Goal: Feedback & Contribution: Leave review/rating

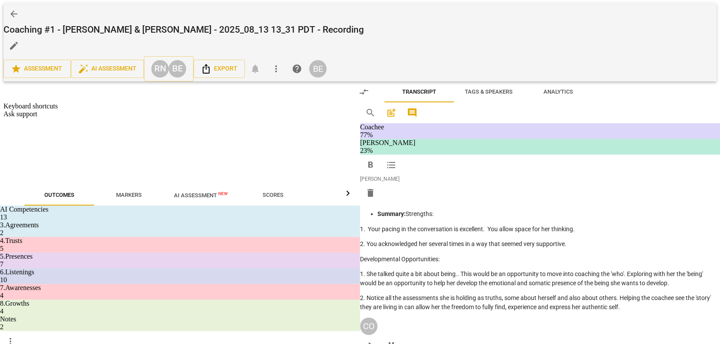
scroll to position [177, 0]
click at [4, 218] on div "arrow_back Coaching #1 - [PERSON_NAME] & [PERSON_NAME] - 2025_08_13 13_31 PDT -…" at bounding box center [360, 172] width 720 height 344
click at [3, 218] on div "arrow_back Coaching #1 - [PERSON_NAME] & [PERSON_NAME] - 2025_08_13 13_31 PDT -…" at bounding box center [360, 172] width 720 height 344
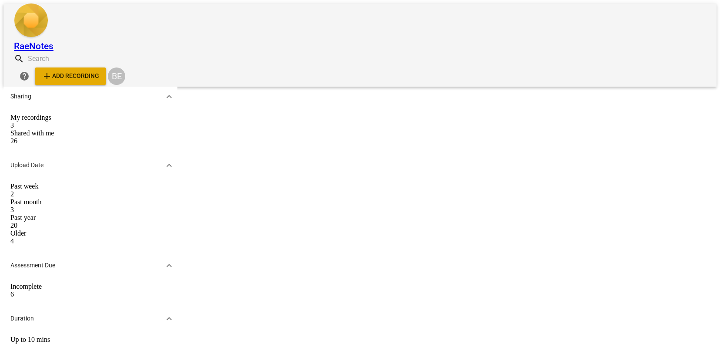
scroll to position [23, 0]
click at [287, 96] on link "20250821 [PERSON_NAME]" at bounding box center [309, 96] width 116 height 7
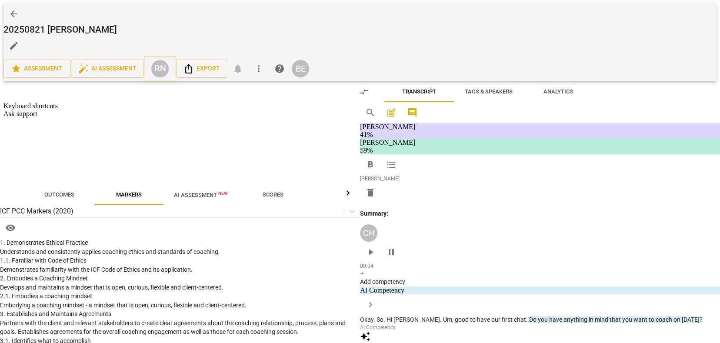
scroll to position [42, 0]
click at [204, 70] on button "Play Video" at bounding box center [205, 73] width 39 height 20
click at [66, 110] on button "Pause" at bounding box center [62, 110] width 17 height 13
click at [595, 110] on p "Add competency" at bounding box center [588, 111] width 41 height 8
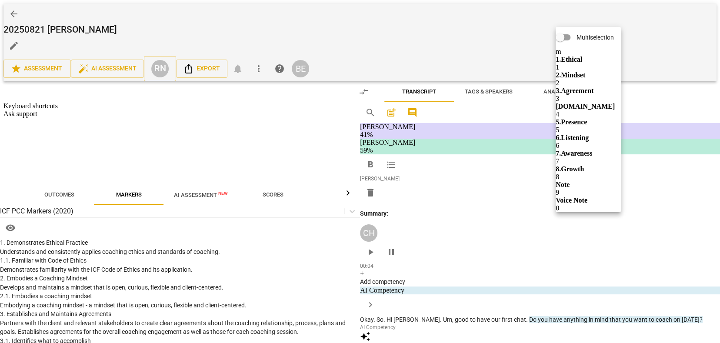
click at [623, 80] on b "3.Agreement" at bounding box center [615, 82] width 30 height 10
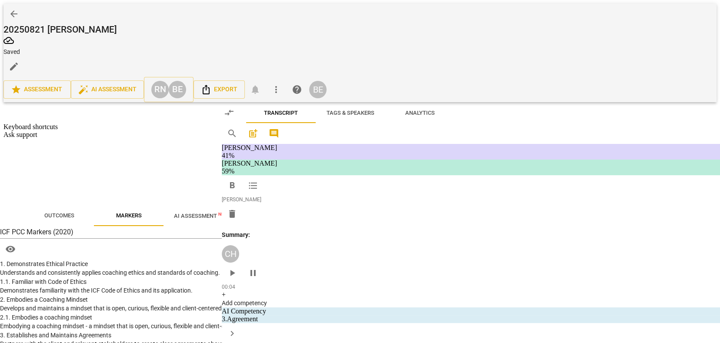
click at [519, 143] on input "1. Identifies what to accomplish" at bounding box center [519, 144] width 14 height 10
checkbox input "true"
click at [290, 190] on span "play_arrow" at bounding box center [289, 190] width 10 height 10
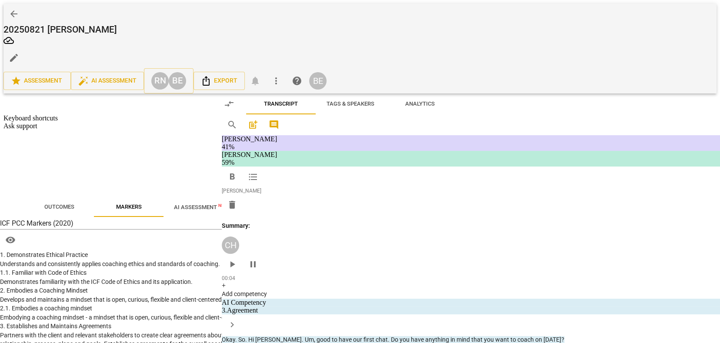
scroll to position [168, 0]
click at [289, 129] on span "pause" at bounding box center [289, 123] width 10 height 10
click at [476, 71] on p "Add competency" at bounding box center [481, 67] width 41 height 8
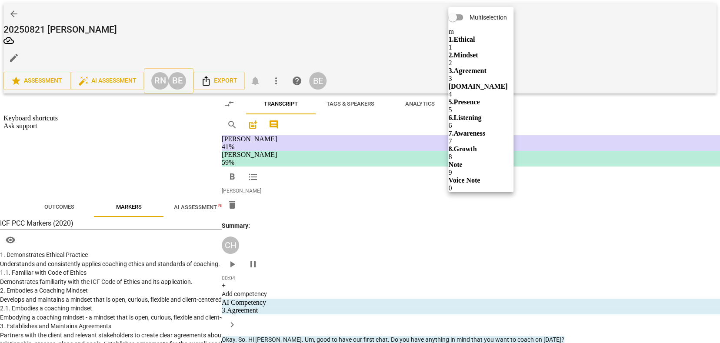
click at [478, 150] on div "Multiselection m 1.Ethical 1 2.Mindset 2 3.Agreement 3 [DOMAIN_NAME] 4 5.Presen…" at bounding box center [496, 90] width 96 height 166
click at [451, 124] on div "Multiselection m 1.Ethical 1 2.Mindset 2 3.Agreement 3 [DOMAIN_NAME] 4 5.Presen…" at bounding box center [496, 90] width 96 height 166
click at [476, 74] on div "Multiselection m 1.Ethical 1 2.Mindset 2 3.Agreement 3 [DOMAIN_NAME] 4 5.Presen…" at bounding box center [496, 90] width 96 height 166
click at [478, 73] on div "Multiselection m 1.Ethical 1 2.Mindset 2 3.Agreement 3 [DOMAIN_NAME] 4 5.Presen…" at bounding box center [496, 90] width 96 height 166
click at [630, 107] on div at bounding box center [360, 171] width 720 height 343
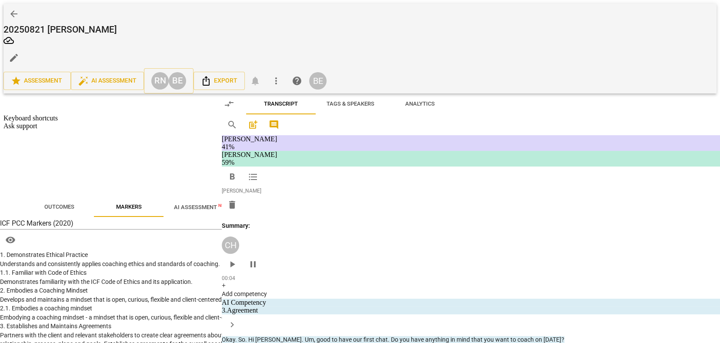
click at [493, 71] on p "Add competency" at bounding box center [481, 67] width 41 height 8
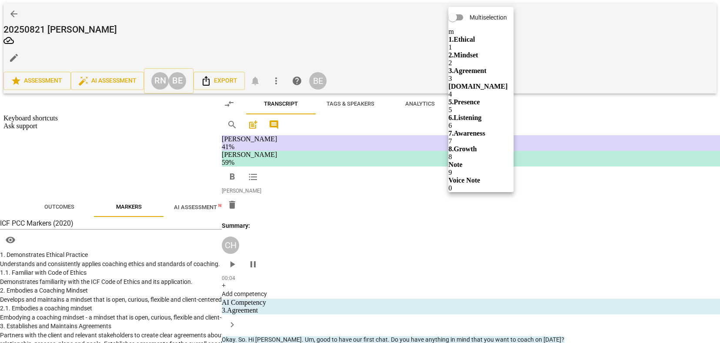
click at [519, 74] on b "[DOMAIN_NAME]" at bounding box center [502, 77] width 40 height 10
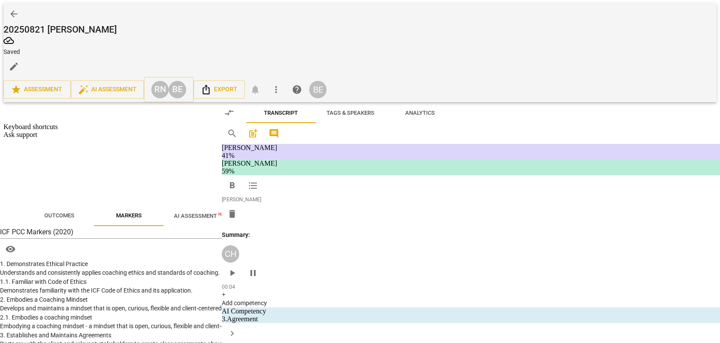
click at [518, 124] on input "3. Supports expression of feelings" at bounding box center [519, 124] width 14 height 10
checkbox input "true"
click at [287, 128] on span "play_arrow" at bounding box center [289, 123] width 10 height 10
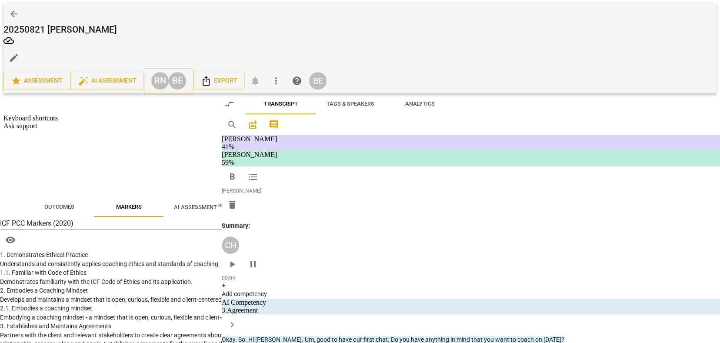
scroll to position [0, 0]
click at [291, 151] on span "pause" at bounding box center [289, 146] width 10 height 10
click at [290, 151] on span "play_arrow" at bounding box center [289, 146] width 10 height 10
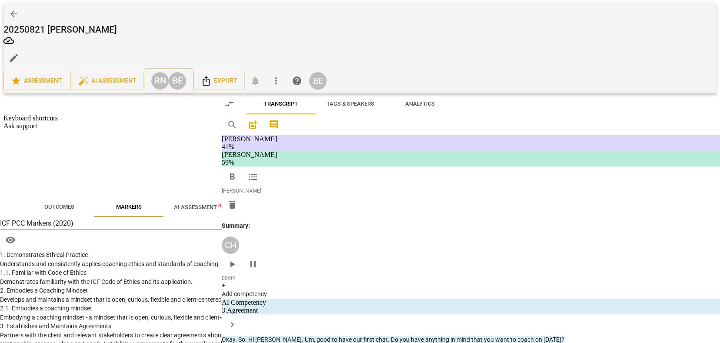
click at [291, 163] on span "pause" at bounding box center [289, 161] width 10 height 10
drag, startPoint x: 321, startPoint y: 145, endPoint x: 409, endPoint y: 160, distance: 88.7
click at [409, 160] on p "Okay . Maybe I would just start by saying that um , in a coaching session , typ…" at bounding box center [406, 160] width 204 height 53
click at [290, 183] on div "play_arrow pause" at bounding box center [293, 161] width 22 height 48
click at [369, 116] on div "DA play_arrow pause 01:15 + Add competency keyboard_arrow_right Yeah , like how…" at bounding box center [469, 96] width 393 height 39
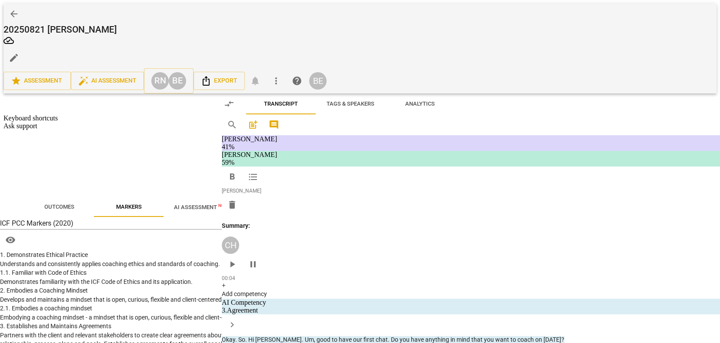
click at [315, 217] on span "Um" at bounding box center [317, 213] width 9 height 7
drag, startPoint x: 317, startPoint y: 142, endPoint x: 408, endPoint y: 160, distance: 93.2
click at [408, 160] on p "Okay . Maybe I would just start by saying that um , in a coaching session , typ…" at bounding box center [406, 160] width 204 height 53
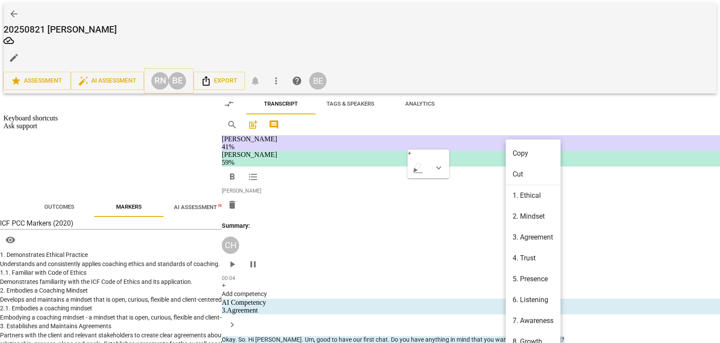
click at [414, 150] on div at bounding box center [360, 171] width 720 height 343
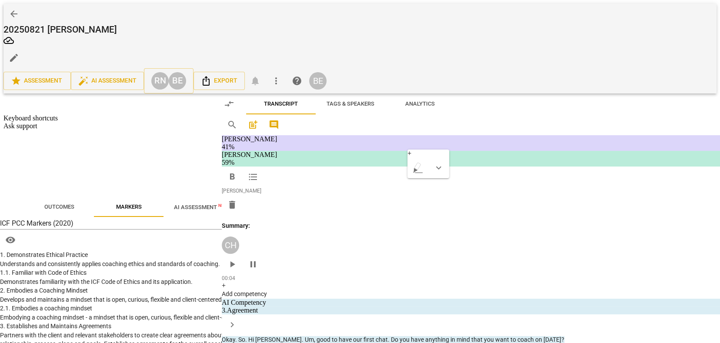
drag, startPoint x: 320, startPoint y: 143, endPoint x: 408, endPoint y: 162, distance: 90.9
click at [408, 162] on p "Okay . Maybe I would just start by saying that um , in a coaching session , typ…" at bounding box center [406, 160] width 204 height 53
drag, startPoint x: 321, startPoint y: 145, endPoint x: 408, endPoint y: 160, distance: 87.8
click at [408, 160] on p "Okay . Maybe I would just start by saying that um , in a coaching session , typ…" at bounding box center [406, 160] width 204 height 53
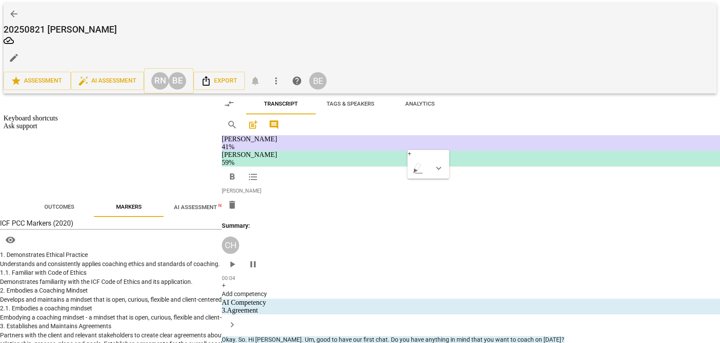
scroll to position [0, 0]
click at [436, 149] on span "keyboard_arrow_down" at bounding box center [436, 151] width 10 height 10
click at [439, 179] on div at bounding box center [440, 178] width 9 height 9
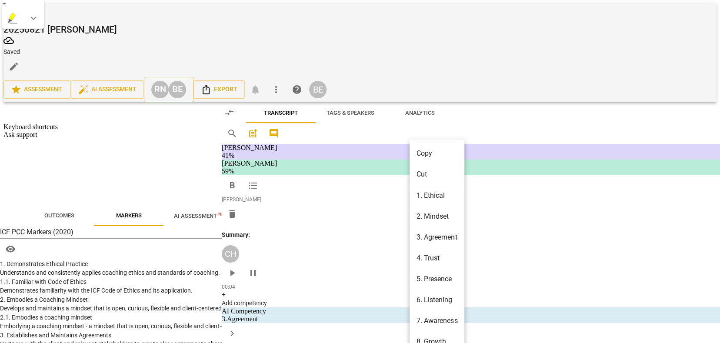
scroll to position [187, 0]
click at [429, 195] on li "2. Mindset" at bounding box center [435, 199] width 50 height 16
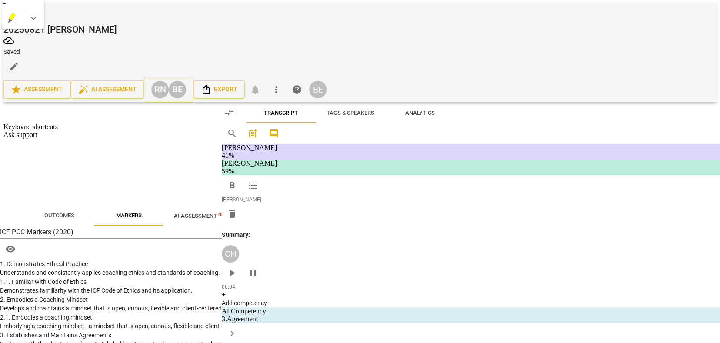
scroll to position [0, 0]
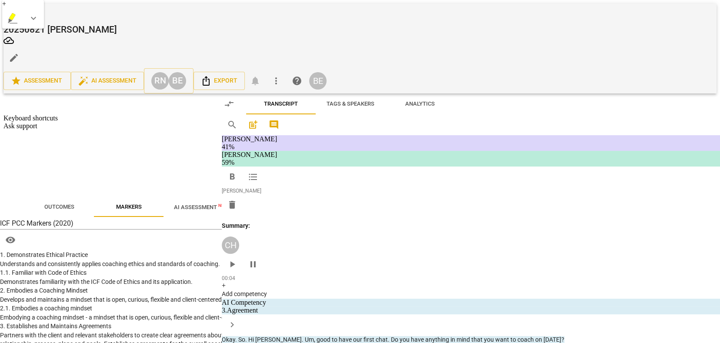
type textarea "E"
type textarea "Ex"
type textarea "Exc"
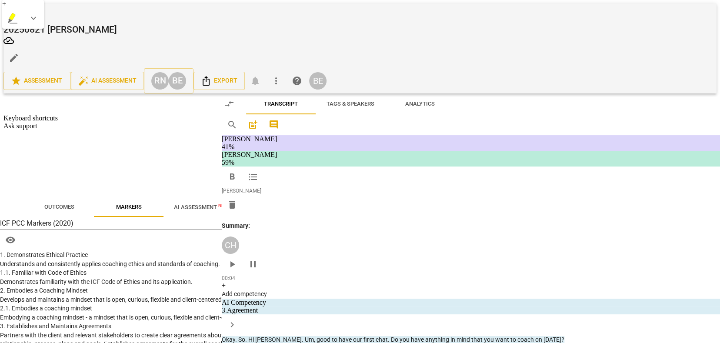
type textarea "Exc"
type textarea "Exce"
type textarea "Excel"
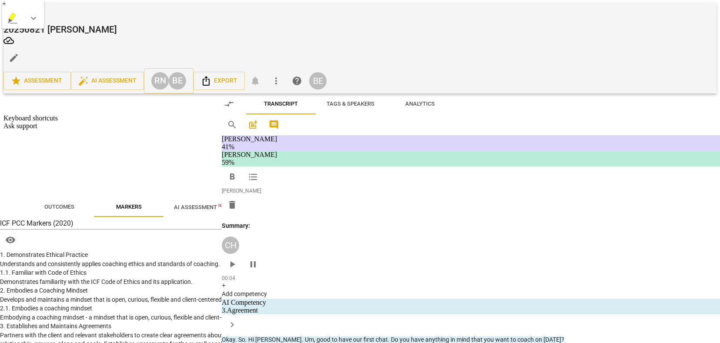
type textarea "Excell"
type textarea "Excelle"
type textarea "Excellen"
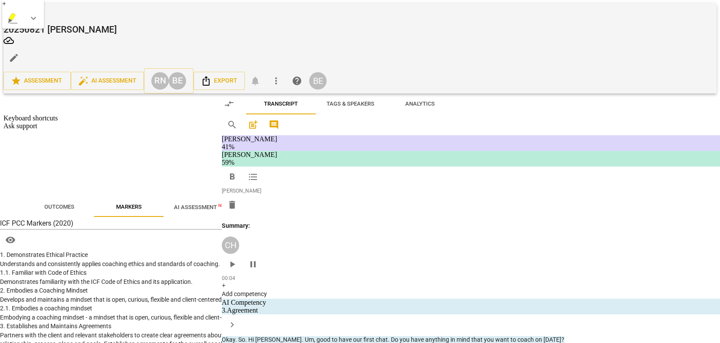
type textarea "Excellen"
type textarea "Excellent"
type textarea "Excellent,"
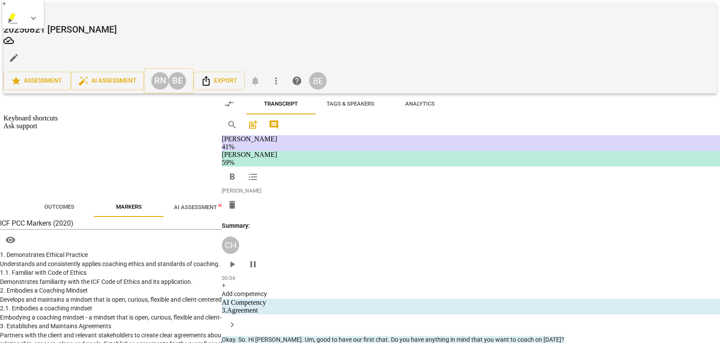
type textarea "Excellent,"
type textarea "Excellent, b"
type textarea "Excellent, br"
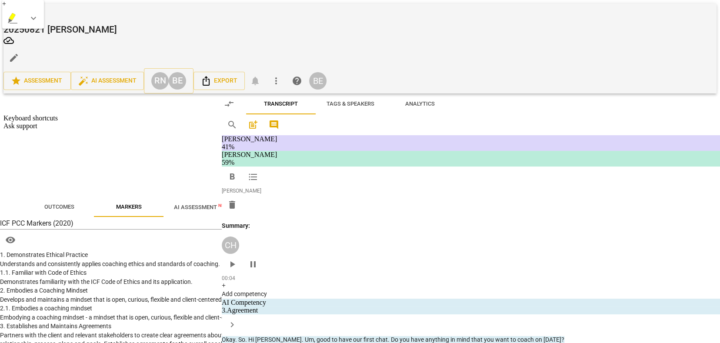
type textarea "Excellent, br"
type textarea "Excellent, bri"
type textarea "Excellent, [GEOGRAPHIC_DATA]"
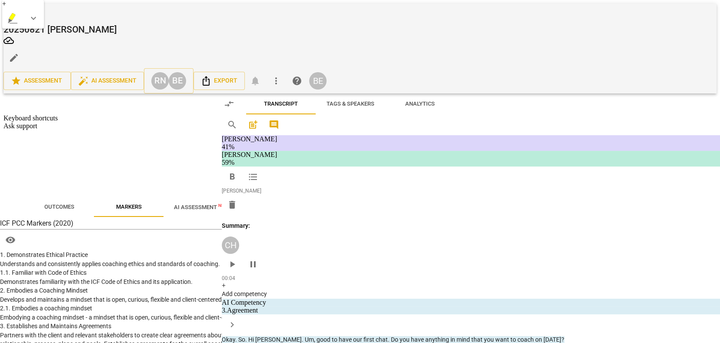
type textarea "Excellent, [GEOGRAPHIC_DATA]"
type textarea "Excellent, brie e"
type textarea "Excellent, [GEOGRAPHIC_DATA]"
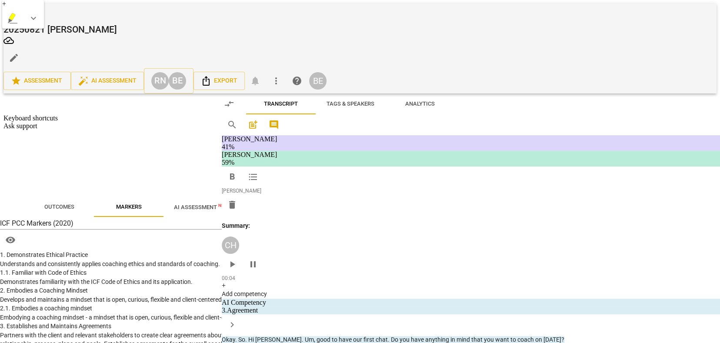
type textarea "Excellent, [GEOGRAPHIC_DATA]"
type textarea "Excellent, brief"
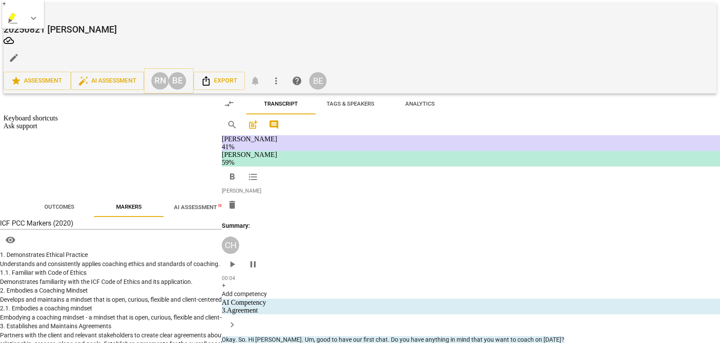
type textarea "Excellent, brief"
type textarea "Excellent, brief e"
type textarea "Excellent, brief ex"
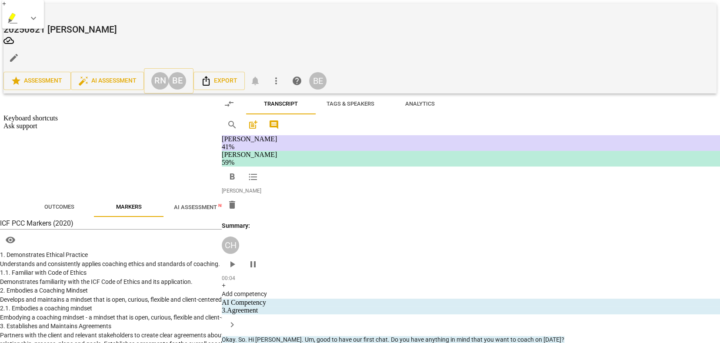
type textarea "Excellent, brief ex"
type textarea "Excellent, brief exp"
type textarea "Excellent, brief expl"
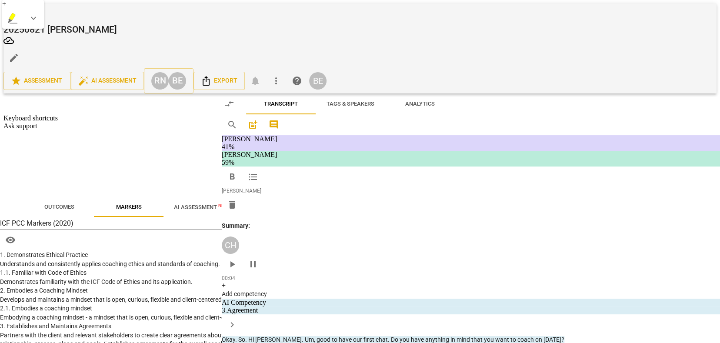
type textarea "Excellent, brief expla"
type textarea "Excellent, brief explan"
type textarea "Excellent, brief explana"
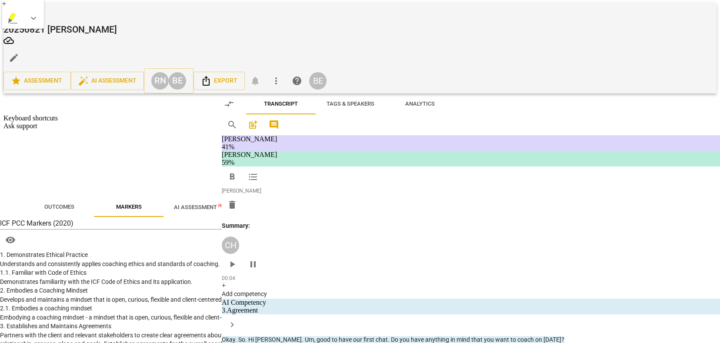
type textarea "Excellent, brief explana"
type textarea "Excellent, brief explanat"
type textarea "Excellent, brief explanati"
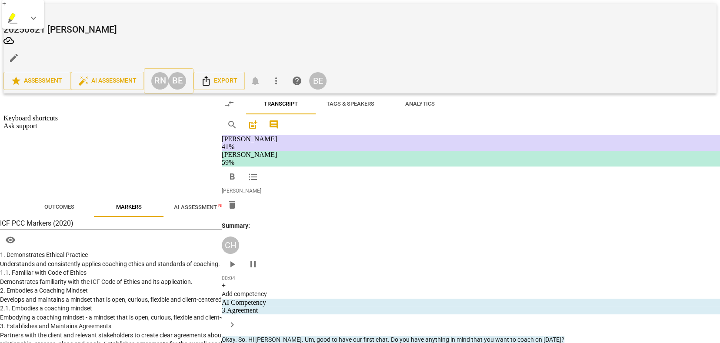
type textarea "Excellent, brief explanatio"
type textarea "Excellent, brief explanation"
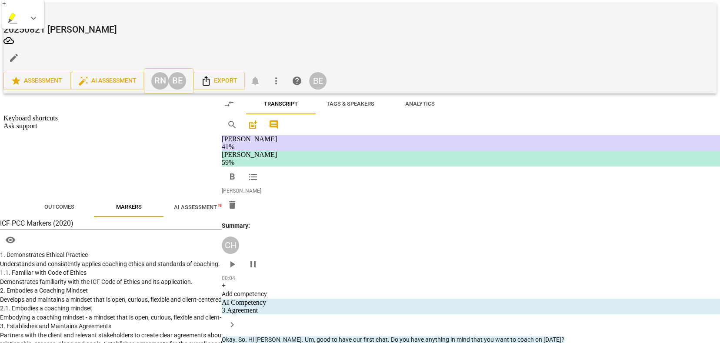
type textarea "Excellent, brief explanation"
type textarea "Excellent, brief explanation o"
type textarea "Excellent, brief explanation of"
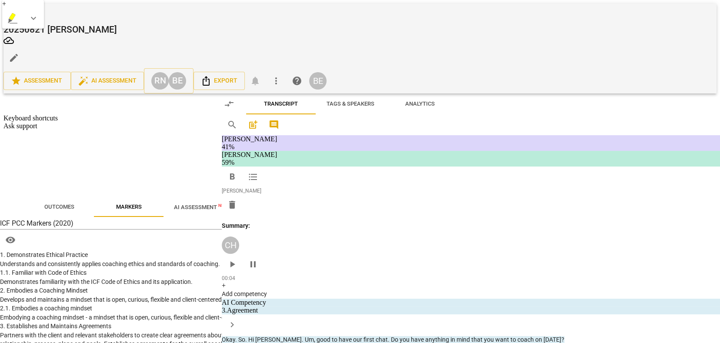
type textarea "Excellent, brief explanation o"
type textarea "Excellent, brief explanation"
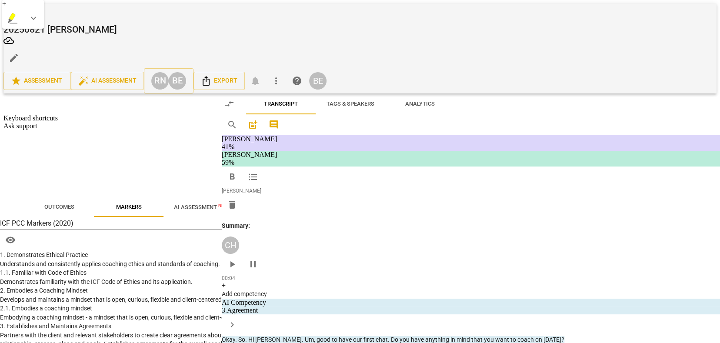
type textarea "Excellent, brief explanation"
type textarea "Excellent, brief explanatio"
type textarea "Excellent, brief explanati"
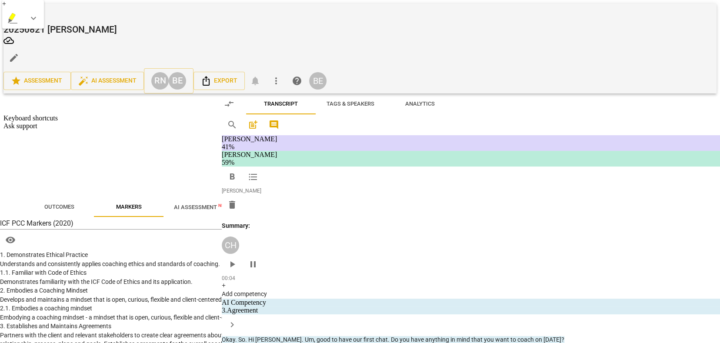
type textarea "Excellent, brief explanat"
type textarea "Excellent, brief explana"
type textarea "Excellent, brief explan"
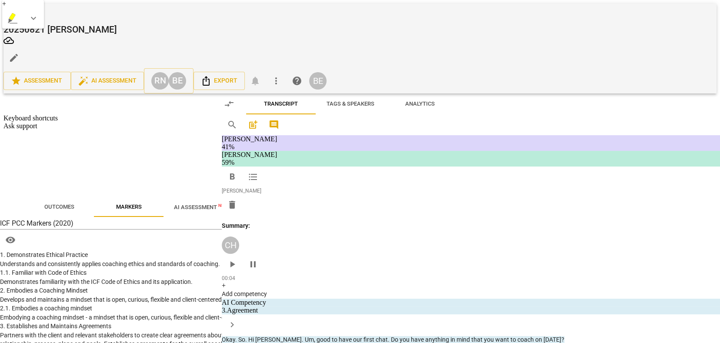
type textarea "Excellent, brief explan"
type textarea "Excellent, brief expla"
type textarea "Excellent, brief expl"
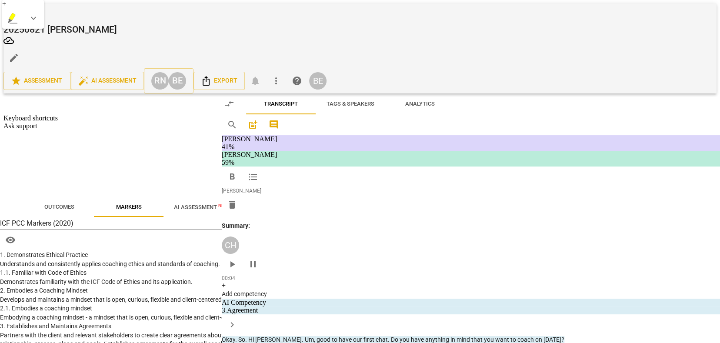
type textarea "Excellent, brief exp"
type textarea "Excellent, brief ex"
type textarea "Excellent, brief e"
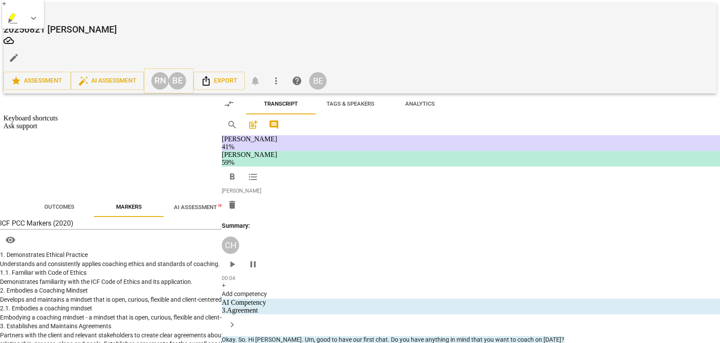
type textarea "Excellent, brief e"
type textarea "Excellent, brief"
type textarea "Excellent, brief s"
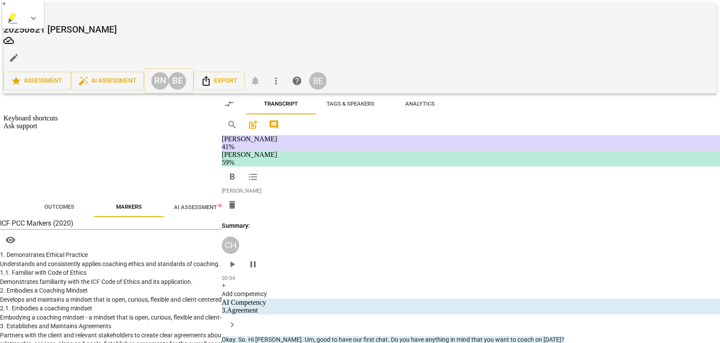
type textarea "Excellent, brief se"
type textarea "Excellent, brief set"
type textarea "Excellent, brief sett"
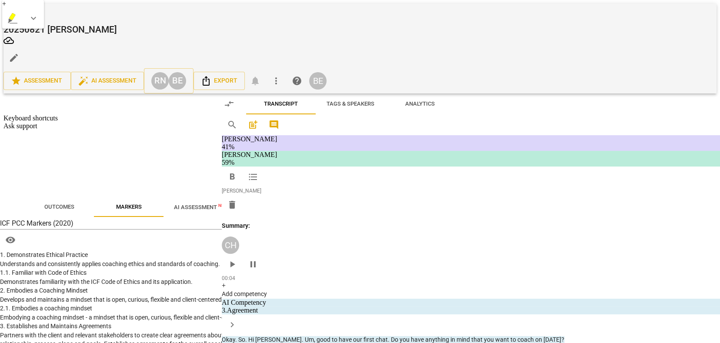
type textarea "Excellent, brief sett"
type textarea "Excellent, brief setti"
type textarea "Excellent, brief settig"
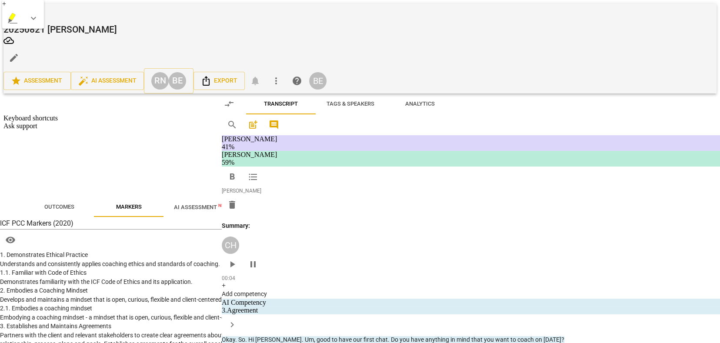
type textarea "Excellent, brief setti"
type textarea "Excellent, brief settin"
type textarea "Excellent, brief setting"
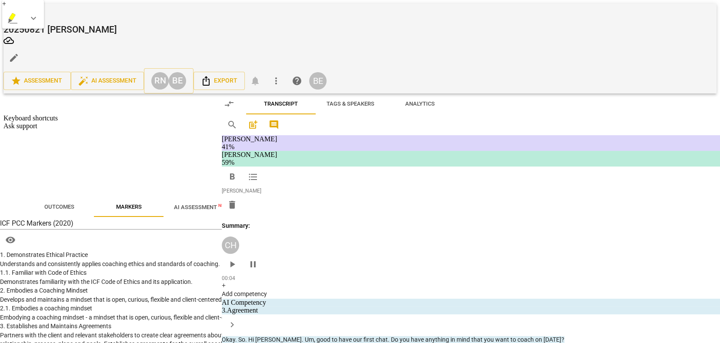
type textarea "Excellent, brief setting"
type textarea "Excellent, brief setting o"
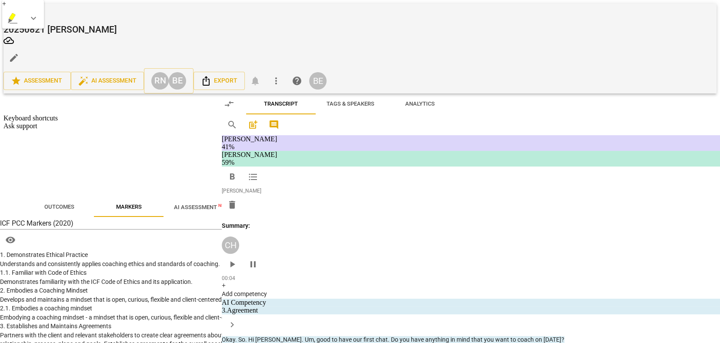
type textarea "Excellent, brief setting of"
type textarea "Excellent, brief setting of a"
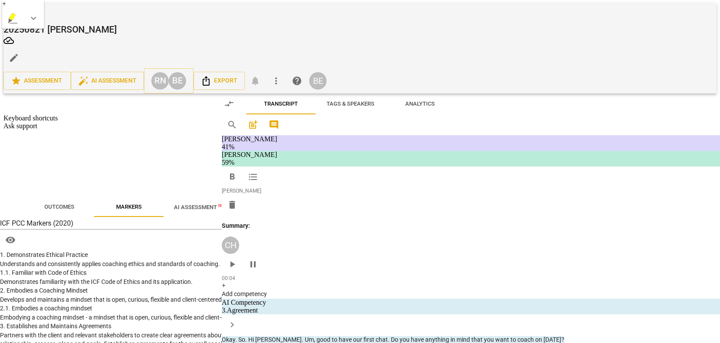
type textarea "Excellent, brief setting of a"
type textarea "Excellent, brief setting of an"
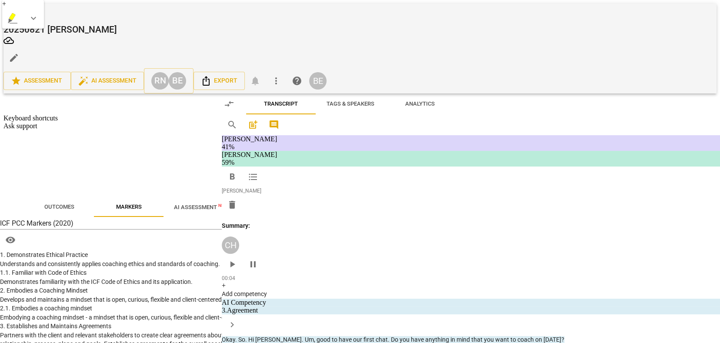
type textarea "Excellent, brief setting of an e"
type textarea "Excellent, brief setting of an ex"
type textarea "Excellent, brief setting of an exp"
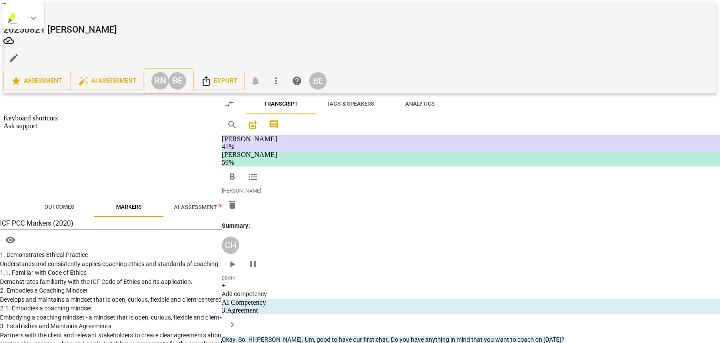
type textarea "Excellent, brief setting of an exp"
type textarea "Excellent, brief setting of an expl"
type textarea "Excellent, brief setting of an expla"
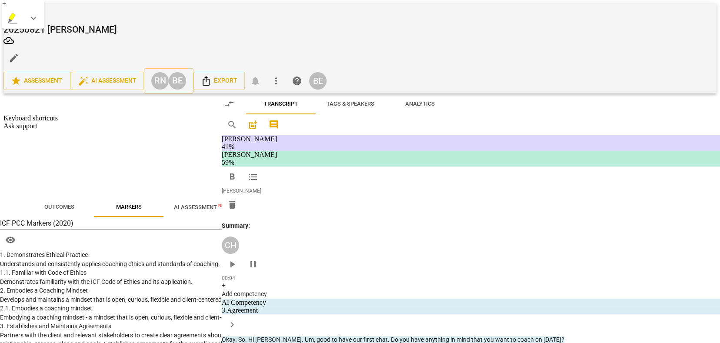
type textarea "Excellent, brief setting of an expl"
type textarea "Excellent, brief setting of an exp"
type textarea "Excellent, brief setting of an ex"
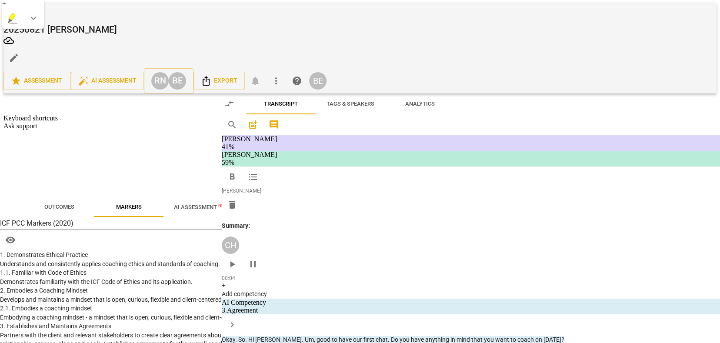
type textarea "Excellent, brief setting of an ex"
type textarea "Excellent, brief setting of an e"
type textarea "Excellent, brief setting of an ex"
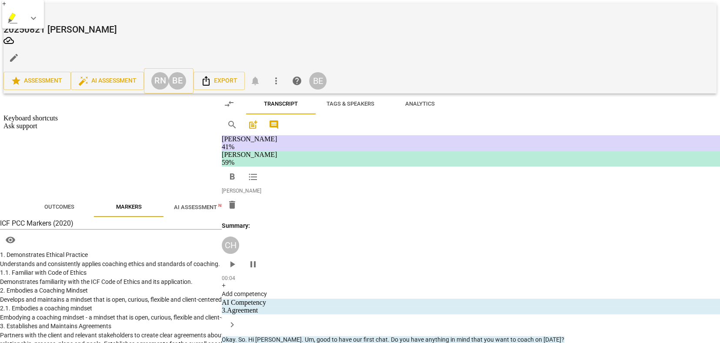
type textarea "Excellent, brief setting of an exp"
type textarea "Excellent, brief setting of an expe"
type textarea "Excellent, brief setting of an expec"
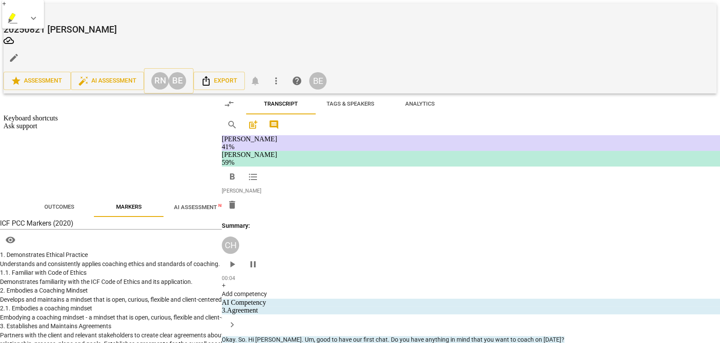
type textarea "Excellent, brief setting of an expec"
type textarea "Excellent, brief setting of an expect"
type textarea "Excellent, brief setting of an expecta"
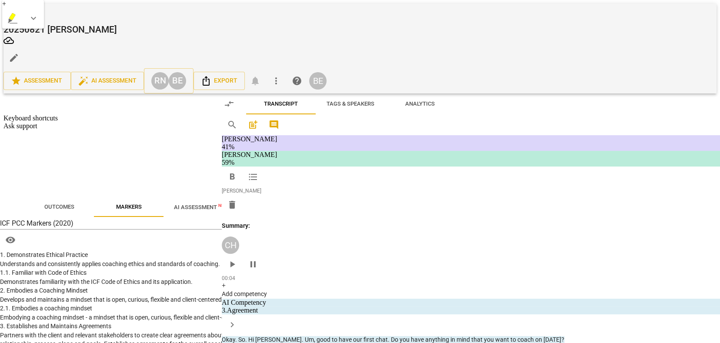
type textarea "Excellent, brief setting of an expectat"
type textarea "Excellent, brief setting of an expectati"
type textarea "Excellent, brief setting of an expectatio"
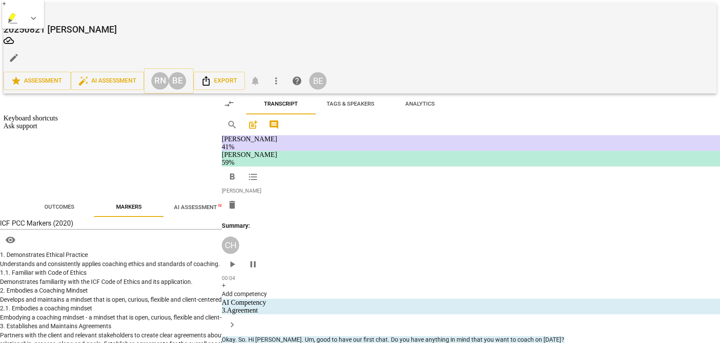
type textarea "Excellent, brief setting of an expectatio"
type textarea "Excellent, brief setting of an expectation"
type textarea "Excellent, brief setting of an expectation."
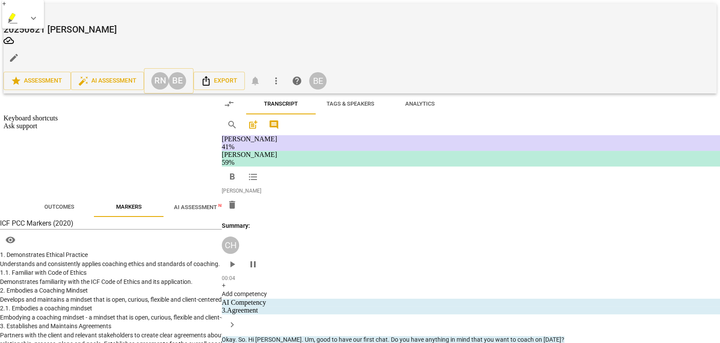
type textarea "Excellent, brief setting of an expectation."
click at [641, 182] on span "send" at bounding box center [644, 179] width 10 height 10
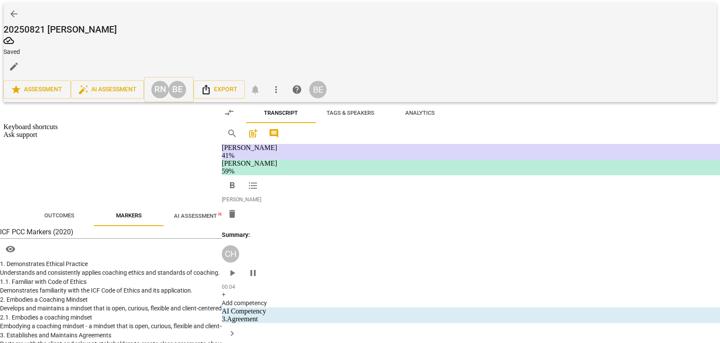
click at [496, 199] on div "DA play_arrow pause 01:59 + Add competency keyboard_arrow_right M . Um , I thin…" at bounding box center [469, 234] width 393 height 84
click at [420, 160] on span "Right" at bounding box center [417, 157] width 14 height 7
click at [411, 160] on span "Right" at bounding box center [417, 157] width 14 height 7
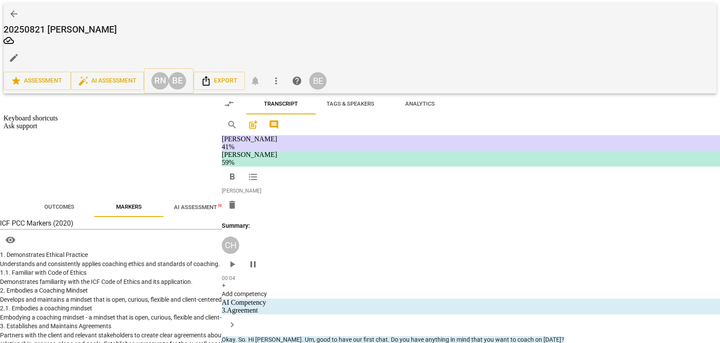
click at [411, 160] on span "Right" at bounding box center [417, 157] width 14 height 7
click at [448, 197] on div "DA play_arrow pause 01:59 + Add competency keyboard_arrow_right M . Um , I thin…" at bounding box center [469, 235] width 393 height 84
drag, startPoint x: 347, startPoint y: 177, endPoint x: 429, endPoint y: 191, distance: 82.4
click at [429, 189] on p "Okay . Maybe I would just start by saying that um , in a coaching session , typ…" at bounding box center [406, 162] width 204 height 53
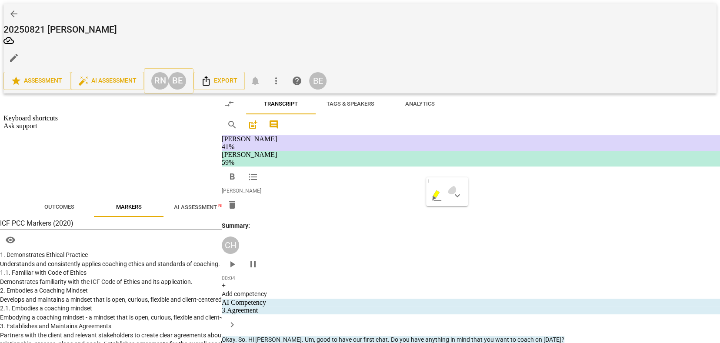
click at [454, 177] on span "keyboard_arrow_down" at bounding box center [455, 178] width 10 height 10
drag, startPoint x: 462, startPoint y: 204, endPoint x: 451, endPoint y: 199, distance: 11.9
click at [462, 204] on div at bounding box center [459, 206] width 9 height 9
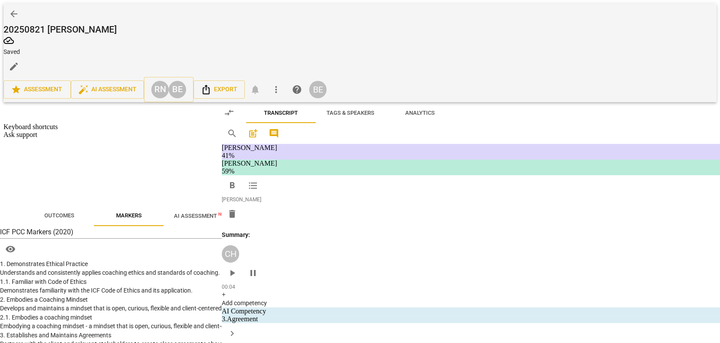
click at [316, 218] on span "Um" at bounding box center [317, 214] width 9 height 7
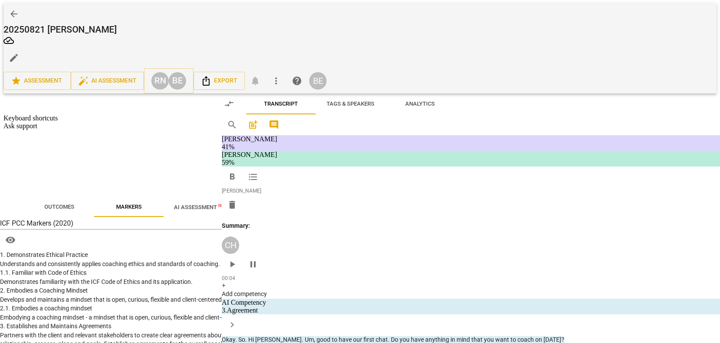
scroll to position [186, 0]
click at [293, 245] on span "pause" at bounding box center [289, 241] width 10 height 10
click at [474, 164] on p "Okay . Maybe I would just start by saying that um , in a coaching session , typ…" at bounding box center [406, 136] width 204 height 53
click at [288, 141] on span "play_arrow" at bounding box center [289, 137] width 10 height 10
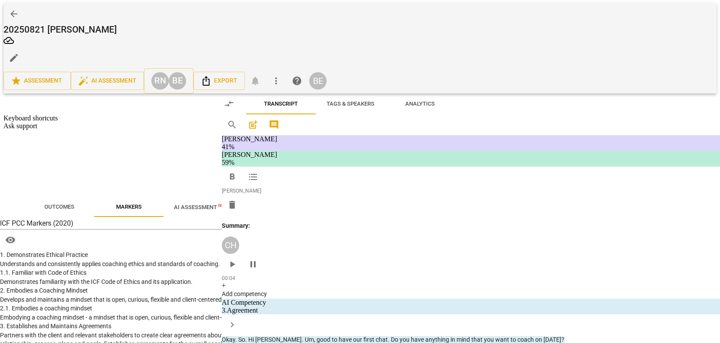
drag, startPoint x: 460, startPoint y: 146, endPoint x: 446, endPoint y: 157, distance: 17.9
click at [446, 157] on p "Okay . Maybe I would just start by saying that um , in a coaching session , typ…" at bounding box center [406, 136] width 204 height 53
click at [475, 140] on span "keyboard_arrow_down" at bounding box center [475, 141] width 10 height 10
click at [480, 170] on div at bounding box center [479, 169] width 9 height 9
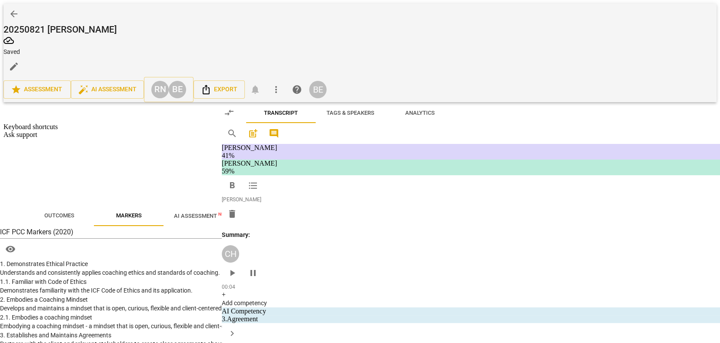
click at [367, 217] on span "like" at bounding box center [362, 213] width 10 height 7
click at [290, 216] on span "pause" at bounding box center [289, 213] width 10 height 10
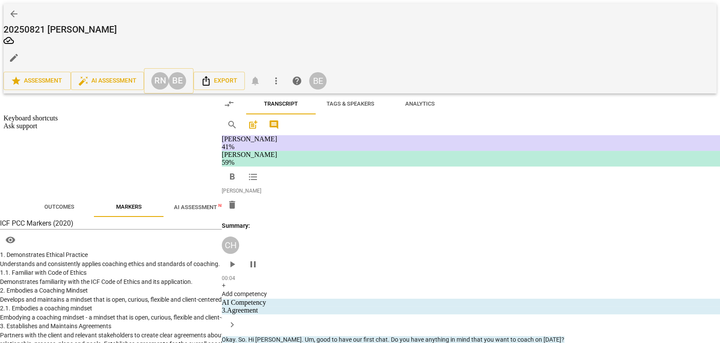
drag, startPoint x: 452, startPoint y: 155, endPoint x: 459, endPoint y: 160, distance: 8.4
click at [459, 160] on p "Okay . Maybe I would just start by saying that um , in a coaching session , typ…" at bounding box center [406, 133] width 204 height 53
click at [430, 148] on div "+" at bounding box center [434, 150] width 9 height 9
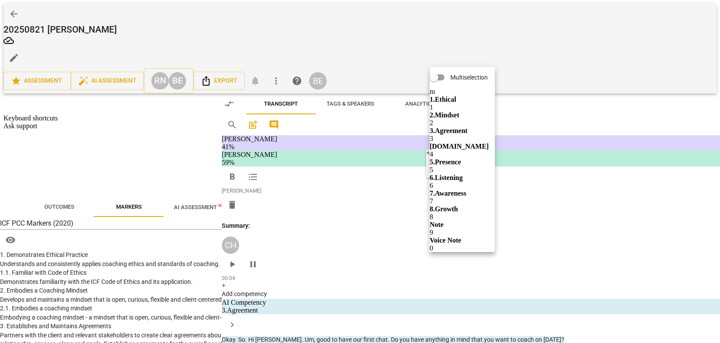
click at [491, 124] on b "3.Agreement" at bounding box center [489, 122] width 30 height 10
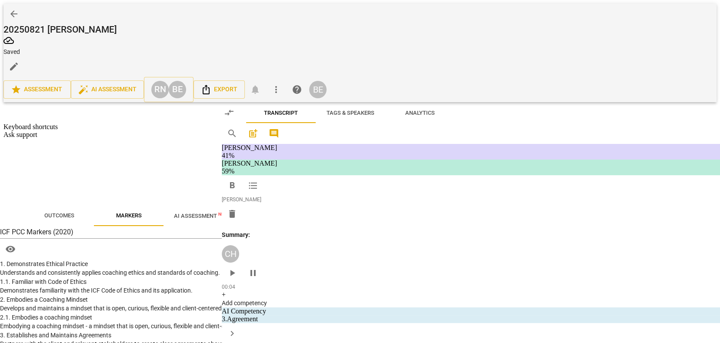
click at [521, 147] on input "2. Reconfirms measures of success" at bounding box center [519, 142] width 14 height 10
checkbox input "true"
click at [370, 183] on div "01:59 + Add competency keyboard_arrow_right" at bounding box center [408, 182] width 209 height 10
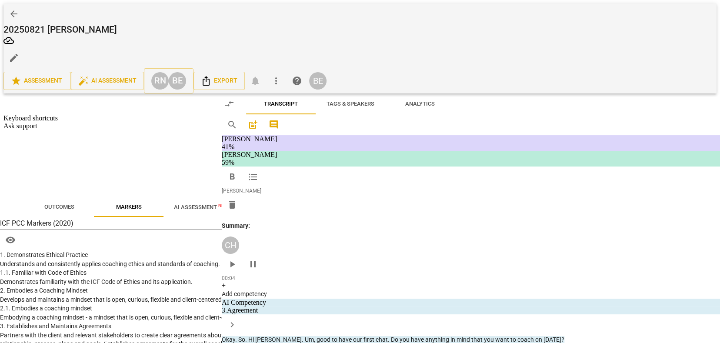
drag, startPoint x: 463, startPoint y: 162, endPoint x: 464, endPoint y: 170, distance: 8.4
click at [464, 170] on p "Okay . Maybe I would just start by saying that um , in a coaching session , typ…" at bounding box center [406, 143] width 204 height 53
click at [455, 158] on span "keyboard_arrow_down" at bounding box center [455, 159] width 10 height 10
click at [459, 185] on div at bounding box center [459, 187] width 9 height 9
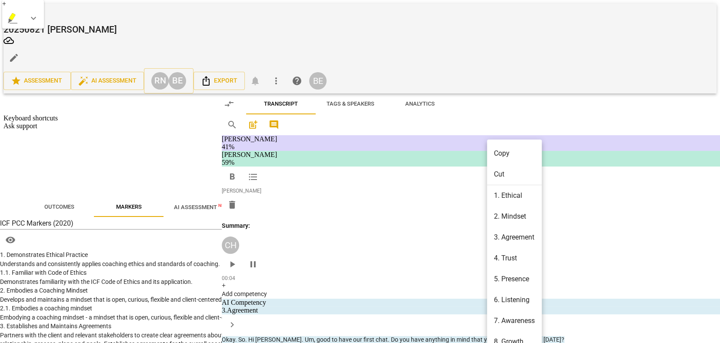
click at [461, 174] on div at bounding box center [360, 171] width 720 height 343
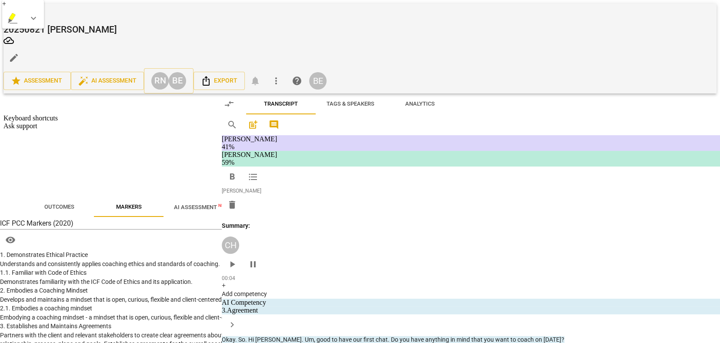
drag, startPoint x: 462, startPoint y: 151, endPoint x: 449, endPoint y: 164, distance: 17.8
click at [449, 164] on p "Okay . Maybe I would just start by saying that um , in a coaching session , typ…" at bounding box center [406, 143] width 204 height 53
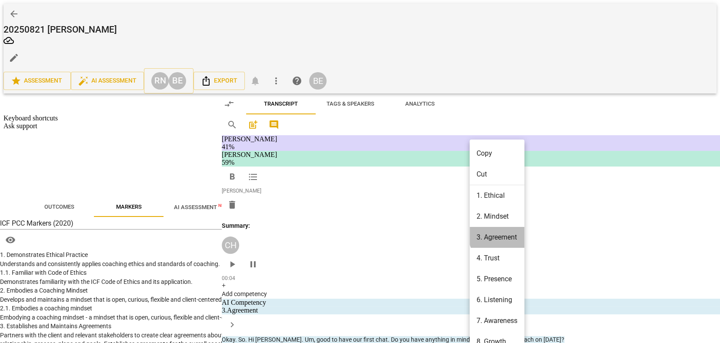
click at [502, 214] on li "3. Agreement" at bounding box center [495, 215] width 50 height 16
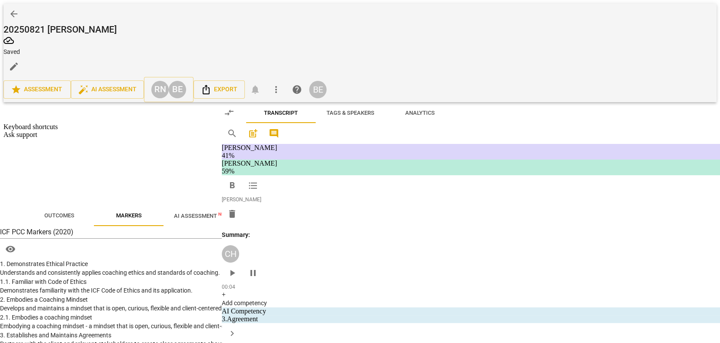
scroll to position [0, 0]
click at [475, 183] on div "DA play_arrow pause 01:59 + Add competency keyboard_arrow_right M . Um , I thin…" at bounding box center [469, 216] width 393 height 84
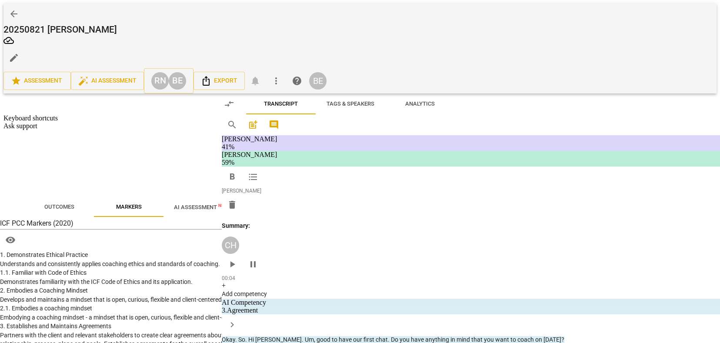
drag, startPoint x: 462, startPoint y: 151, endPoint x: 464, endPoint y: 163, distance: 12.3
click at [464, 163] on p "Okay . Maybe I would just start by saying that um , in a coaching session , typ…" at bounding box center [406, 143] width 204 height 53
click at [487, 149] on span "keyboard_arrow_down" at bounding box center [491, 151] width 10 height 10
click at [495, 175] on div at bounding box center [495, 178] width 9 height 9
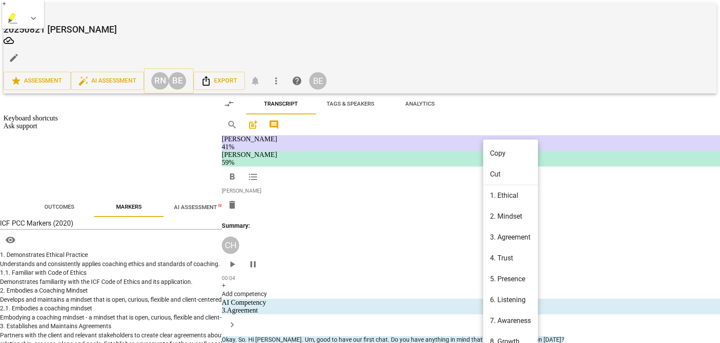
click at [493, 211] on li "3. Agreement" at bounding box center [508, 215] width 50 height 16
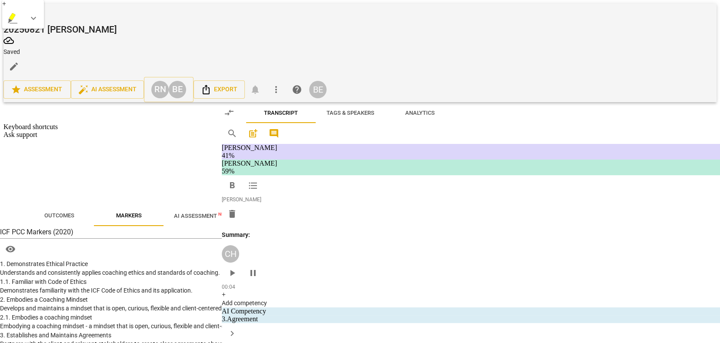
click at [520, 157] on input "3. Explores what is important" at bounding box center [519, 152] width 14 height 10
checkbox input "true"
click at [487, 170] on p "Okay . Maybe I would just start by saying that um , in a coaching session , typ…" at bounding box center [406, 143] width 204 height 53
click at [557, 174] on div "CH play_arrow pause 01:26 + Add competency AI Competency 2.Mindset 3.Agreements…" at bounding box center [469, 132] width 393 height 84
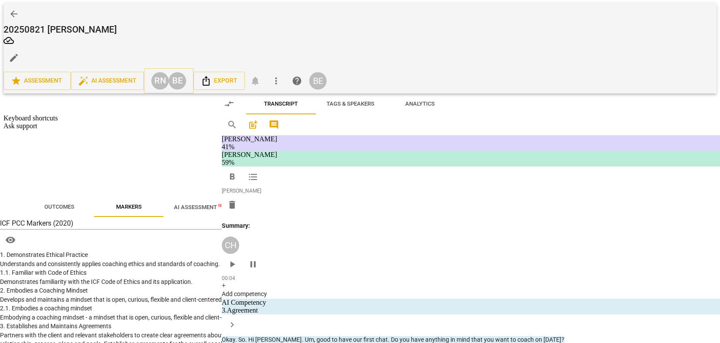
drag, startPoint x: 461, startPoint y: 150, endPoint x: 459, endPoint y: 159, distance: 8.9
click at [459, 159] on p "Okay . Maybe I would just start by saying that um , in a coaching session , typ…" at bounding box center [406, 143] width 204 height 53
click at [488, 149] on span "keyboard_arrow_down" at bounding box center [488, 151] width 10 height 10
click at [492, 178] on div at bounding box center [492, 178] width 9 height 9
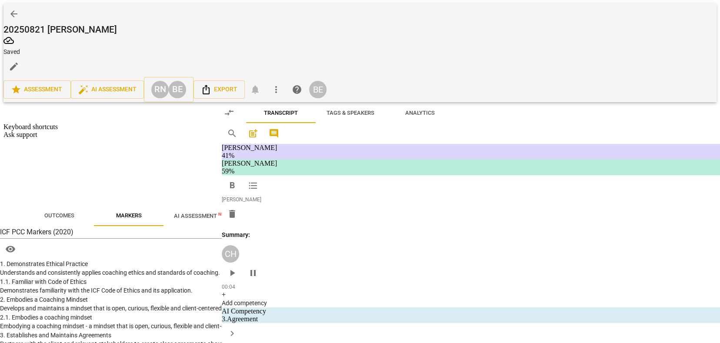
click at [531, 174] on div "CH play_arrow pause 01:26 + Add competency AI Competency 2.Mindset 3.Agreements…" at bounding box center [469, 132] width 393 height 84
click at [350, 206] on p "M . Um , I think why this question is important to me is because like um . Like…" at bounding box center [406, 223] width 204 height 63
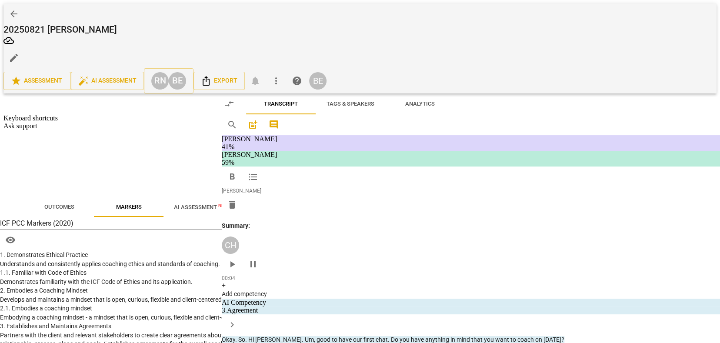
click at [292, 141] on span "pause" at bounding box center [289, 139] width 10 height 10
click at [314, 199] on span "Um" at bounding box center [317, 196] width 9 height 7
drag, startPoint x: 461, startPoint y: 154, endPoint x: 462, endPoint y: 165, distance: 11.3
click at [462, 165] on p "Okay . Maybe I would just start by saying that um , in a coaching session , typ…" at bounding box center [406, 143] width 204 height 53
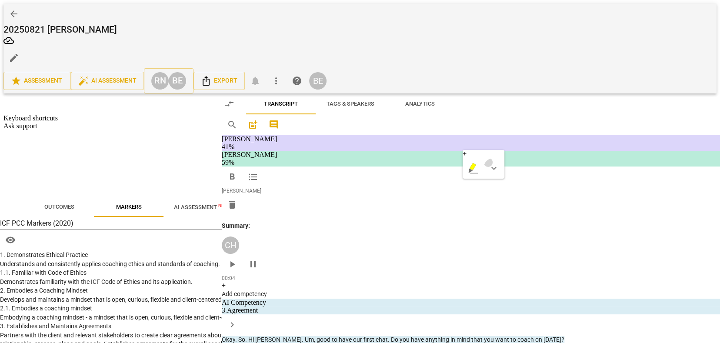
click at [492, 150] on span "keyboard_arrow_down" at bounding box center [491, 151] width 10 height 10
click at [497, 177] on div at bounding box center [495, 178] width 9 height 9
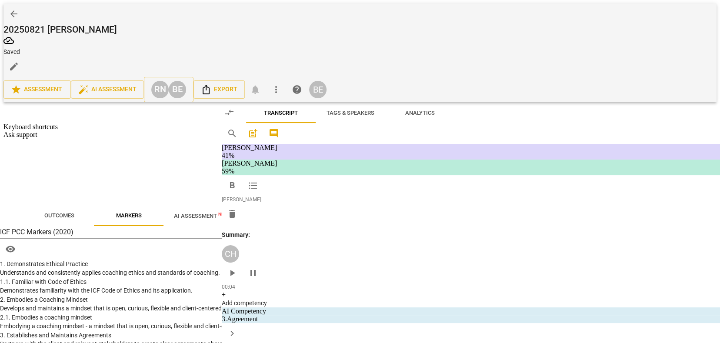
click at [439, 174] on div "CH play_arrow pause 01:26 + Add competency AI Competency 2.Mindset 3.Agreements…" at bounding box center [469, 132] width 393 height 84
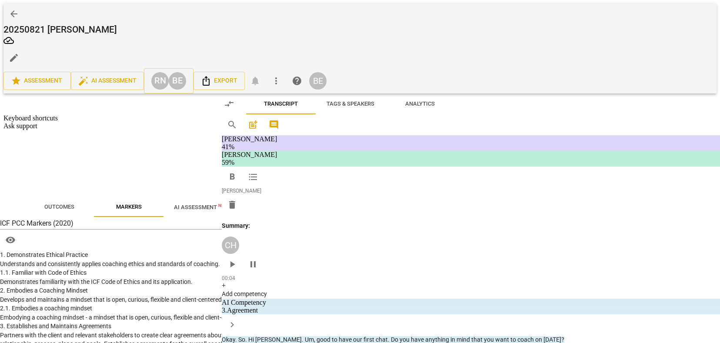
drag, startPoint x: 461, startPoint y: 152, endPoint x: 469, endPoint y: 165, distance: 15.2
click at [469, 165] on p "Okay . Maybe I would just start by saying that um , in a coaching session , typ…" at bounding box center [406, 143] width 204 height 53
click at [504, 151] on span "keyboard_arrow_down" at bounding box center [503, 151] width 10 height 10
click at [509, 177] on div at bounding box center [507, 178] width 9 height 9
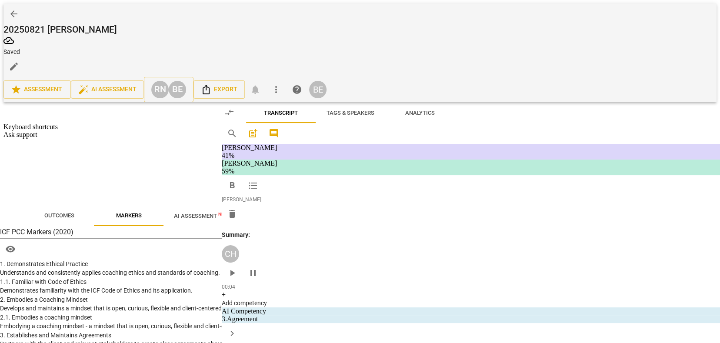
scroll to position [214, 0]
drag, startPoint x: 462, startPoint y: 151, endPoint x: 464, endPoint y: 160, distance: 8.8
click at [464, 160] on p "Okay . Maybe I would just start by saying that um , in a coaching session , typ…" at bounding box center [406, 143] width 204 height 53
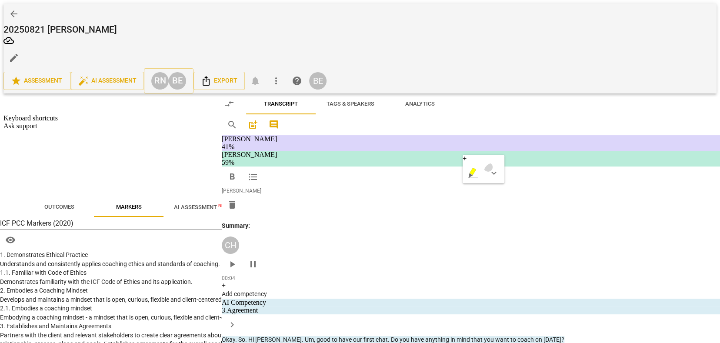
click at [493, 153] on span "keyboard_arrow_down" at bounding box center [491, 155] width 10 height 10
click at [537, 182] on div at bounding box center [533, 183] width 9 height 9
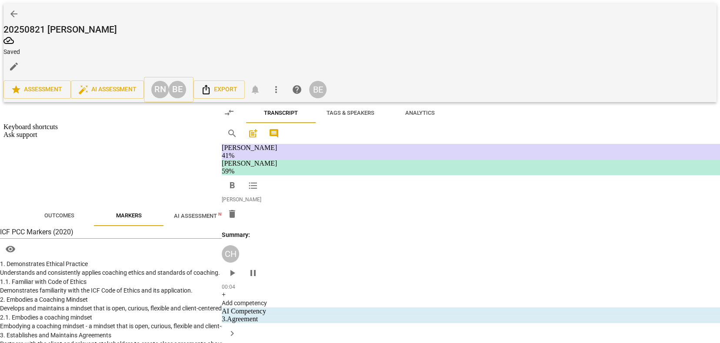
click at [480, 176] on p "Okay . Maybe I would just start by saying that um , in a coaching session , typ…" at bounding box center [406, 148] width 204 height 53
click at [452, 205] on span "because" at bounding box center [459, 201] width 24 height 7
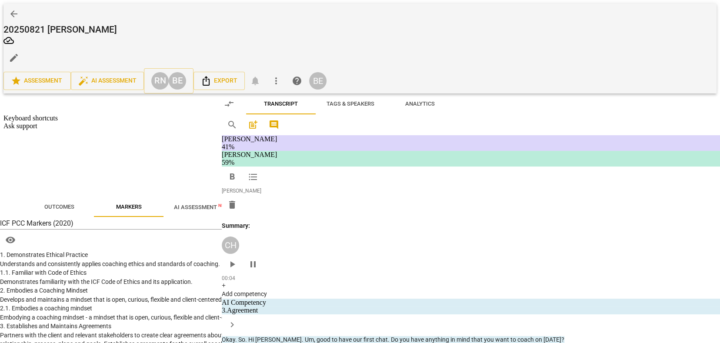
scroll to position [237, 0]
click at [583, 160] on div "DA play_arrow pause 01:59 + Add competency keyboard_arrow_right M . Um , I thin…" at bounding box center [469, 193] width 393 height 84
drag, startPoint x: 461, startPoint y: 128, endPoint x: 462, endPoint y: 140, distance: 12.2
click at [462, 140] on p "Okay . Maybe I would just start by saying that um , in a coaching session , typ…" at bounding box center [406, 120] width 204 height 53
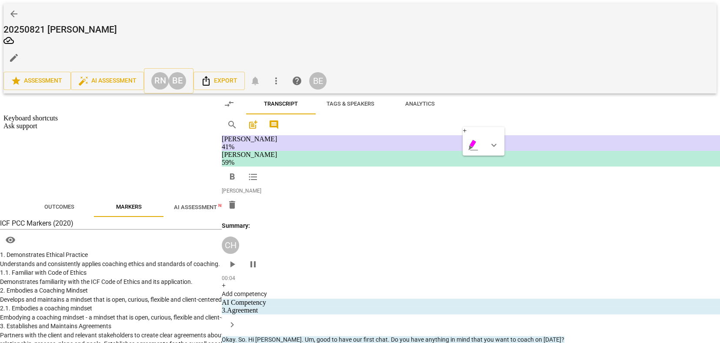
click at [480, 127] on icon "button" at bounding box center [482, 127] width 5 height 6
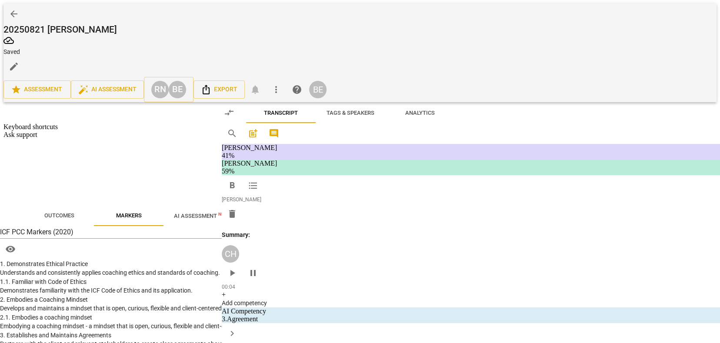
click at [461, 147] on p "Okay . Maybe I would just start by saying that um , in a coaching session , typ…" at bounding box center [406, 120] width 204 height 53
click at [284, 211] on div "play_arrow pause" at bounding box center [293, 200] width 22 height 57
click at [561, 187] on div "DA play_arrow pause 01:59 + Add competency keyboard_arrow_right M . Um , I thin…" at bounding box center [469, 193] width 393 height 84
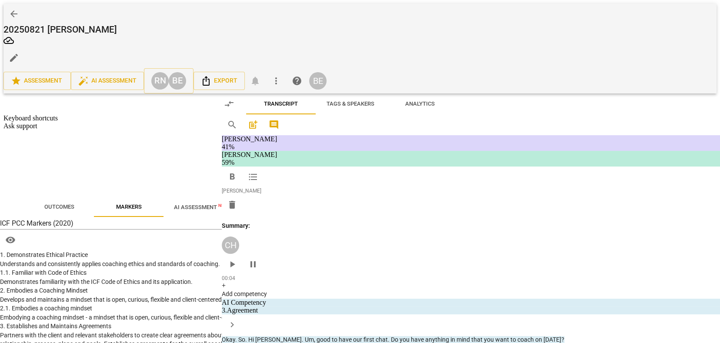
click at [290, 203] on span "play_arrow" at bounding box center [289, 200] width 10 height 10
click at [290, 203] on span "pause" at bounding box center [289, 200] width 10 height 10
click at [95, 133] on span "Outcomes" at bounding box center [96, 134] width 30 height 7
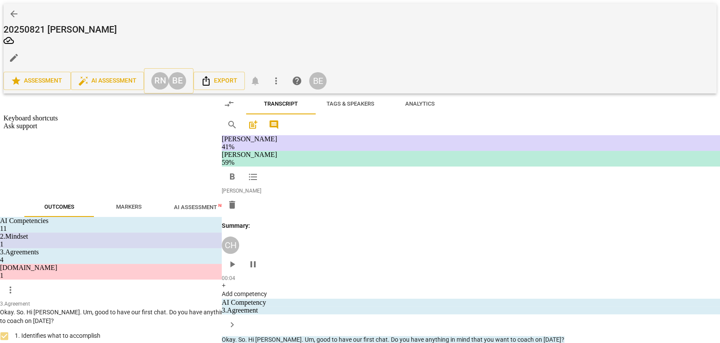
click at [578, 167] on div "DA play_arrow pause 01:59 + Add competency keyboard_arrow_right M . Um , I thin…" at bounding box center [469, 193] width 393 height 84
click at [598, 151] on div "DA play_arrow pause 00:19 + Add competency keyboard_arrow_right I think for [DA…" at bounding box center [469, 159] width 393 height 84
drag, startPoint x: 302, startPoint y: 98, endPoint x: 418, endPoint y: 111, distance: 116.5
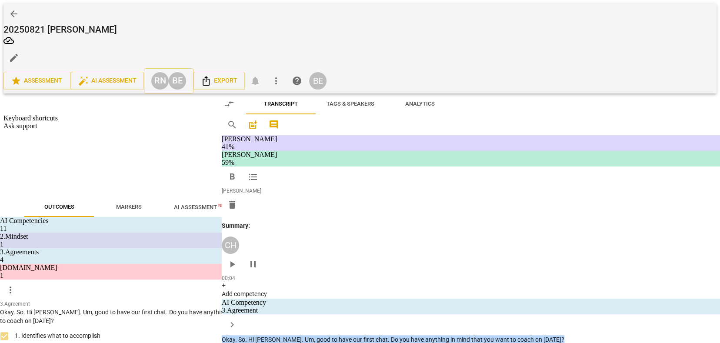
click at [418, 111] on div "CH play_arrow pause 00:04 + Add competency AI Competency 3.Agreement keyboard_a…" at bounding box center [469, 96] width 393 height 39
click at [443, 95] on span "keyboard_arrow_down" at bounding box center [443, 96] width 10 height 10
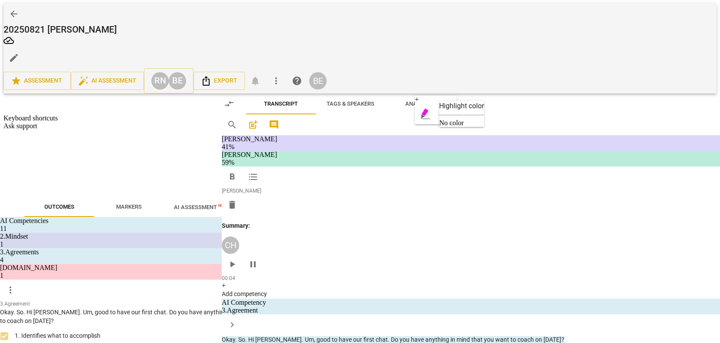
click at [447, 123] on div at bounding box center [448, 124] width 9 height 9
click at [224, 133] on span "AI Assessment New" at bounding box center [237, 135] width 54 height 7
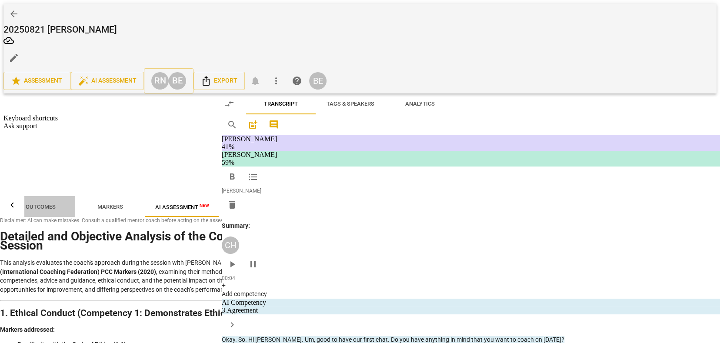
click at [84, 132] on span "Outcomes" at bounding box center [77, 134] width 30 height 7
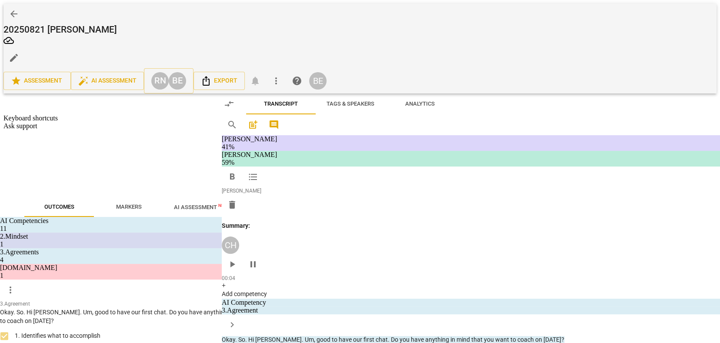
scroll to position [229, 0]
click at [526, 119] on div "3.Agreement [PERSON_NAME] 08:42 [DATE] 3. Explores what is important" at bounding box center [590, 111] width 134 height 27
click at [542, 170] on textarea at bounding box center [576, 166] width 120 height 8
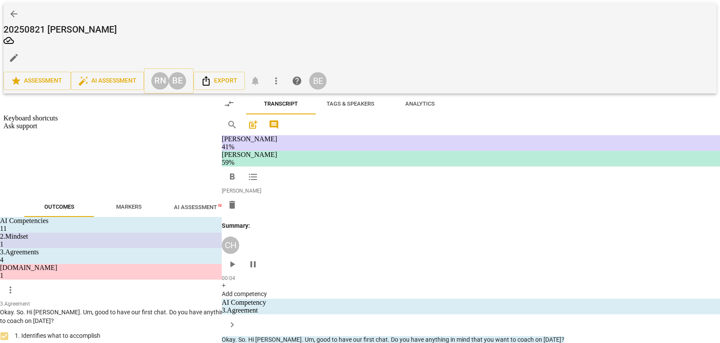
drag, startPoint x: 313, startPoint y: 119, endPoint x: 382, endPoint y: 127, distance: 70.1
click at [382, 127] on p "M . Okay , so then now you feel slightly confused , right ? What does the confu…" at bounding box center [406, 122] width 204 height 18
click at [407, 117] on span "keyboard_arrow_down" at bounding box center [405, 117] width 10 height 10
click at [409, 144] on div at bounding box center [409, 145] width 9 height 9
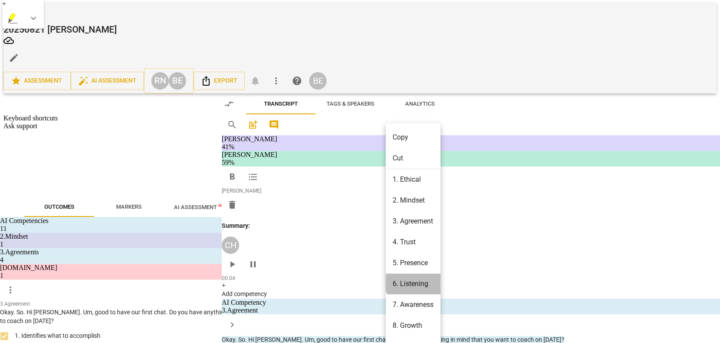
click at [420, 241] on li "6. Listening" at bounding box center [411, 247] width 50 height 16
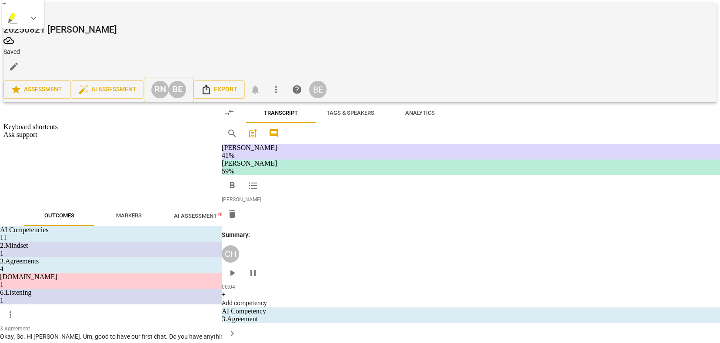
scroll to position [312, 0]
click at [518, 159] on input "3. Explores client's emotions" at bounding box center [519, 158] width 14 height 10
checkbox input "true"
click at [542, 222] on textarea at bounding box center [576, 220] width 120 height 8
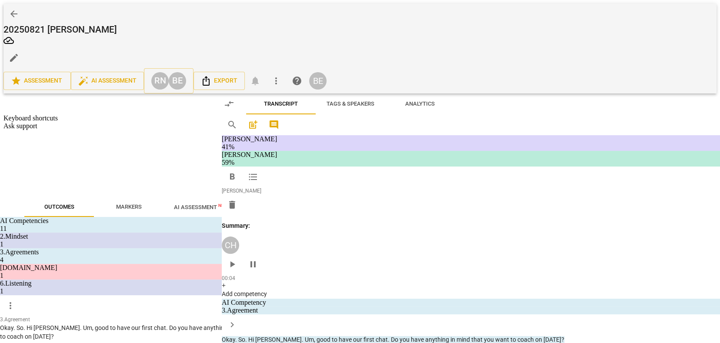
type textarea "T"
type textarea "Ti"
type textarea "T"
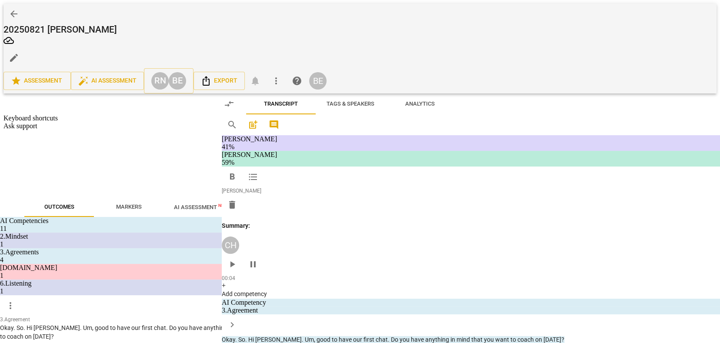
type textarea "T"
type textarea "Th"
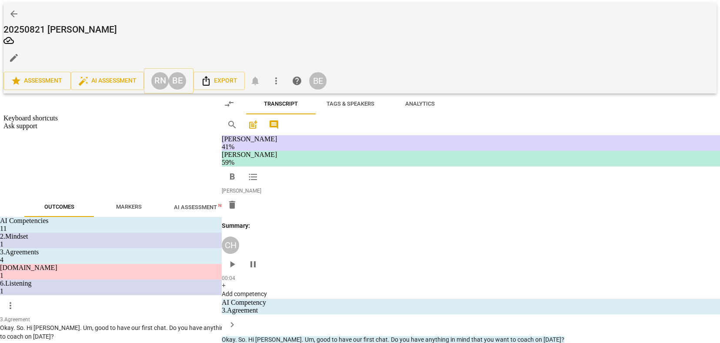
type textarea "Thi"
type textarea "This"
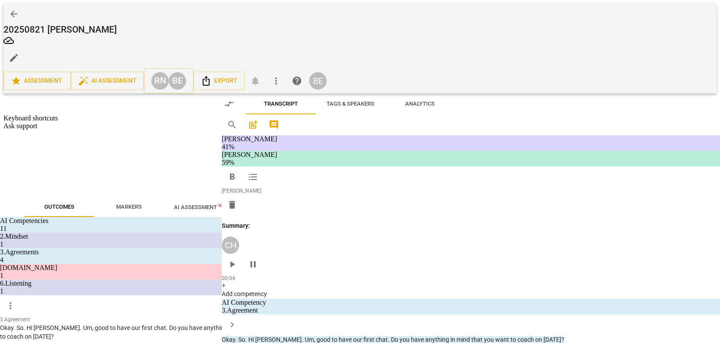
type textarea "This"
type textarea "This i"
type textarea "This is"
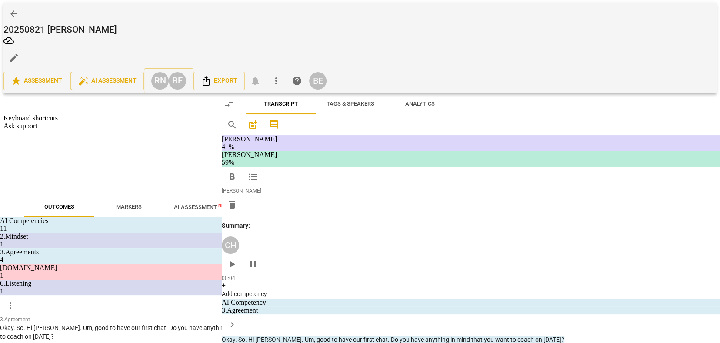
click at [448, 106] on p "Add competency" at bounding box center [441, 104] width 41 height 8
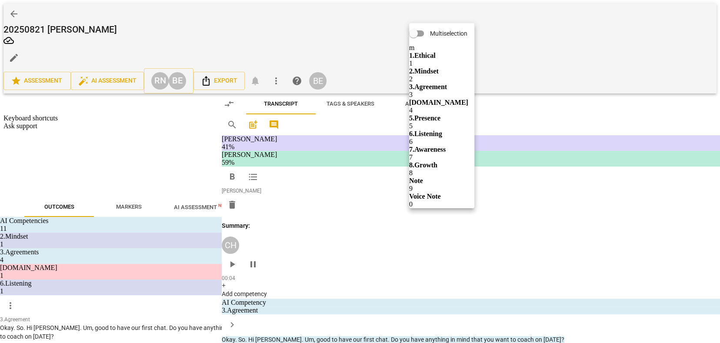
click at [470, 79] on b "3.Agreement" at bounding box center [469, 78] width 30 height 10
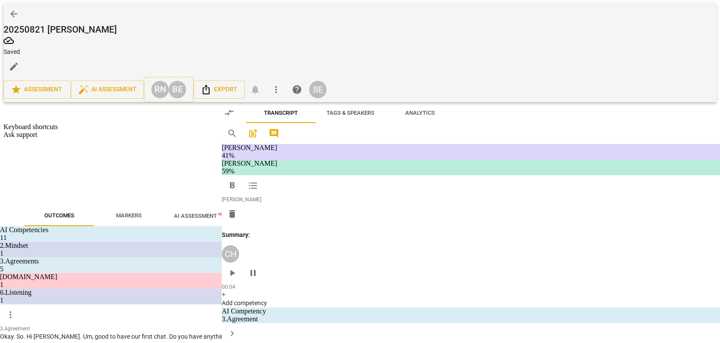
scroll to position [377, 0]
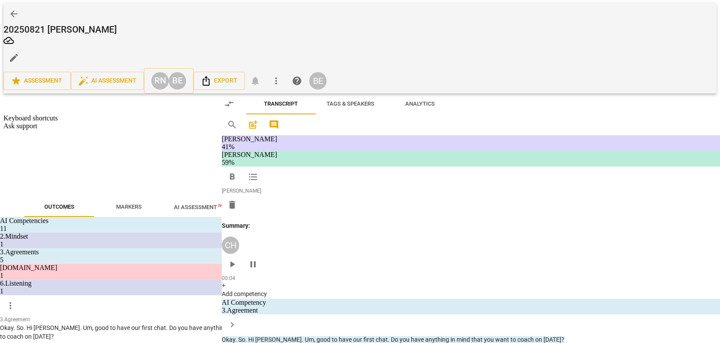
click at [519, 137] on input "1. Identifies what to accomplish" at bounding box center [519, 137] width 14 height 10
click at [549, 192] on textarea at bounding box center [576, 188] width 120 height 8
click at [639, 172] on span "send" at bounding box center [644, 168] width 10 height 10
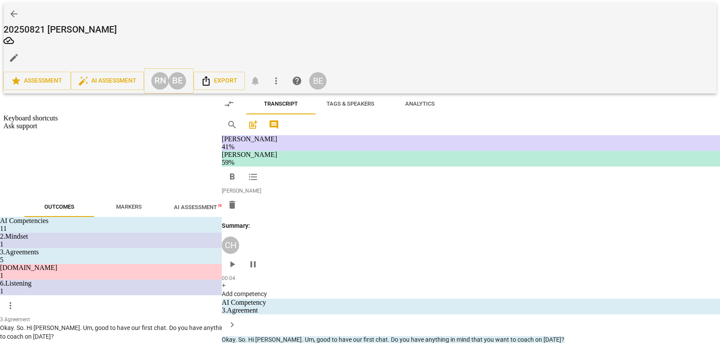
drag, startPoint x: 323, startPoint y: 206, endPoint x: 507, endPoint y: 239, distance: 187.3
click at [507, 239] on div "format_bold format_list_bulleted [PERSON_NAME] delete Summary: CH play_arrow pa…" at bounding box center [469, 202] width 393 height 268
click at [505, 210] on icon "button" at bounding box center [506, 209] width 5 height 6
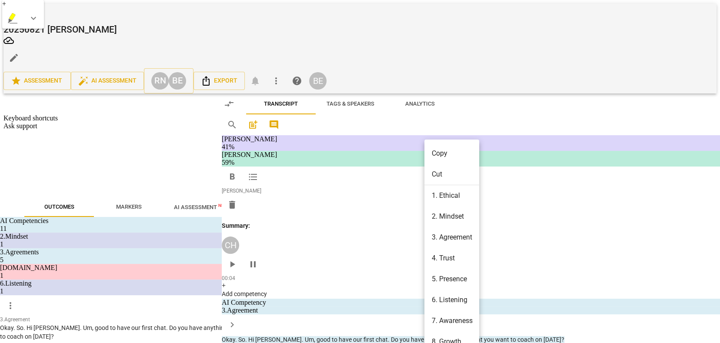
click at [441, 246] on li "5. Presence" at bounding box center [449, 247] width 50 height 16
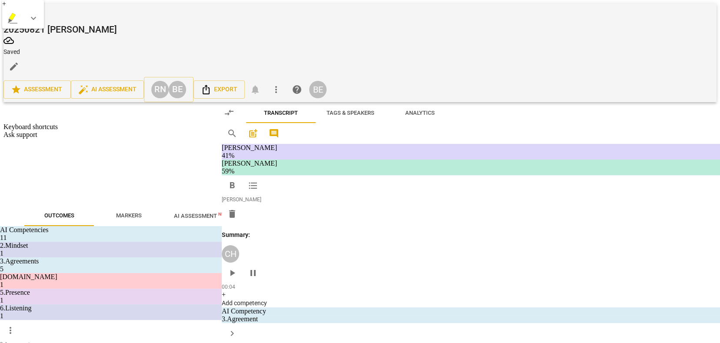
scroll to position [445, 0]
click at [516, 252] on input "4. Demonstrates curiosity" at bounding box center [519, 255] width 14 height 10
click at [516, 254] on input "4. Demonstrates curiosity" at bounding box center [519, 255] width 14 height 10
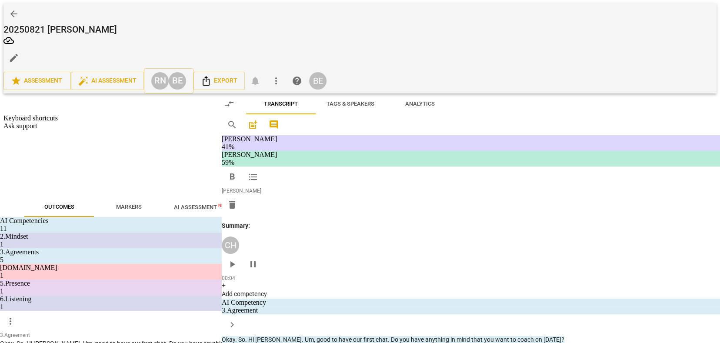
click at [643, 209] on span "more_vert" at bounding box center [645, 210] width 10 height 10
click at [644, 228] on li "Delete" at bounding box center [652, 226] width 30 height 17
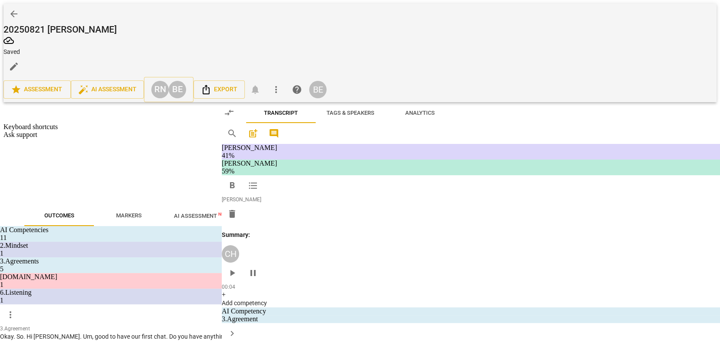
click at [472, 191] on p "Add competency" at bounding box center [481, 190] width 41 height 8
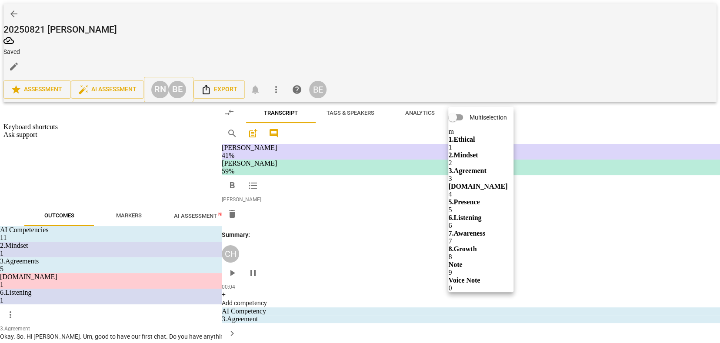
click at [506, 209] on b "6.Listening" at bounding box center [509, 206] width 26 height 10
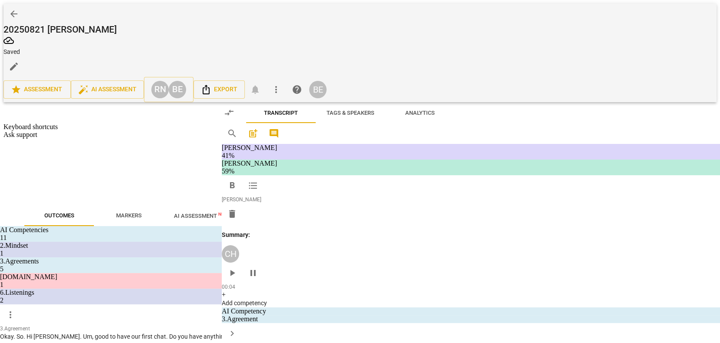
scroll to position [463, 0]
click at [517, 286] on input "7. Summarizes what communicated" at bounding box center [519, 286] width 14 height 10
click at [527, 304] on textarea at bounding box center [576, 306] width 120 height 8
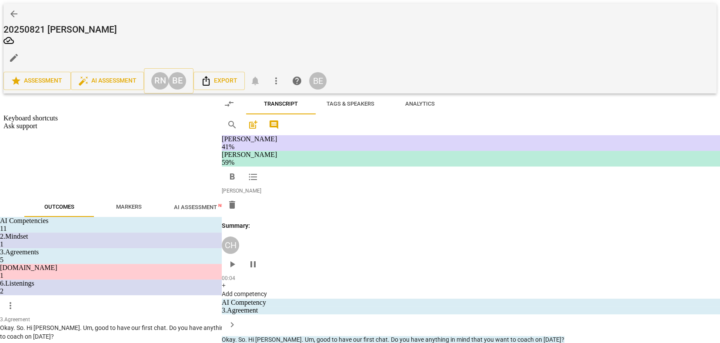
scroll to position [0, 0]
click at [640, 184] on span "send" at bounding box center [644, 185] width 10 height 10
drag, startPoint x: 400, startPoint y: 177, endPoint x: 488, endPoint y: 189, distance: 88.3
click at [488, 189] on div "CH play_arrow pause 04:35 + Add competency keyboard_arrow_right Is it important…" at bounding box center [469, 167] width 393 height 48
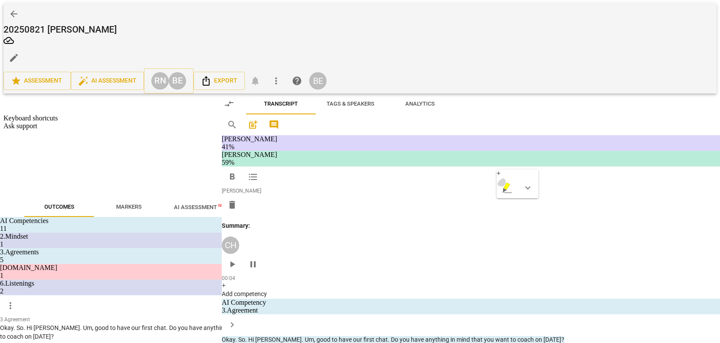
click at [515, 171] on icon "button" at bounding box center [516, 169] width 5 height 6
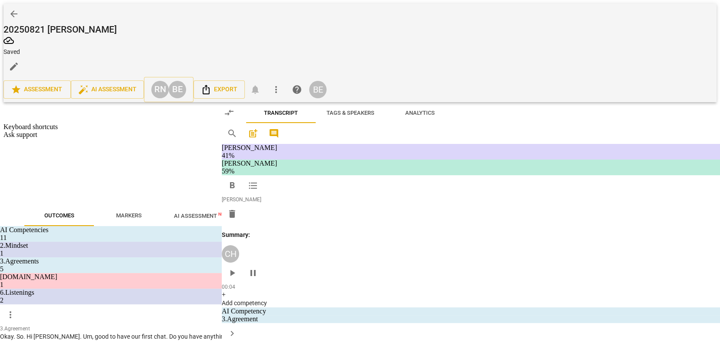
scroll to position [0, 0]
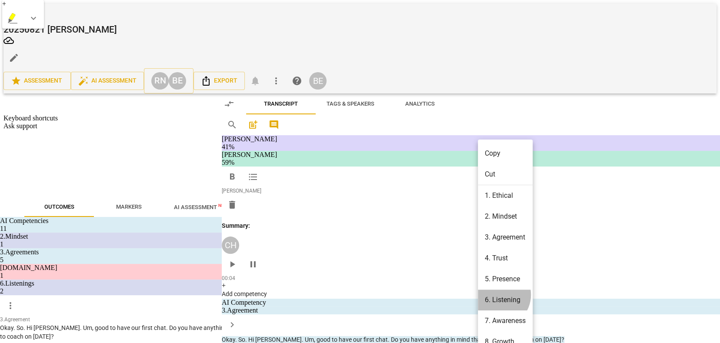
click at [498, 259] on li "6. Listening" at bounding box center [503, 263] width 50 height 16
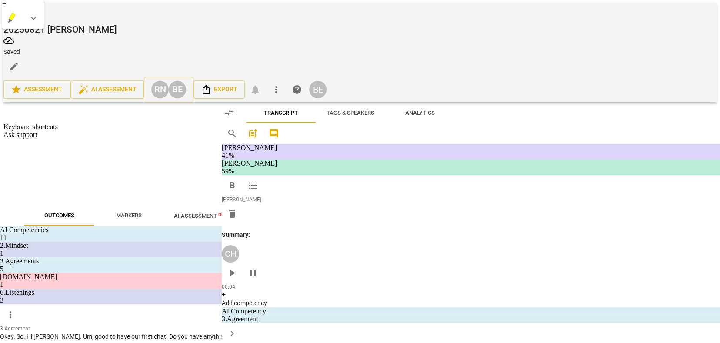
scroll to position [524, 0]
click at [521, 226] on input "5. Inquires about perception" at bounding box center [519, 227] width 14 height 10
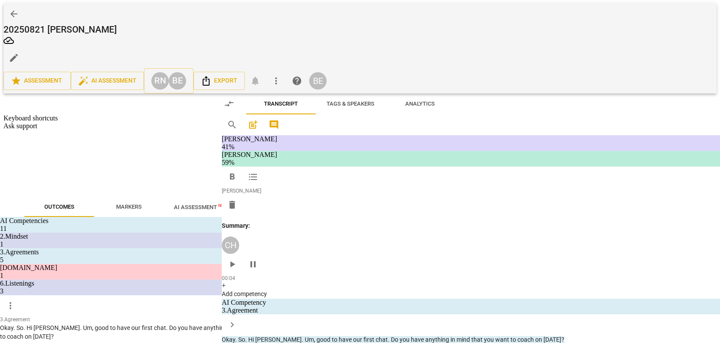
click at [525, 269] on textarea at bounding box center [576, 268] width 120 height 8
click at [641, 269] on span "send" at bounding box center [644, 272] width 10 height 10
drag, startPoint x: 304, startPoint y: 200, endPoint x: 329, endPoint y: 217, distance: 29.9
click at [329, 217] on p "And how would you know if you are happy ? And how would you know if whether I a…" at bounding box center [406, 211] width 204 height 27
click at [354, 204] on span "keyboard_arrow_down" at bounding box center [355, 206] width 10 height 10
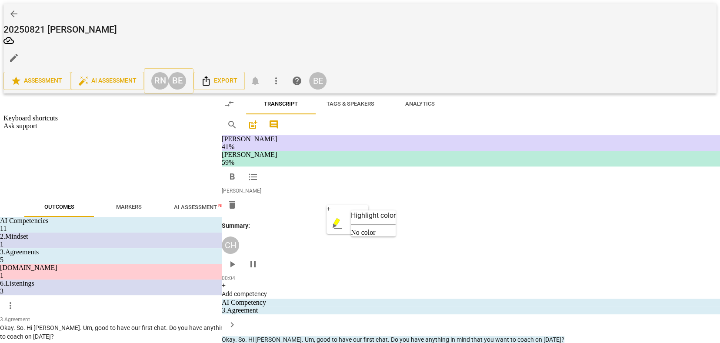
click at [358, 234] on div at bounding box center [359, 234] width 9 height 9
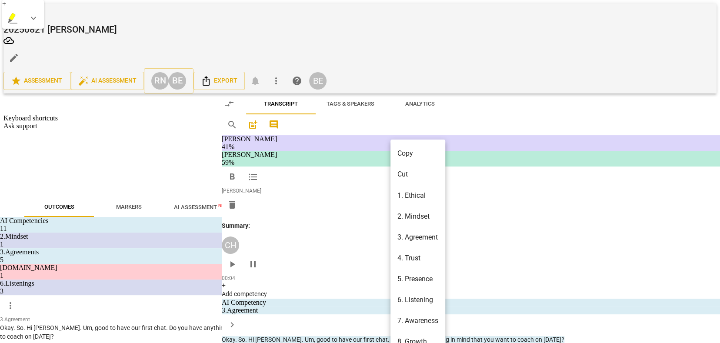
click at [471, 207] on div at bounding box center [360, 171] width 720 height 343
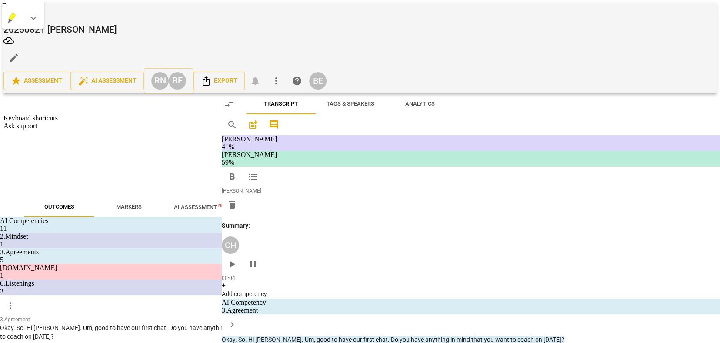
click at [475, 156] on div "04:57 + Add competency keyboard_arrow_right Yeah ." at bounding box center [408, 160] width 209 height 31
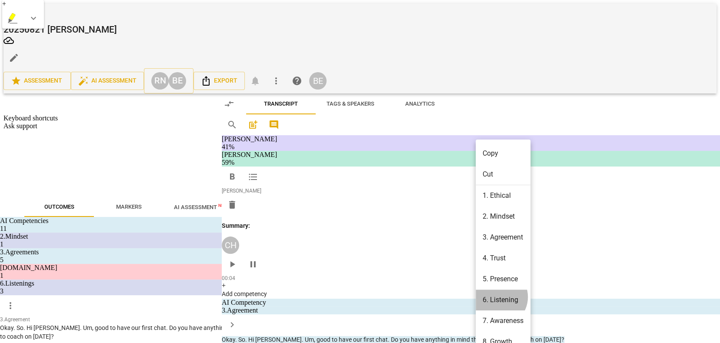
click at [497, 261] on li "6. Listening" at bounding box center [501, 263] width 50 height 16
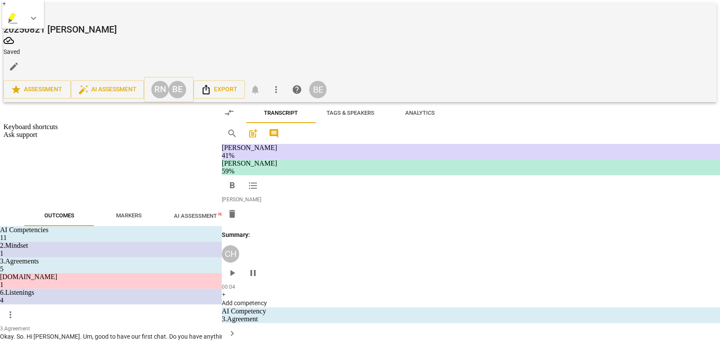
scroll to position [587, 0]
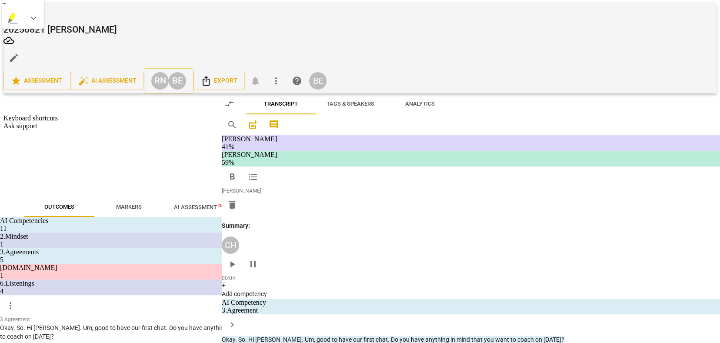
click at [641, 206] on span "more_vert" at bounding box center [645, 208] width 10 height 10
click at [643, 223] on li "Delete" at bounding box center [652, 222] width 30 height 17
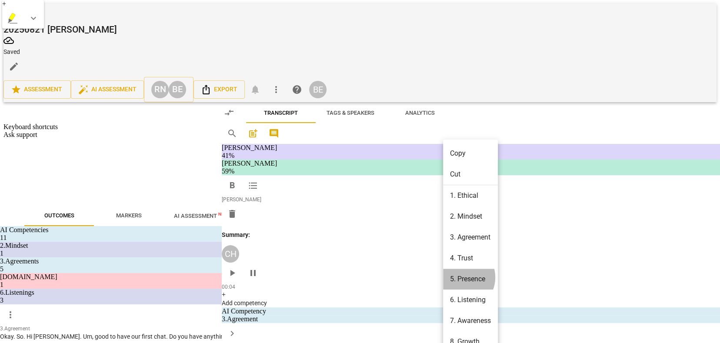
click at [461, 247] on li "5. Presence" at bounding box center [468, 247] width 50 height 16
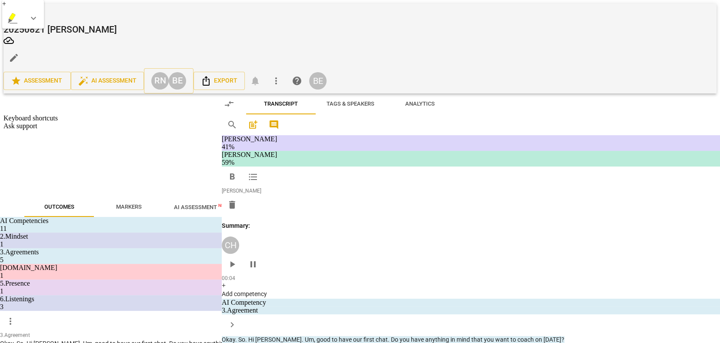
click at [519, 260] on input "5. Allows space for silence" at bounding box center [519, 264] width 14 height 10
click at [524, 280] on textarea at bounding box center [576, 284] width 120 height 8
click at [295, 255] on div "play_arrow pause" at bounding box center [293, 289] width 22 height 84
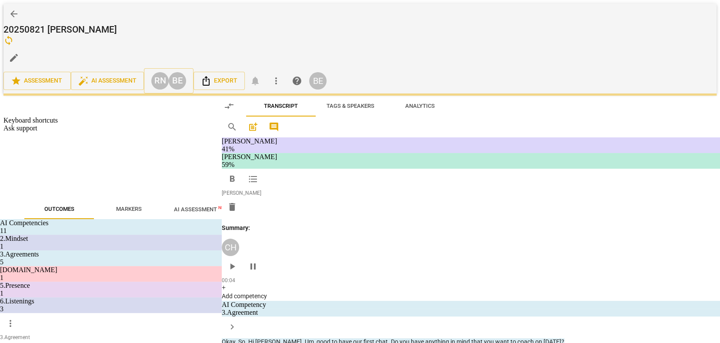
scroll to position [0, 0]
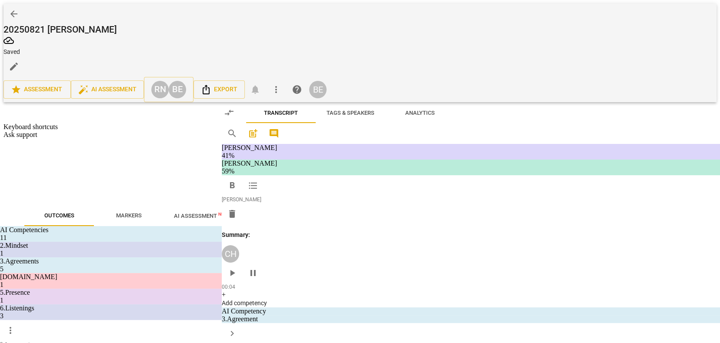
click at [290, 284] on span "play_arrow" at bounding box center [289, 289] width 10 height 10
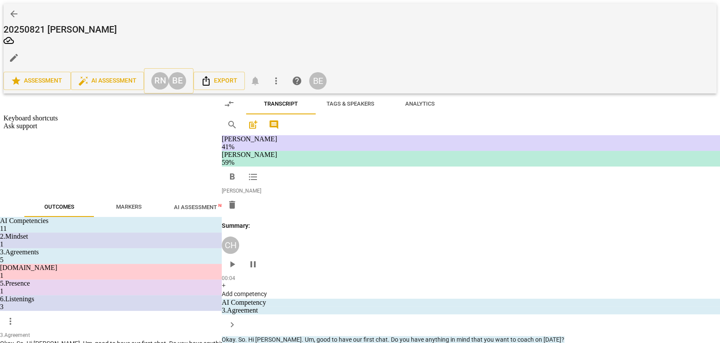
scroll to position [852, 0]
drag, startPoint x: 289, startPoint y: 141, endPoint x: 343, endPoint y: 142, distance: 54.4
click at [289, 141] on span "pause" at bounding box center [289, 145] width 10 height 10
drag, startPoint x: 354, startPoint y: 133, endPoint x: 423, endPoint y: 147, distance: 70.5
click at [423, 147] on p "As you're thinking , I was wondering whether uh , what you are describing is so…" at bounding box center [406, 145] width 204 height 18
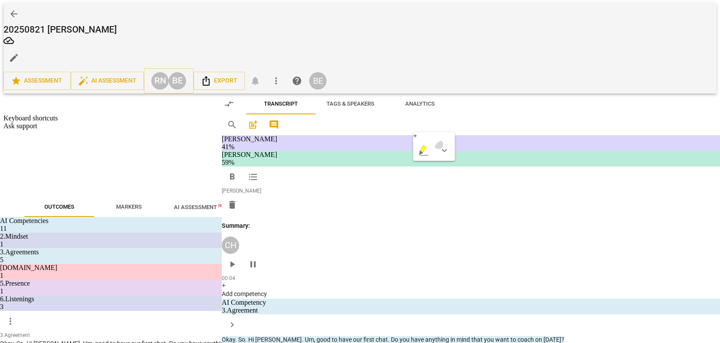
click at [441, 131] on span "keyboard_arrow_down" at bounding box center [442, 133] width 10 height 10
click at [444, 157] on div at bounding box center [446, 161] width 9 height 9
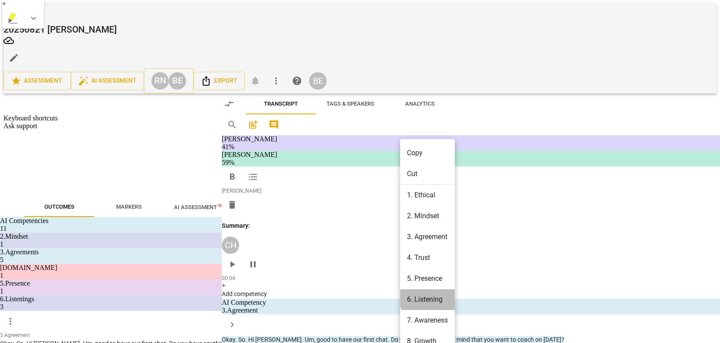
click at [433, 260] on li "6. Listening" at bounding box center [425, 262] width 50 height 16
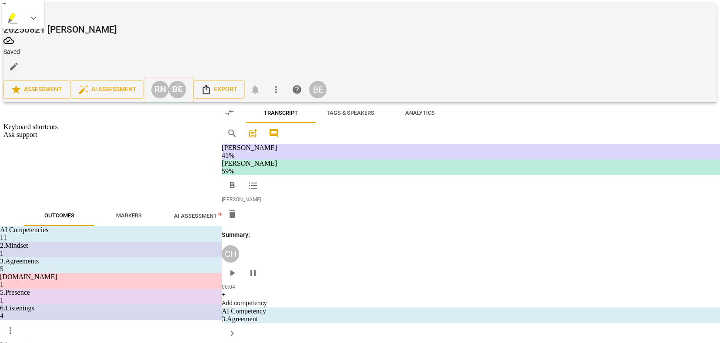
scroll to position [658, 0]
click at [521, 155] on input "1. Customizes questions" at bounding box center [519, 160] width 14 height 10
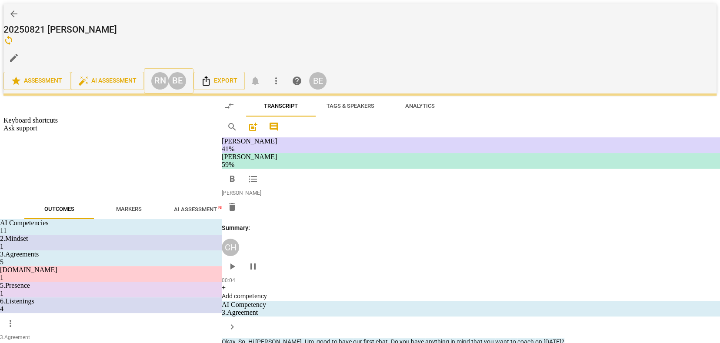
click at [553, 238] on textarea at bounding box center [576, 242] width 120 height 8
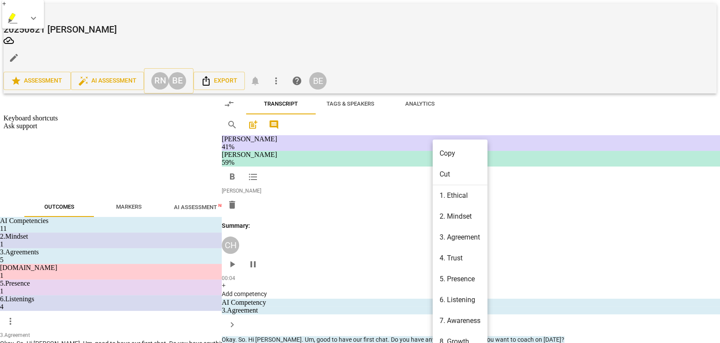
scroll to position [0, 0]
drag, startPoint x: 424, startPoint y: 190, endPoint x: 443, endPoint y: 204, distance: 22.7
click at [298, 199] on div at bounding box center [360, 171] width 720 height 343
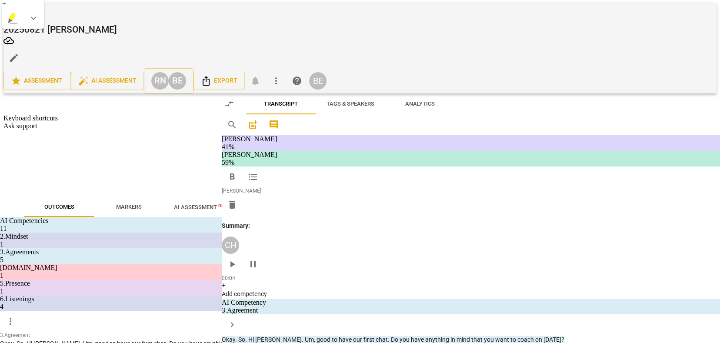
click at [287, 218] on span "play_arrow" at bounding box center [289, 222] width 10 height 10
click at [288, 222] on span "pause" at bounding box center [289, 225] width 10 height 10
drag, startPoint x: 462, startPoint y: 220, endPoint x: 312, endPoint y: 218, distance: 150.1
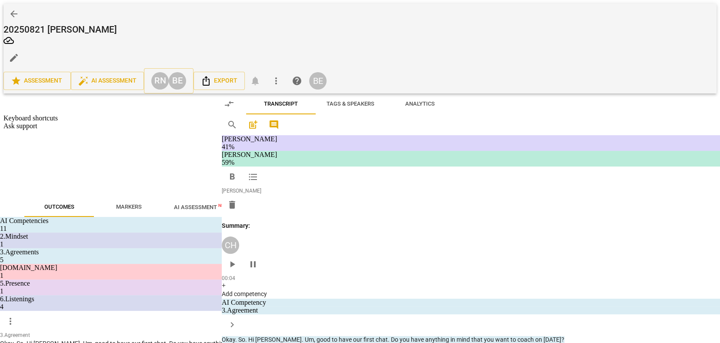
click at [312, 218] on p "What , what did it feel like in your body in those moments ?" at bounding box center [406, 219] width 204 height 9
click at [487, 195] on span "keyboard_arrow_down" at bounding box center [487, 196] width 10 height 10
click at [492, 223] on div at bounding box center [492, 224] width 9 height 9
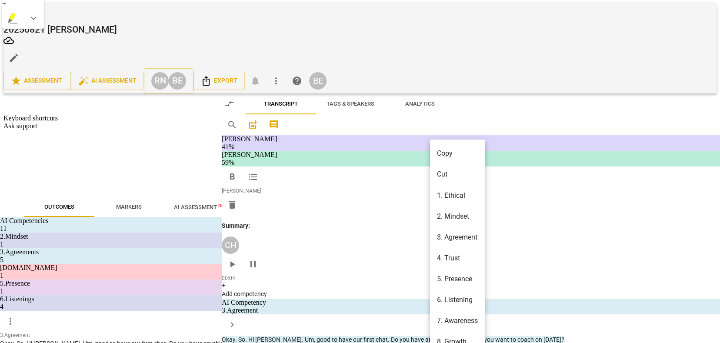
click at [444, 258] on li "6. Listening" at bounding box center [455, 263] width 50 height 16
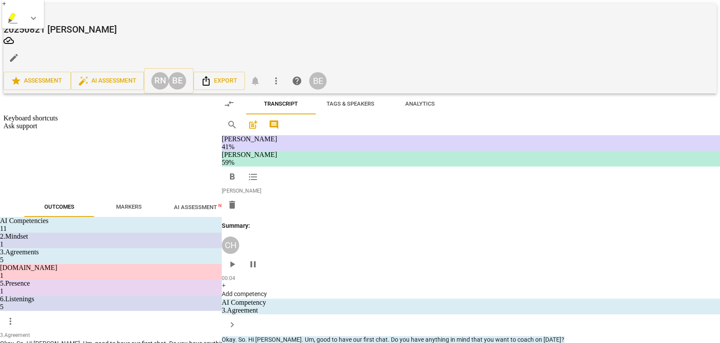
click at [519, 269] on input "5. Inquires about perception" at bounding box center [519, 271] width 14 height 10
click at [516, 254] on input "4. Explores energy shifts" at bounding box center [519, 256] width 14 height 10
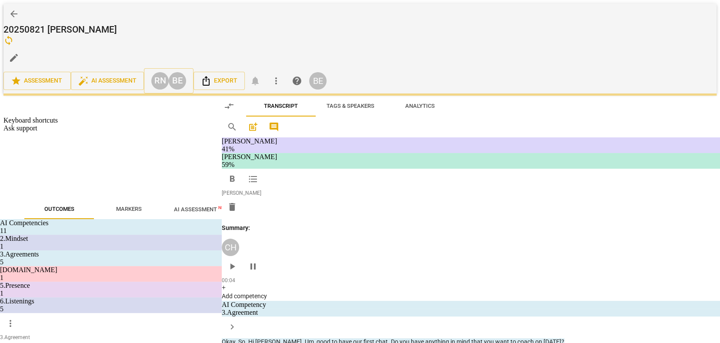
click at [519, 265] on input "5. Inquires about perception" at bounding box center [519, 266] width 14 height 10
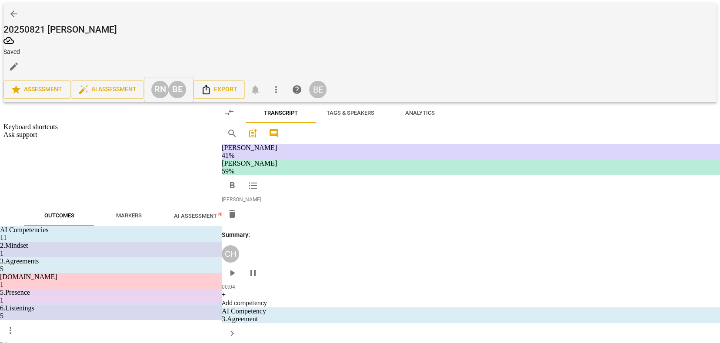
click at [289, 292] on span "play_arrow" at bounding box center [289, 292] width 10 height 10
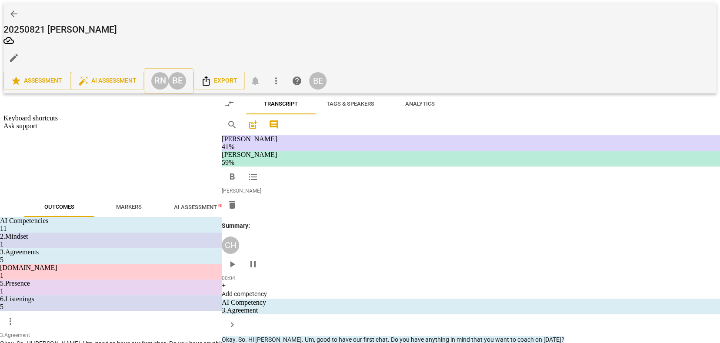
scroll to position [1266, 0]
click at [291, 217] on span "pause" at bounding box center [289, 214] width 10 height 10
drag, startPoint x: 393, startPoint y: 238, endPoint x: 380, endPoint y: 230, distance: 15.8
click at [392, 237] on div "10:29 + Add competency keyboard_arrow_right" at bounding box center [408, 235] width 209 height 10
drag, startPoint x: 365, startPoint y: 221, endPoint x: 507, endPoint y: 228, distance: 141.9
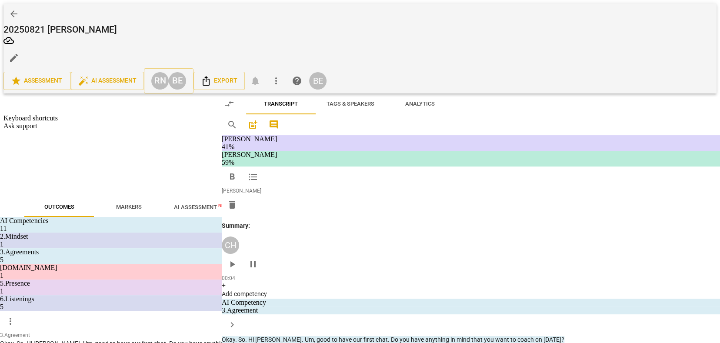
click at [507, 226] on div "CH play_arrow pause 10:12 + Add competency keyboard_arrow_right Then given what…" at bounding box center [469, 206] width 393 height 39
click at [528, 209] on span "keyboard_arrow_down" at bounding box center [531, 212] width 10 height 10
click at [536, 237] on div at bounding box center [535, 240] width 9 height 9
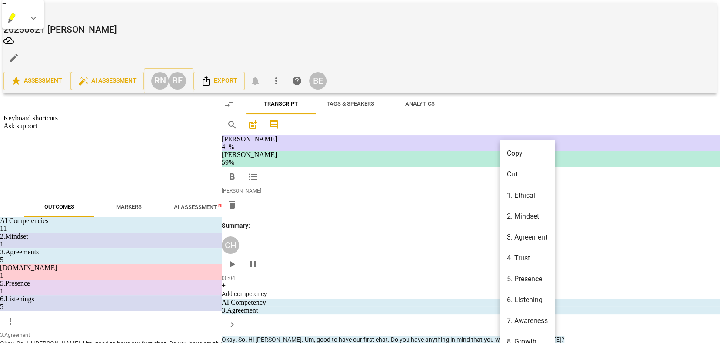
click at [522, 246] on li "5. Presence" at bounding box center [525, 247] width 50 height 16
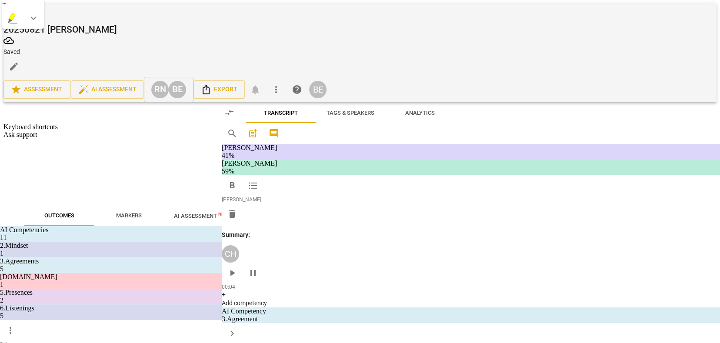
scroll to position [1265, 0]
click at [518, 264] on input "4. Demonstrates curiosity" at bounding box center [519, 261] width 14 height 10
click at [519, 233] on input "1. Responds to the whole person (the who)" at bounding box center [519, 230] width 14 height 10
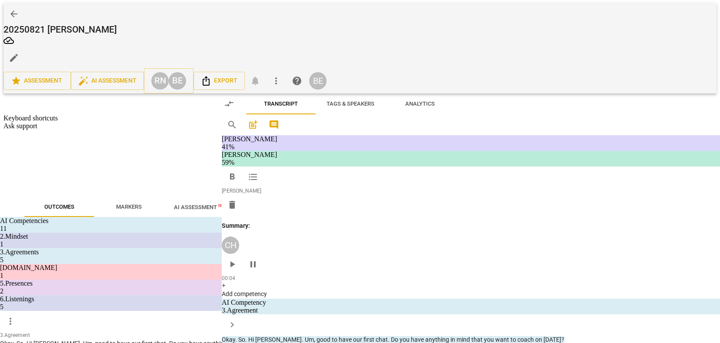
scroll to position [1268, 0]
click at [519, 233] on input "1. Responds to the whole person (the who)" at bounding box center [519, 228] width 14 height 10
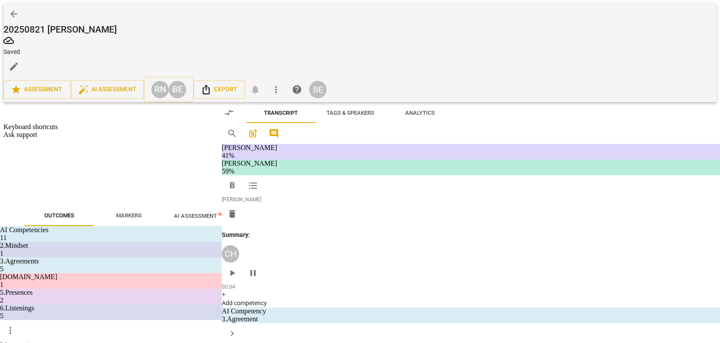
scroll to position [0, 0]
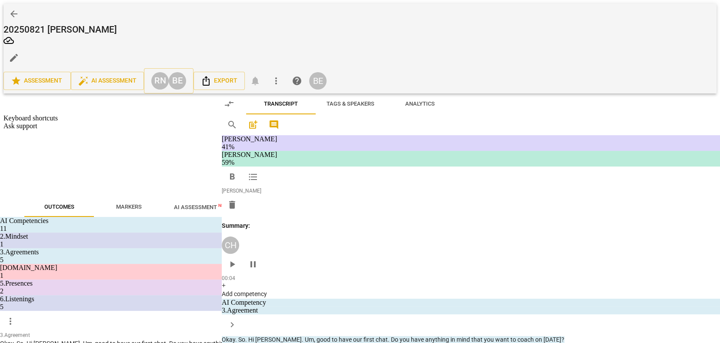
click at [526, 309] on div "DA play_arrow pause 10:29 + Add competency keyboard_arrow_right I would say occ…" at bounding box center [469, 284] width 393 height 120
click at [287, 234] on span "play_arrow" at bounding box center [289, 233] width 10 height 10
click at [290, 200] on span "pause" at bounding box center [289, 198] width 10 height 10
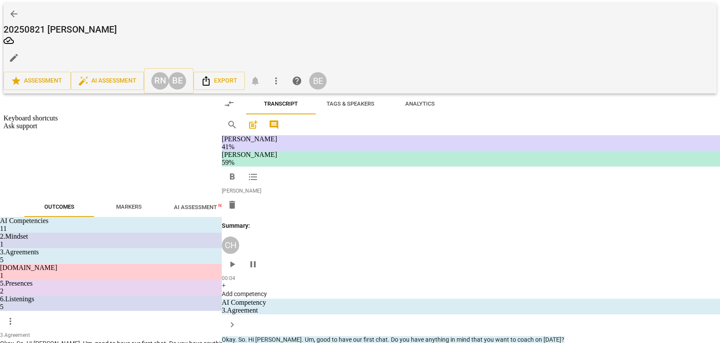
scroll to position [0, 0]
click at [489, 149] on p "Add competency" at bounding box center [481, 150] width 41 height 8
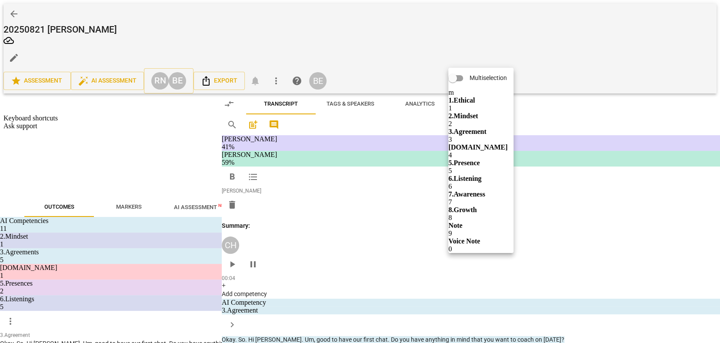
click at [519, 167] on b "6.Listening" at bounding box center [509, 167] width 26 height 10
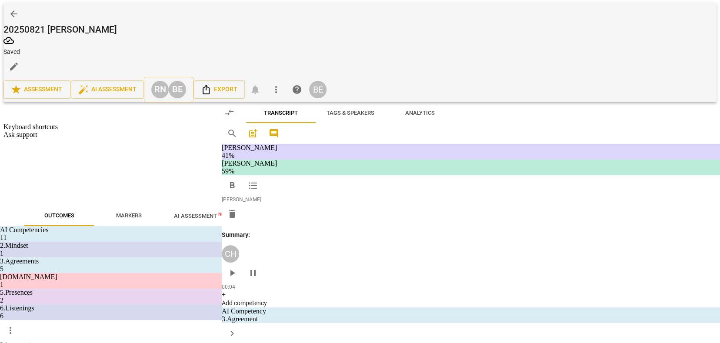
scroll to position [864, 0]
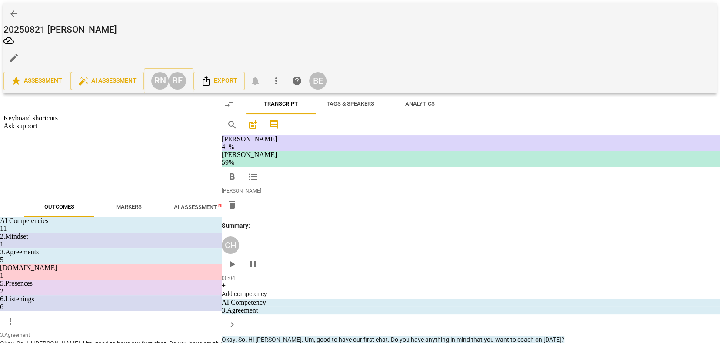
click at [519, 225] on input "5. Inquires about perception" at bounding box center [519, 225] width 14 height 10
click at [517, 212] on input "4. Explores energy shifts" at bounding box center [519, 215] width 14 height 10
click at [516, 183] on input "1. Customizes questions" at bounding box center [519, 183] width 14 height 10
click at [528, 265] on textarea at bounding box center [576, 266] width 120 height 8
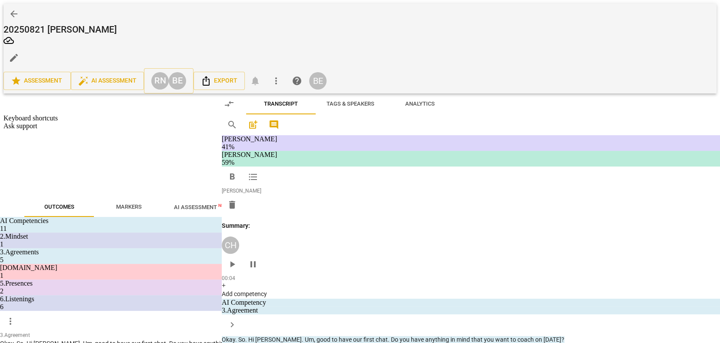
click at [289, 283] on span "play_arrow" at bounding box center [289, 287] width 10 height 10
click at [289, 174] on span "pause" at bounding box center [289, 179] width 10 height 10
click at [304, 137] on div "play_arrow pause" at bounding box center [293, 163] width 22 height 57
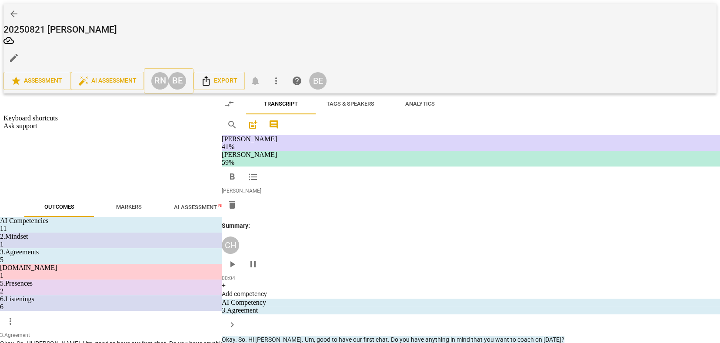
scroll to position [0, 0]
drag, startPoint x: 304, startPoint y: 134, endPoint x: 314, endPoint y: 159, distance: 26.6
click at [313, 159] on p "So actually , in the past few minutes , we thought about a few things , right ?…" at bounding box center [406, 163] width 204 height 63
click at [492, 157] on span "okay" at bounding box center [498, 153] width 13 height 7
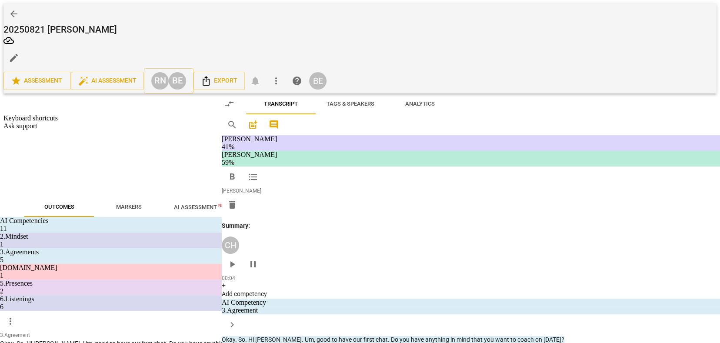
drag, startPoint x: 304, startPoint y: 134, endPoint x: 318, endPoint y: 161, distance: 31.1
click at [318, 161] on p "So actually , in the past few minutes , we thought about a few things , right ?…" at bounding box center [406, 162] width 204 height 63
click at [350, 147] on span "keyboard_arrow_down" at bounding box center [349, 149] width 10 height 10
click at [353, 177] on div at bounding box center [353, 176] width 9 height 9
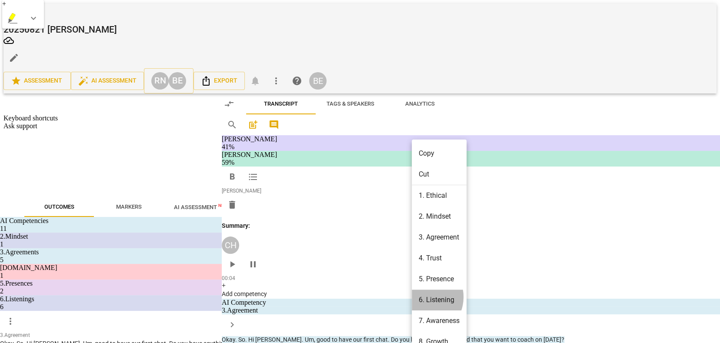
click at [422, 261] on li "6. Listening" at bounding box center [437, 263] width 50 height 16
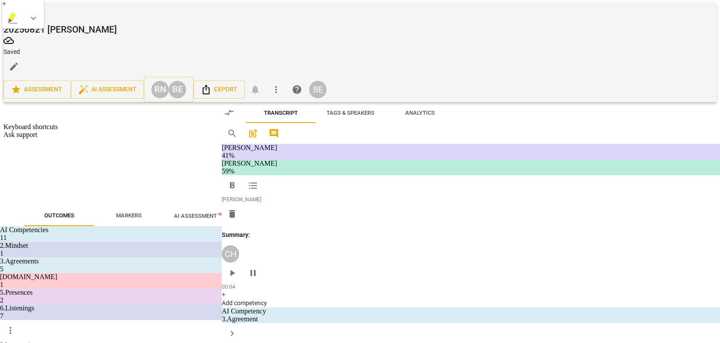
scroll to position [1016, 0]
click at [520, 215] on input "7. Summarizes what communicated" at bounding box center [519, 218] width 14 height 10
click at [388, 203] on div "14:06 + Add competency keyboard_arrow_right" at bounding box center [408, 206] width 209 height 10
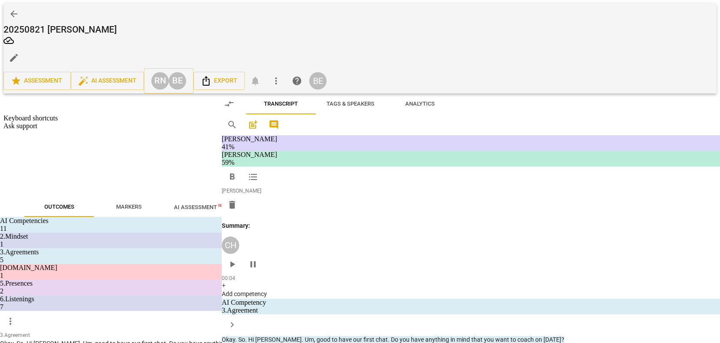
drag, startPoint x: 444, startPoint y: 159, endPoint x: 314, endPoint y: 177, distance: 130.8
click at [314, 177] on p "So actually , in the past few minutes , we thought about a few things , right ?…" at bounding box center [406, 162] width 204 height 63
click at [346, 166] on span "keyboard_arrow_down" at bounding box center [344, 166] width 10 height 10
click at [351, 193] on div at bounding box center [348, 194] width 9 height 9
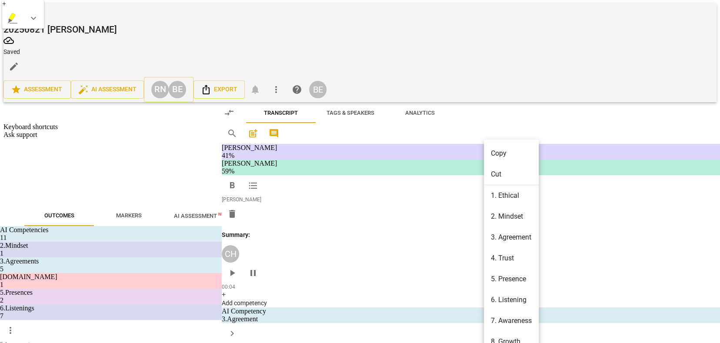
click at [511, 197] on li "2. Mindset" at bounding box center [509, 199] width 50 height 16
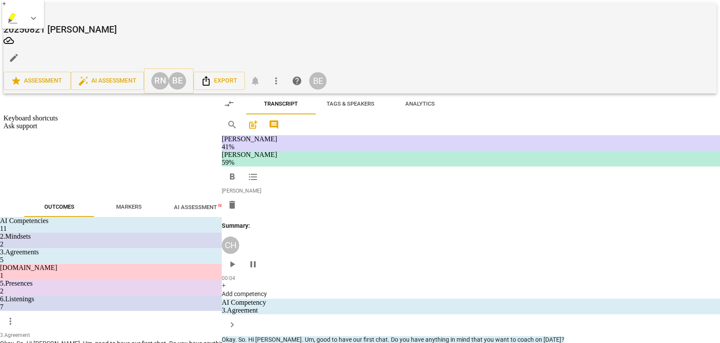
scroll to position [1660, 0]
drag, startPoint x: 403, startPoint y: 201, endPoint x: 491, endPoint y: 221, distance: 90.4
click at [491, 221] on div "format_bold format_list_bulleted [PERSON_NAME] delete Summary: CH play_arrow pa…" at bounding box center [469, 202] width 393 height 268
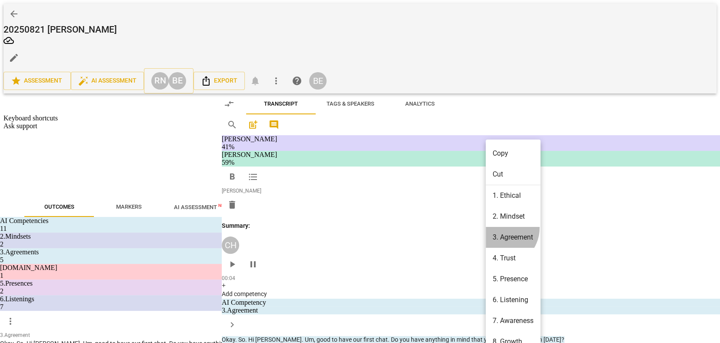
click at [500, 207] on li "3. Agreement" at bounding box center [511, 215] width 50 height 16
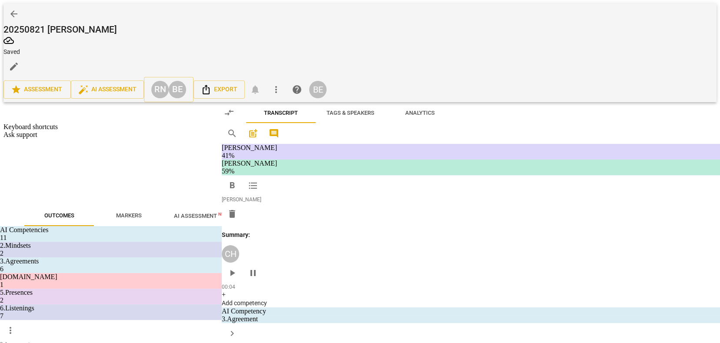
scroll to position [1202, 0]
click at [518, 177] on input "2. Reconfirms measures of success" at bounding box center [519, 181] width 14 height 10
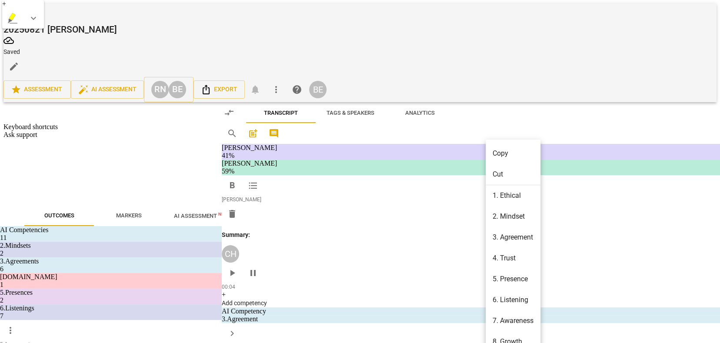
click at [466, 217] on div at bounding box center [360, 171] width 720 height 343
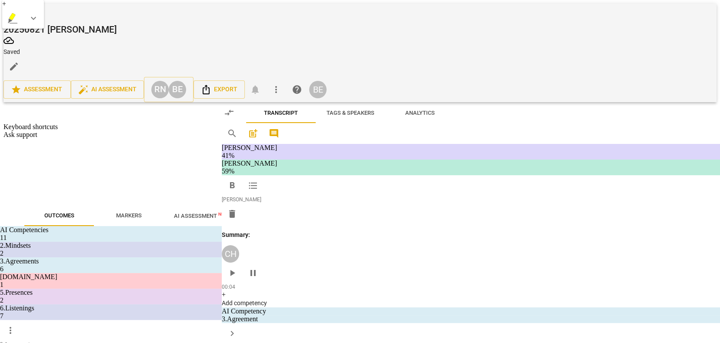
drag, startPoint x: 577, startPoint y: 257, endPoint x: 542, endPoint y: 238, distance: 39.7
click at [577, 257] on div "DA play_arrow pause 14:06 + Add competency keyboard_arrow_right M . I think , l…" at bounding box center [469, 264] width 393 height 84
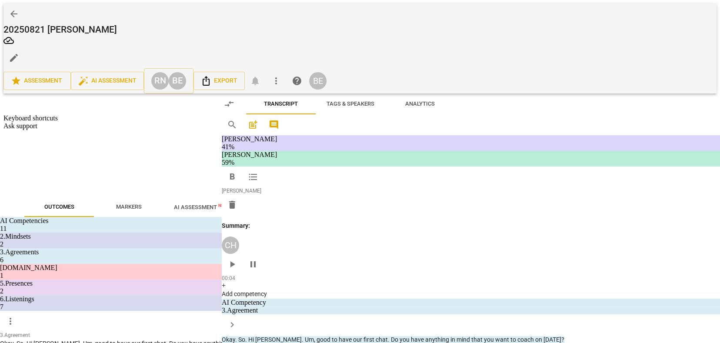
scroll to position [0, 0]
drag, startPoint x: 303, startPoint y: 176, endPoint x: 448, endPoint y: 184, distance: 144.6
click at [448, 184] on div "CH play_arrow pause 14:51 + Add competency keyboard_arrow_right So you want a d…" at bounding box center [469, 178] width 393 height 38
click at [524, 162] on span "keyboard_arrow_down" at bounding box center [525, 165] width 10 height 10
click at [529, 191] on div at bounding box center [529, 192] width 9 height 9
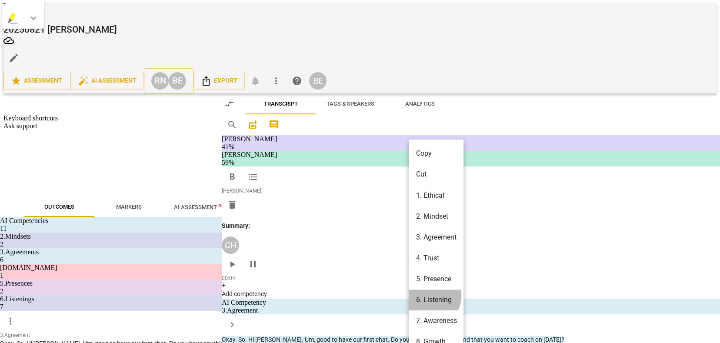
click at [428, 260] on li "6. Listening" at bounding box center [434, 263] width 50 height 16
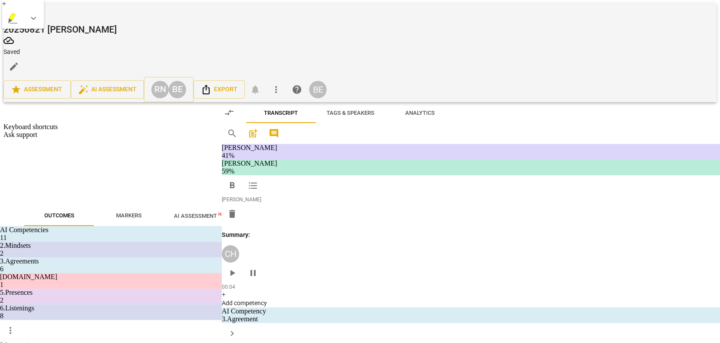
scroll to position [1296, 0]
click at [521, 258] on input "7. Summarizes what communicated" at bounding box center [519, 263] width 14 height 10
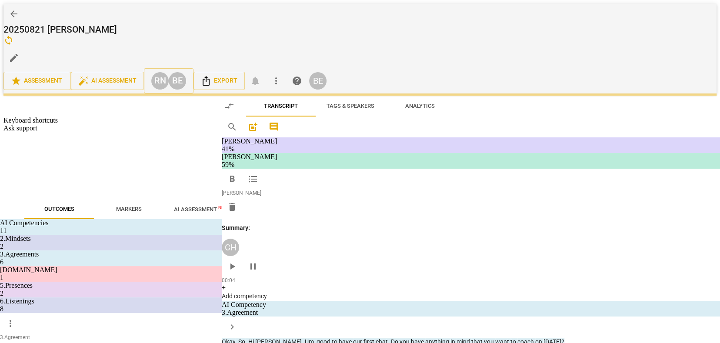
click at [408, 240] on div "15:07 + Add competency keyboard_arrow_right" at bounding box center [408, 245] width 209 height 10
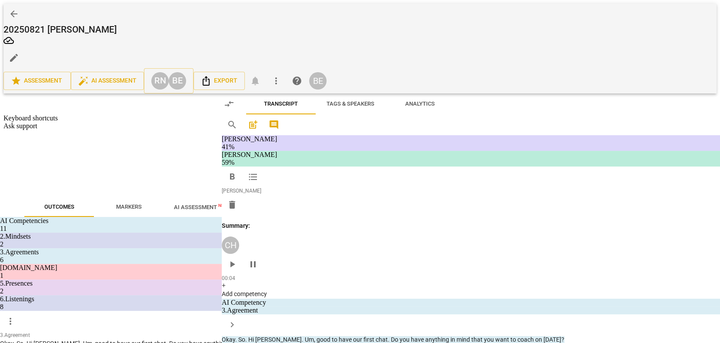
scroll to position [0, 0]
drag, startPoint x: 304, startPoint y: 176, endPoint x: 317, endPoint y: 192, distance: 20.7
click at [317, 192] on p "I mean it's not for me to agree or disagree . Right ? I mean it's your perspect…" at bounding box center [406, 190] width 204 height 27
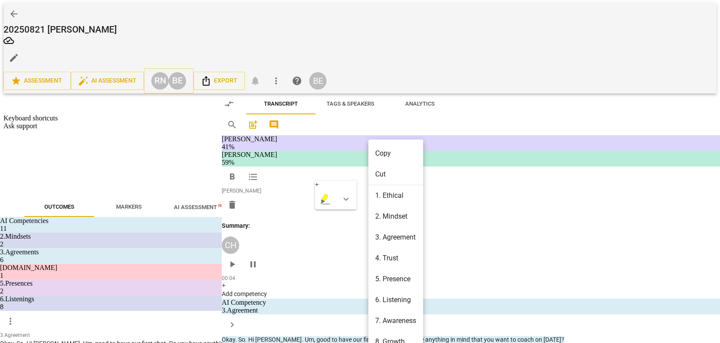
click at [342, 182] on div at bounding box center [360, 171] width 720 height 343
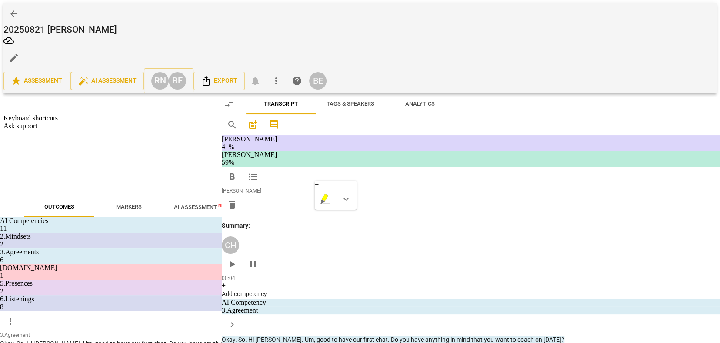
click at [344, 181] on span "keyboard_arrow_down" at bounding box center [343, 182] width 10 height 10
click at [346, 209] on div at bounding box center [348, 209] width 9 height 9
drag, startPoint x: 305, startPoint y: 177, endPoint x: 506, endPoint y: 191, distance: 201.5
click at [507, 191] on div "I mean it's not for me to agree or disagree . Right ? I mean it's your perspect…" at bounding box center [408, 190] width 209 height 27
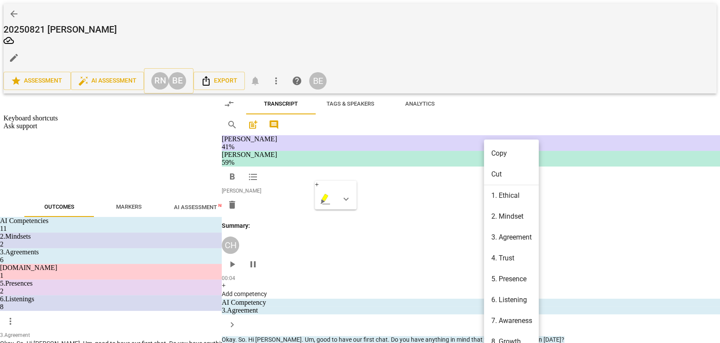
click at [344, 180] on div at bounding box center [360, 171] width 720 height 343
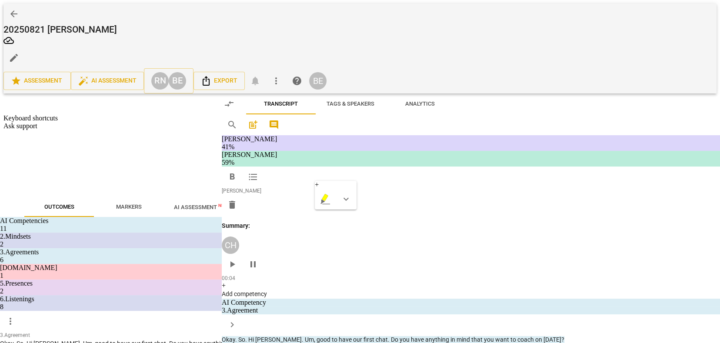
click at [343, 180] on span "keyboard_arrow_down" at bounding box center [343, 182] width 10 height 10
click at [348, 210] on div at bounding box center [348, 209] width 9 height 9
click at [407, 214] on div "15:19 + Add competency keyboard_arrow_right Yeah ." at bounding box center [408, 226] width 209 height 31
click at [408, 227] on span "disagree" at bounding box center [403, 230] width 23 height 7
click at [328, 248] on div "CH play_arrow pause 15:07 + Add competency keyboard_arrow_right I mean it's not…" at bounding box center [469, 233] width 393 height 48
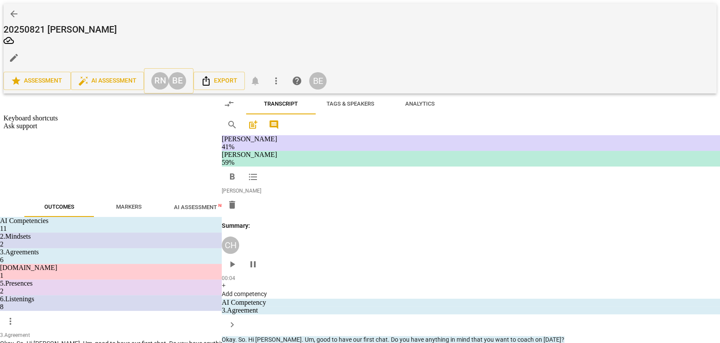
drag, startPoint x: 316, startPoint y: 240, endPoint x: 299, endPoint y: 224, distance: 23.1
click at [299, 224] on div "CH play_arrow pause 15:07 + Add competency keyboard_arrow_right I mean it's not…" at bounding box center [469, 233] width 393 height 48
click at [343, 229] on span "keyboard_arrow_down" at bounding box center [343, 231] width 10 height 10
click at [347, 257] on div at bounding box center [348, 259] width 9 height 9
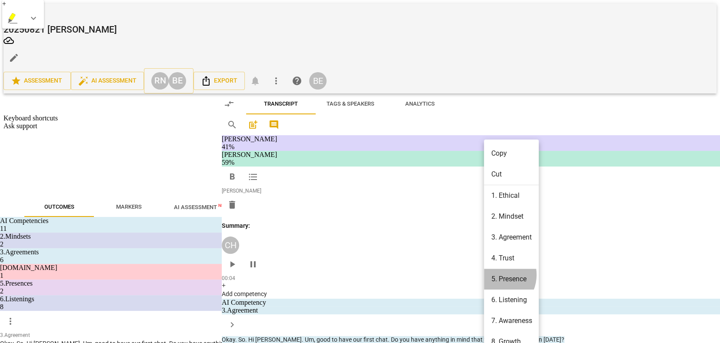
click at [495, 244] on li "5. Presence" at bounding box center [509, 247] width 50 height 16
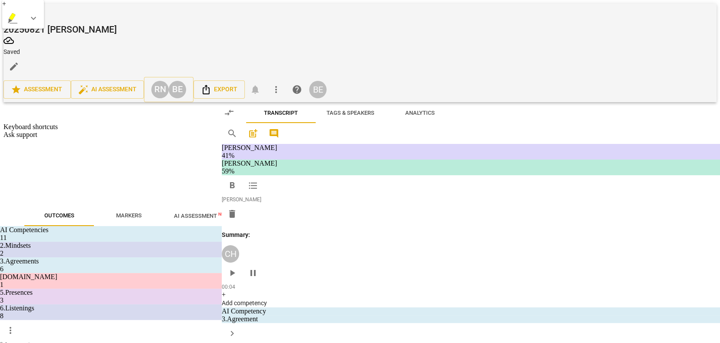
scroll to position [1340, 0]
click at [518, 267] on input "3. Supports client to choose what happens" at bounding box center [519, 272] width 14 height 10
click at [453, 277] on p "Yeah ." at bounding box center [406, 279] width 204 height 9
click at [297, 210] on div "play_arrow pause" at bounding box center [293, 223] width 22 height 39
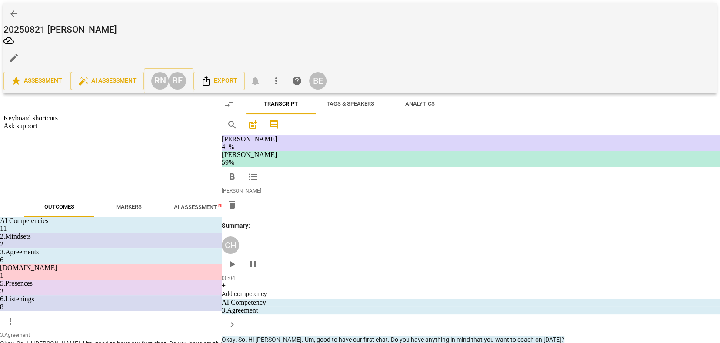
scroll to position [1946, 0]
click at [288, 217] on span "play_arrow" at bounding box center [289, 222] width 10 height 10
click at [284, 217] on div "play_arrow pause" at bounding box center [293, 310] width 22 height 200
click at [290, 304] on span "pause" at bounding box center [289, 309] width 10 height 10
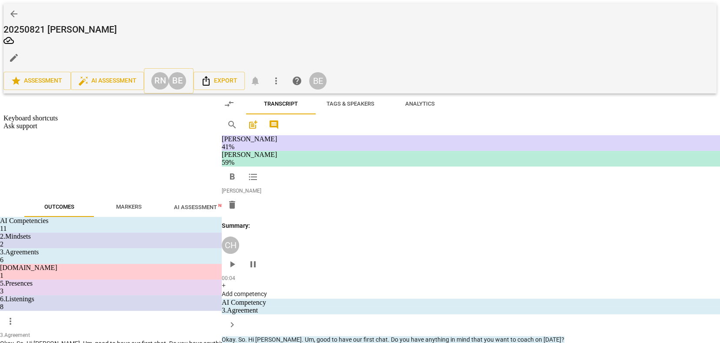
drag, startPoint x: 323, startPoint y: 138, endPoint x: 406, endPoint y: 170, distance: 89.1
click at [406, 170] on p "Okay , so I understand what you kind of hoping to get out of this . Maybe you c…" at bounding box center [406, 163] width 204 height 45
click at [415, 160] on span "keyboard_arrow_down" at bounding box center [416, 162] width 10 height 10
click at [420, 189] on div at bounding box center [420, 190] width 9 height 9
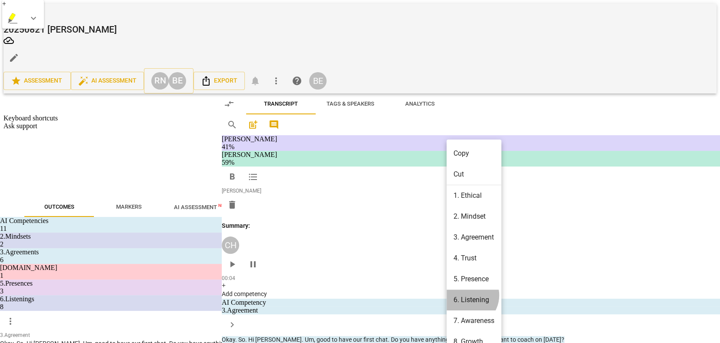
click at [466, 259] on li "6. Listening" at bounding box center [472, 263] width 50 height 16
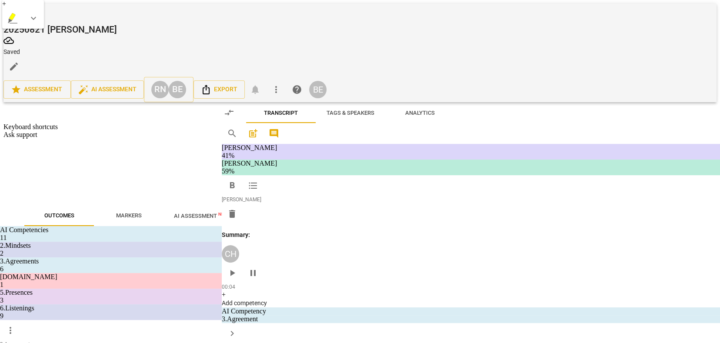
scroll to position [0, 0]
click at [519, 203] on input "5. Inquires about perception" at bounding box center [519, 208] width 14 height 10
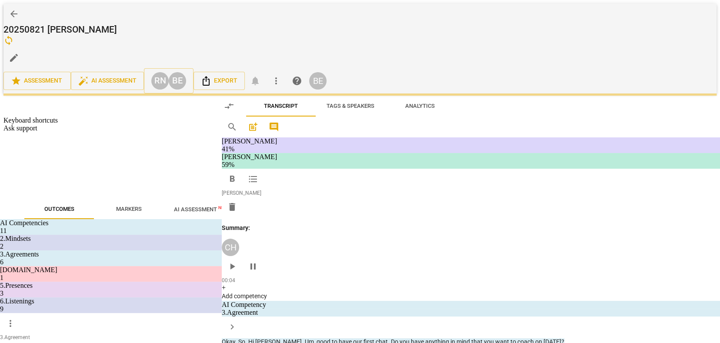
click at [287, 233] on div "play_arrow pause" at bounding box center [293, 310] width 22 height 200
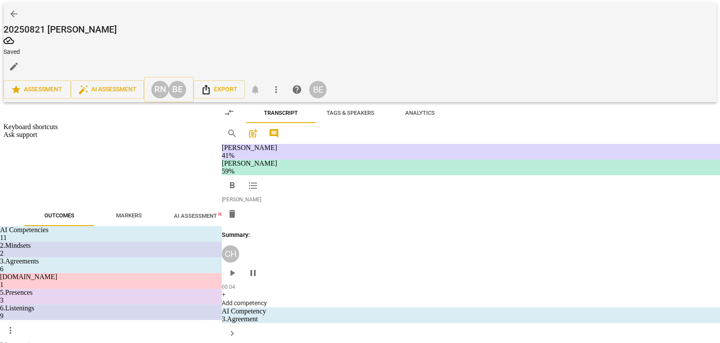
scroll to position [2050, 0]
click at [289, 260] on span "play_arrow" at bounding box center [289, 265] width 10 height 10
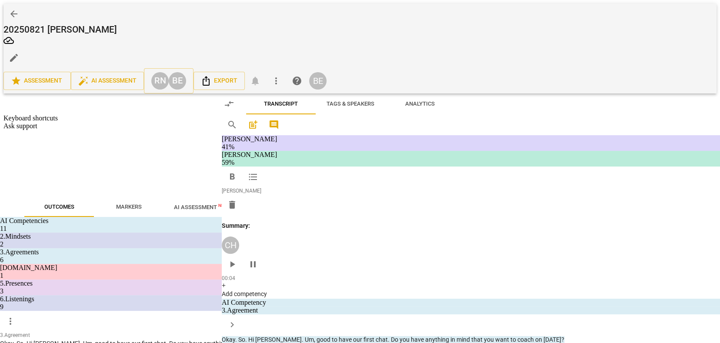
scroll to position [2331, 0]
click at [291, 177] on span "pause" at bounding box center [289, 182] width 10 height 10
drag, startPoint x: 377, startPoint y: 119, endPoint x: 484, endPoint y: 136, distance: 108.8
click at [484, 136] on p "M . Actually your uh , perspective seems to me to be quite wide . You spoke abo…" at bounding box center [406, 130] width 204 height 45
click at [370, 122] on span "keyboard_arrow_down" at bounding box center [370, 123] width 10 height 10
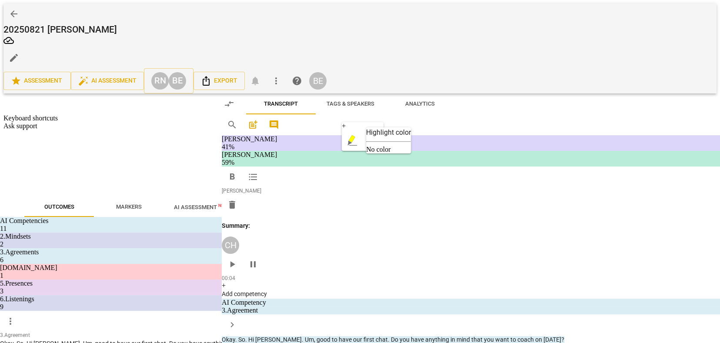
click at [375, 150] on div at bounding box center [375, 151] width 9 height 9
click at [368, 159] on div "18:53 + Add competency keyboard_arrow_right" at bounding box center [408, 164] width 209 height 10
drag, startPoint x: 376, startPoint y: 116, endPoint x: 464, endPoint y: 132, distance: 89.0
click at [464, 132] on p "M . Actually your uh , perspective seems to me to be quite wide . You spoke abo…" at bounding box center [406, 130] width 204 height 45
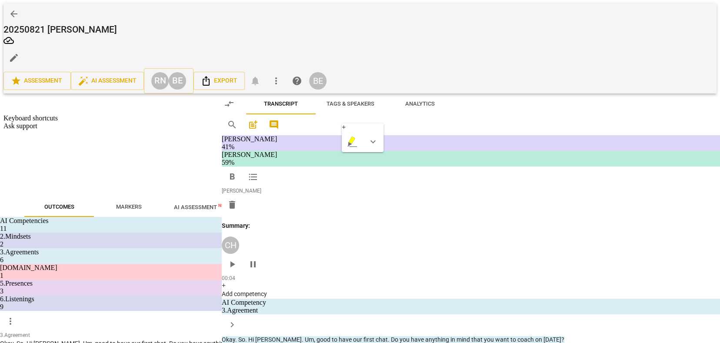
click at [351, 124] on div "+" at bounding box center [349, 124] width 9 height 9
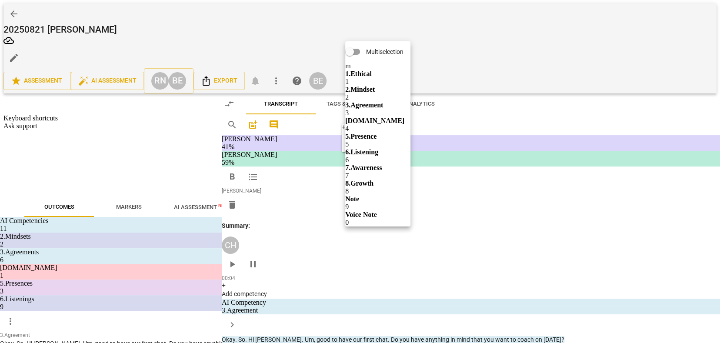
click at [413, 154] on b "7.Awareness" at bounding box center [405, 155] width 30 height 10
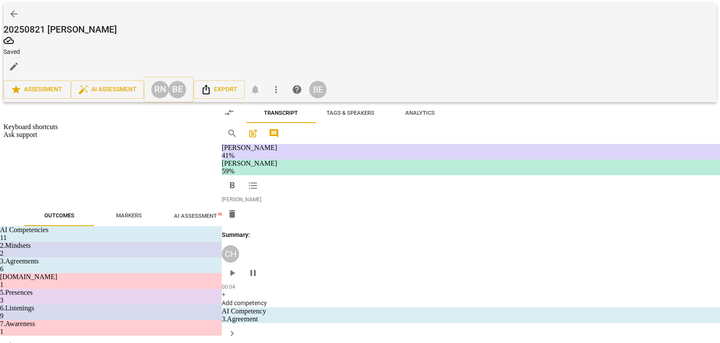
scroll to position [1450, 0]
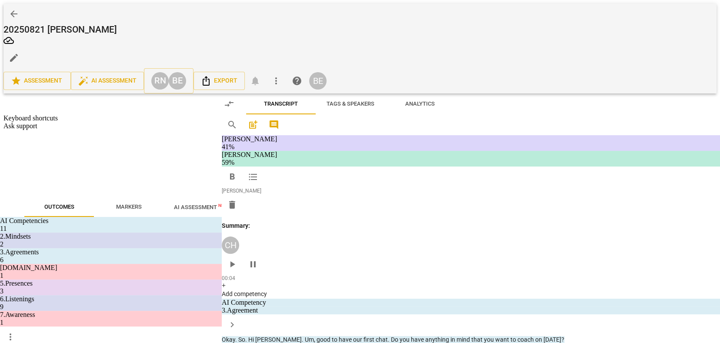
click at [519, 172] on input "5. Shares observations and comments without attachment" at bounding box center [519, 177] width 14 height 10
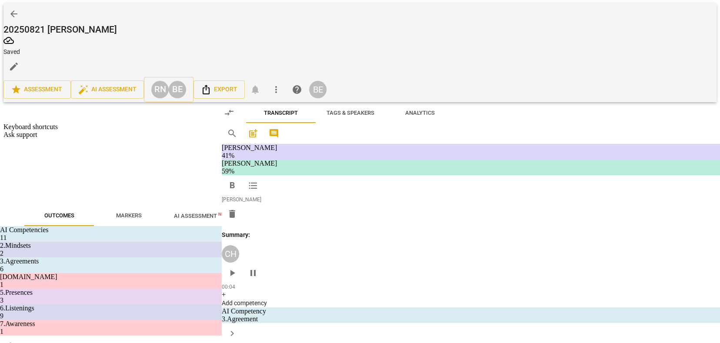
click at [383, 237] on div "18:59 + Add competency keyboard_arrow_right" at bounding box center [408, 242] width 209 height 10
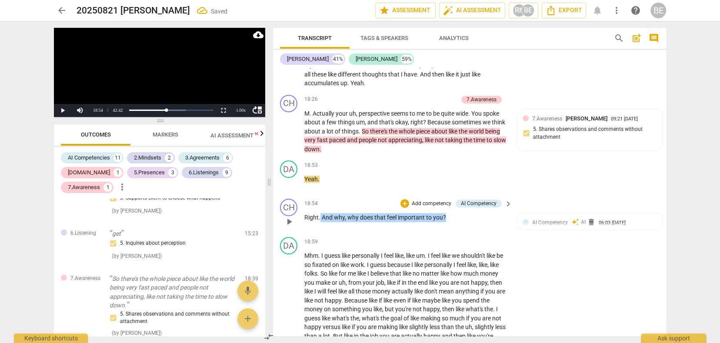
drag, startPoint x: 320, startPoint y: 202, endPoint x: 458, endPoint y: 211, distance: 138.6
click at [458, 211] on div "18:54 + Add competency AI Competency keyboard_arrow_right Right . And why , why…" at bounding box center [408, 214] width 209 height 31
click at [472, 191] on span "keyboard_arrow_down" at bounding box center [474, 192] width 10 height 10
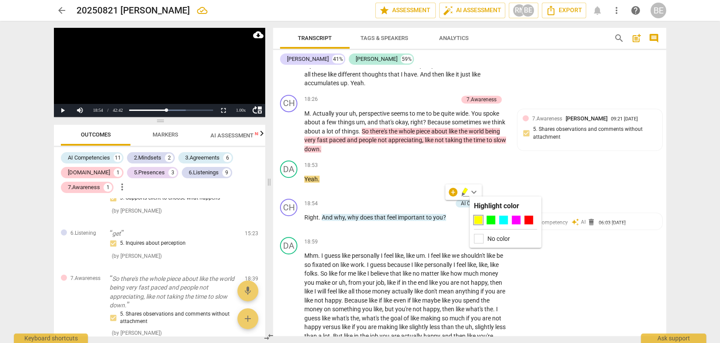
click at [481, 220] on div at bounding box center [478, 220] width 9 height 9
click at [445, 200] on p "Add competency" at bounding box center [431, 204] width 41 height 8
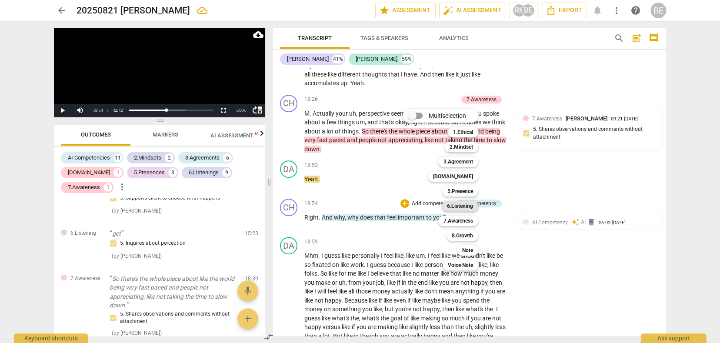
click at [470, 204] on b "6.Listening" at bounding box center [460, 206] width 26 height 10
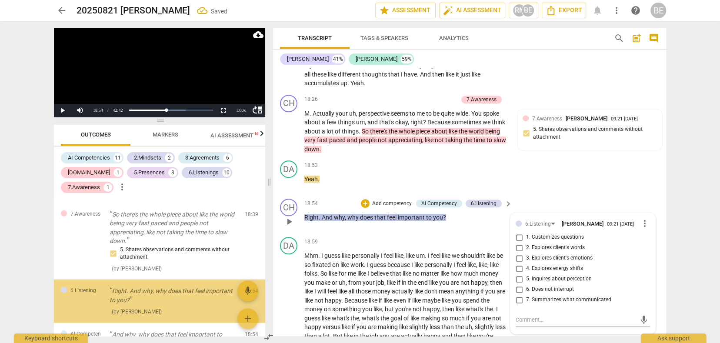
scroll to position [1517, 0]
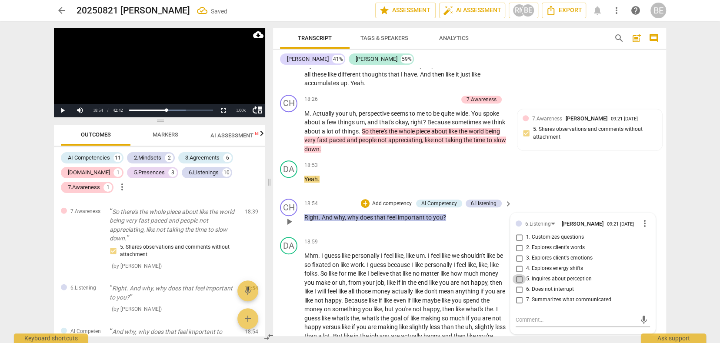
click at [519, 274] on input "5. Inquires about perception" at bounding box center [519, 279] width 14 height 10
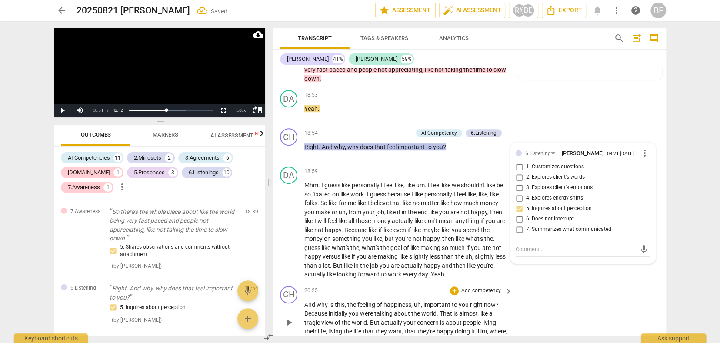
scroll to position [2400, 0]
click at [543, 283] on div "CH play_arrow pause 20:25 + Add competency keyboard_arrow_right And why is this…" at bounding box center [469, 316] width 393 height 66
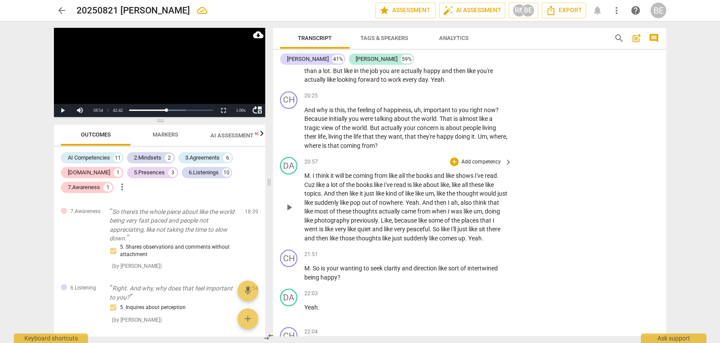
scroll to position [2597, 0]
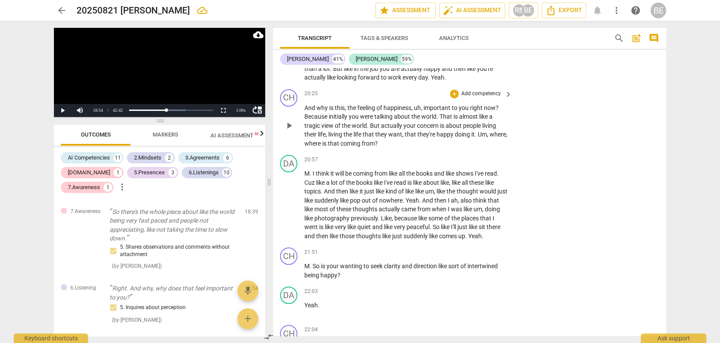
click at [481, 90] on p "Add competency" at bounding box center [481, 94] width 41 height 8
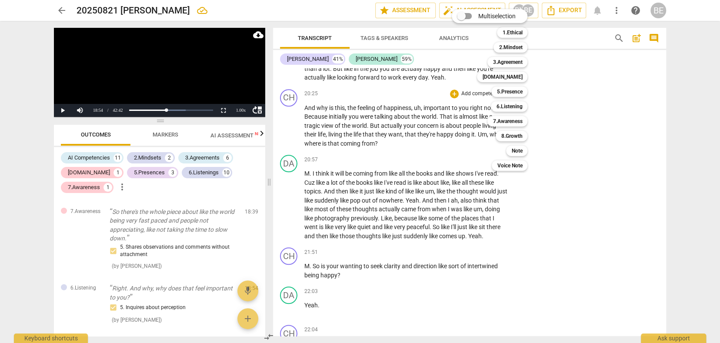
scroll to position [2596, 0]
click at [520, 121] on b "7.Awareness" at bounding box center [508, 121] width 30 height 10
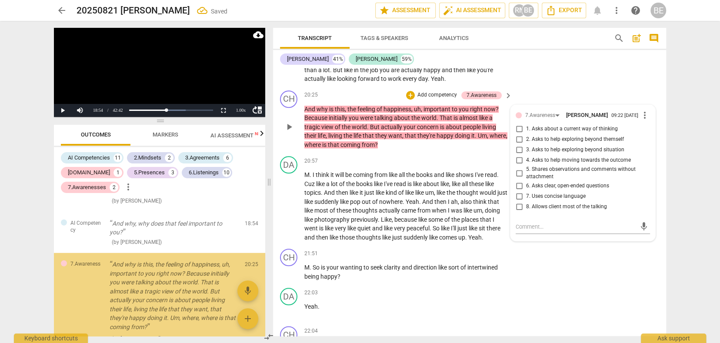
scroll to position [1637, 0]
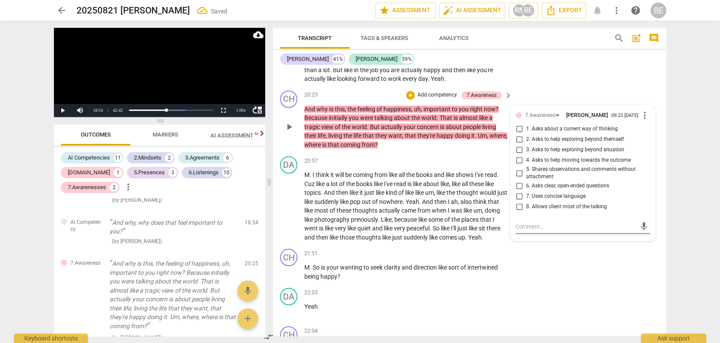
click at [516, 168] on input "5. Shares observations and comments without attachment" at bounding box center [519, 173] width 14 height 10
click at [555, 245] on div "CH play_arrow pause 21:51 + Add competency keyboard_arrow_right M . So is your …" at bounding box center [469, 264] width 393 height 39
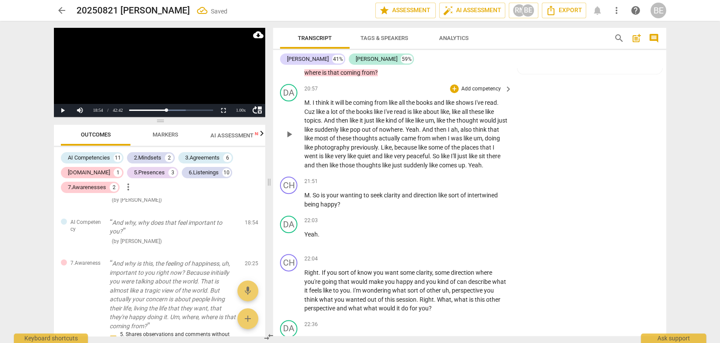
scroll to position [2670, 0]
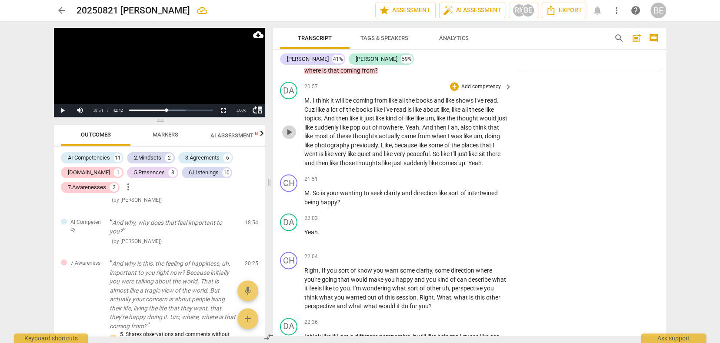
click at [290, 127] on span "play_arrow" at bounding box center [289, 132] width 10 height 10
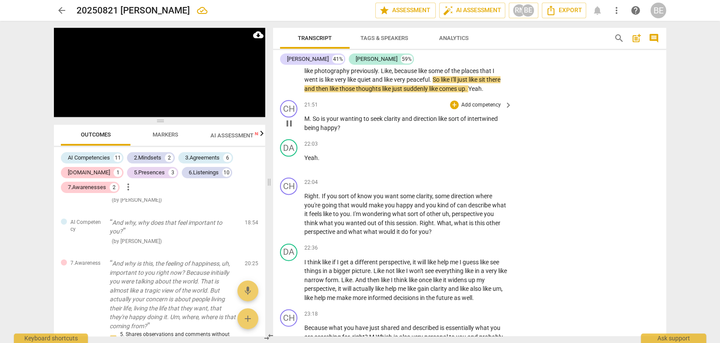
scroll to position [2746, 0]
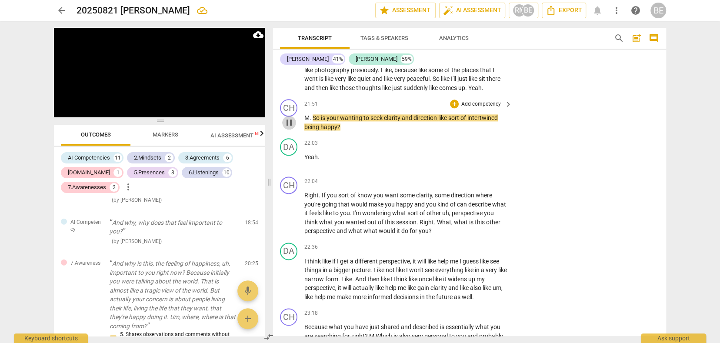
click at [289, 121] on span "pause" at bounding box center [289, 122] width 10 height 10
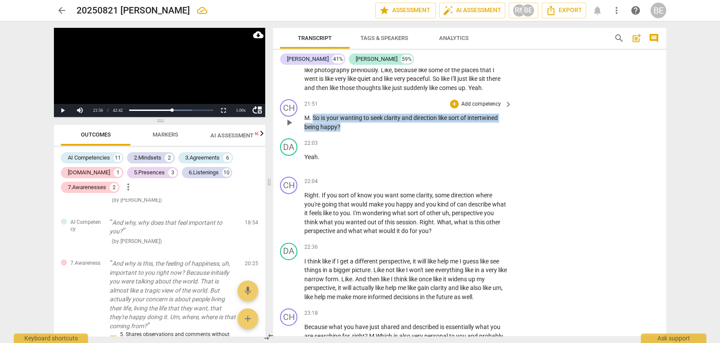
drag, startPoint x: 313, startPoint y: 112, endPoint x: 345, endPoint y: 124, distance: 34.3
click at [345, 124] on p "M . So is your wanting to seek clarity and direction like sort of intertwined b…" at bounding box center [406, 123] width 204 height 18
click at [367, 112] on span "keyboard_arrow_down" at bounding box center [368, 113] width 10 height 10
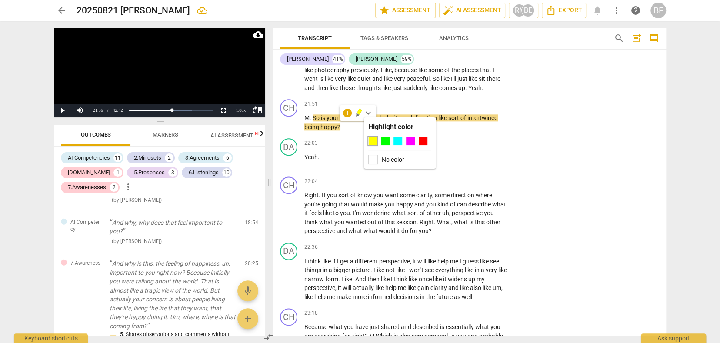
click at [374, 141] on div at bounding box center [372, 141] width 9 height 9
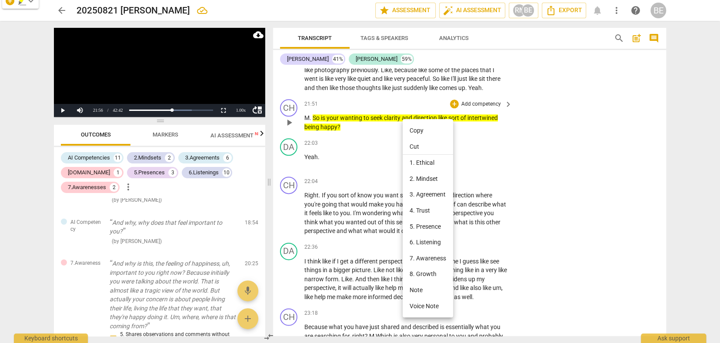
click at [429, 194] on li "3. Agreement" at bounding box center [428, 195] width 50 height 16
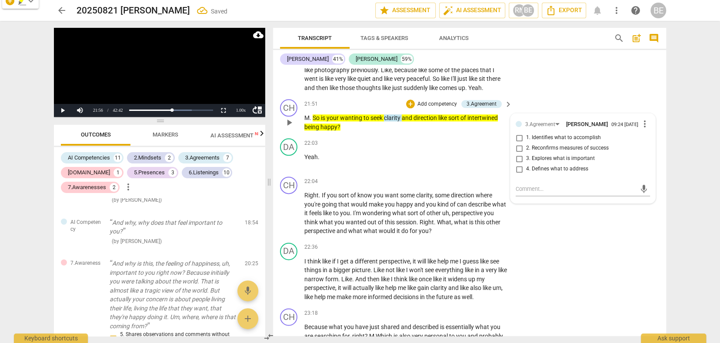
scroll to position [1717, 0]
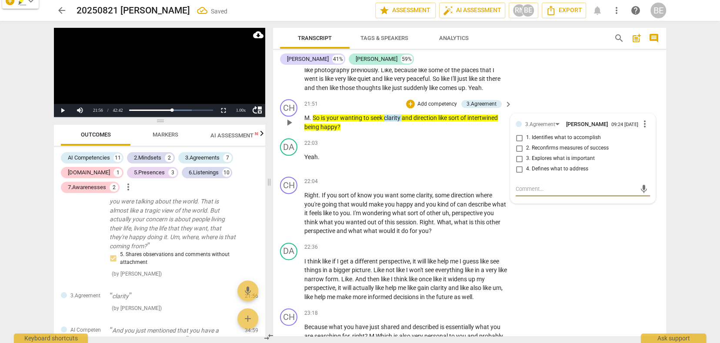
click at [518, 154] on input "3. Explores what is important" at bounding box center [519, 159] width 14 height 10
click at [620, 187] on textarea at bounding box center [576, 189] width 120 height 8
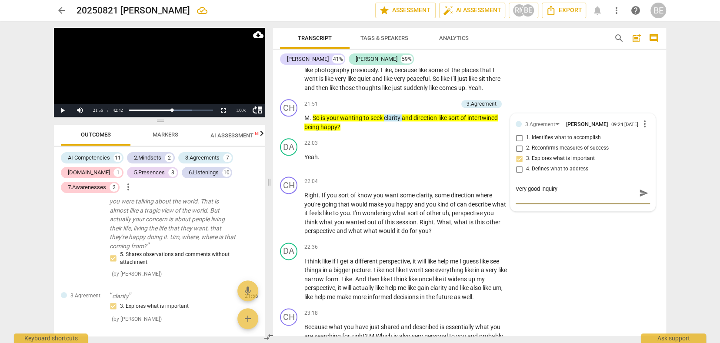
scroll to position [0, 0]
click at [639, 188] on span "send" at bounding box center [644, 193] width 10 height 10
click at [563, 233] on div "CH play_arrow pause 22:04 + Add competency keyboard_arrow_right Right . If you …" at bounding box center [469, 206] width 393 height 66
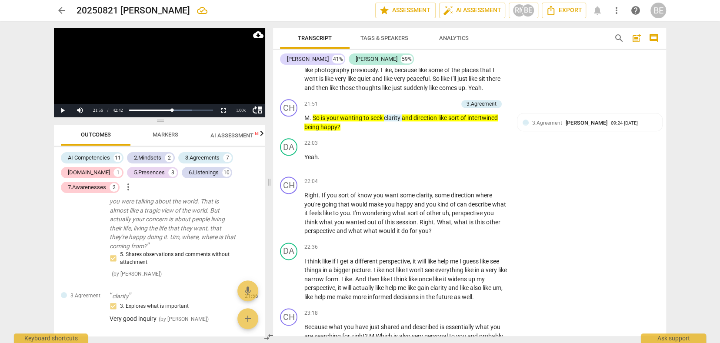
click at [446, 100] on p "Add competency" at bounding box center [437, 104] width 41 height 8
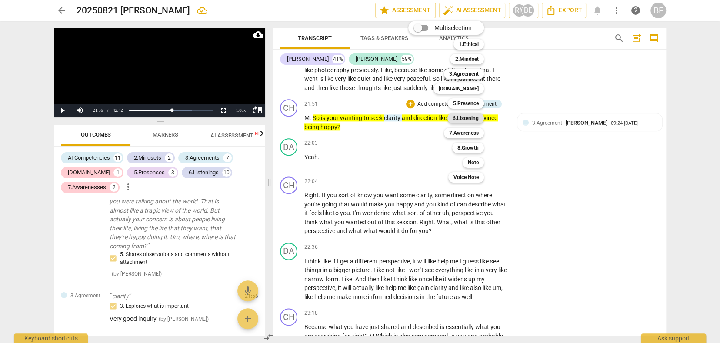
click at [475, 114] on b "6.Listening" at bounding box center [466, 118] width 26 height 10
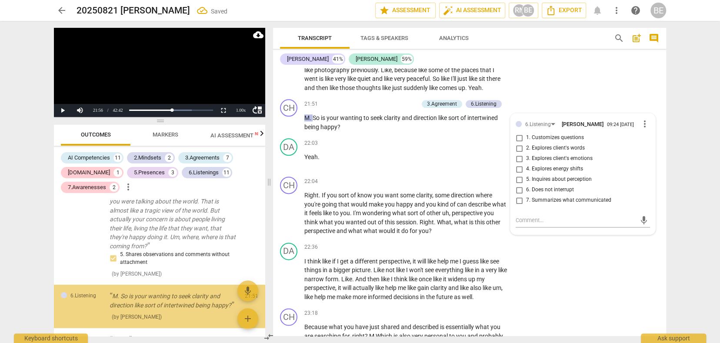
scroll to position [1722, 0]
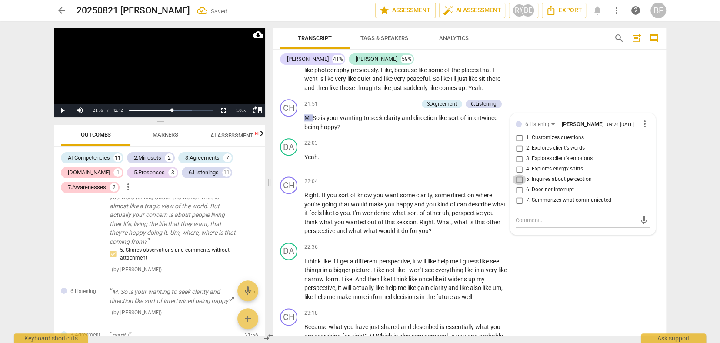
click at [517, 174] on input "5. Inquires about perception" at bounding box center [519, 179] width 14 height 10
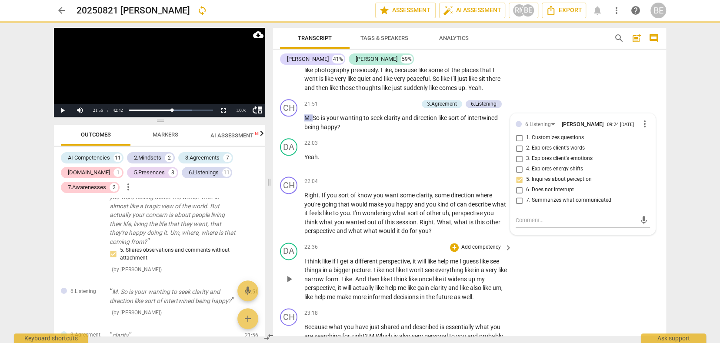
drag, startPoint x: 533, startPoint y: 242, endPoint x: 523, endPoint y: 197, distance: 46.4
click at [533, 242] on div "DA play_arrow pause 22:36 + Add competency keyboard_arrow_right I think like if…" at bounding box center [469, 272] width 393 height 66
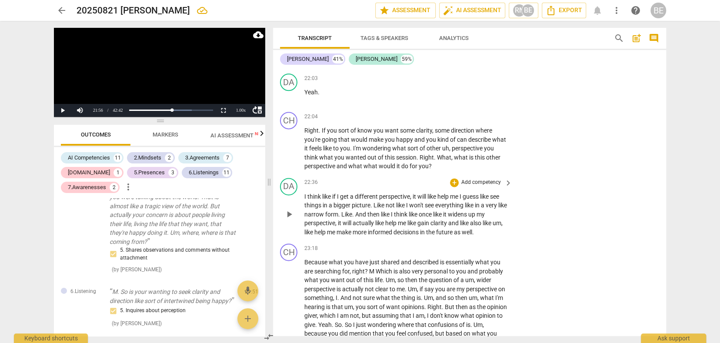
scroll to position [2809, 0]
click at [290, 145] on span "play_arrow" at bounding box center [289, 149] width 10 height 10
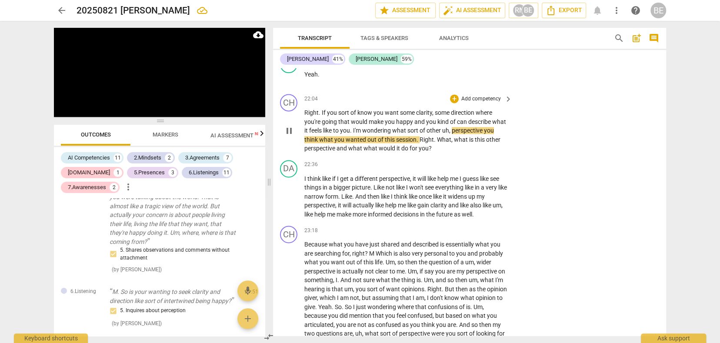
scroll to position [0, 0]
click at [287, 126] on span "pause" at bounding box center [289, 131] width 10 height 10
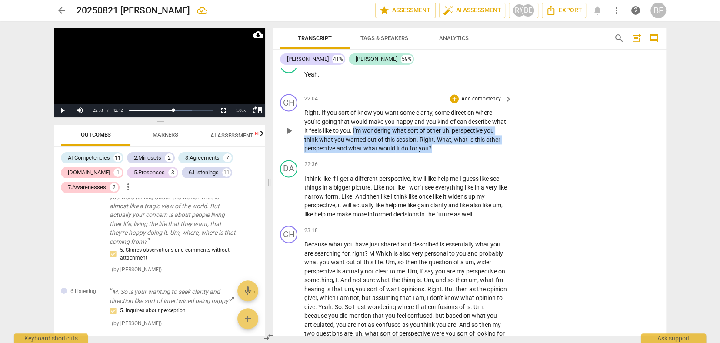
drag, startPoint x: 354, startPoint y: 127, endPoint x: 441, endPoint y: 145, distance: 88.7
click at [441, 145] on p "Right . If you sort of know you want some clarity , some direction where you're…" at bounding box center [406, 130] width 204 height 45
click at [459, 133] on span "keyboard_arrow_down" at bounding box center [459, 133] width 10 height 10
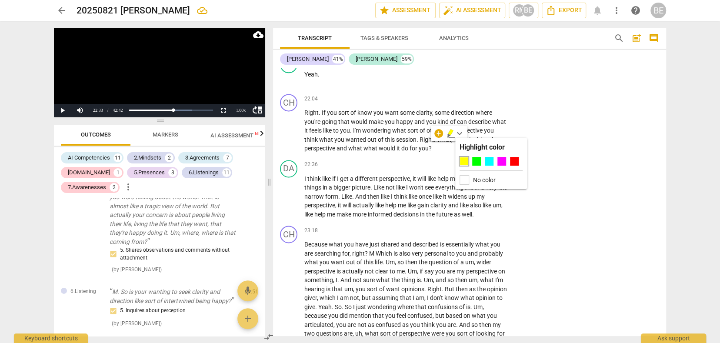
click at [465, 161] on div at bounding box center [464, 161] width 9 height 9
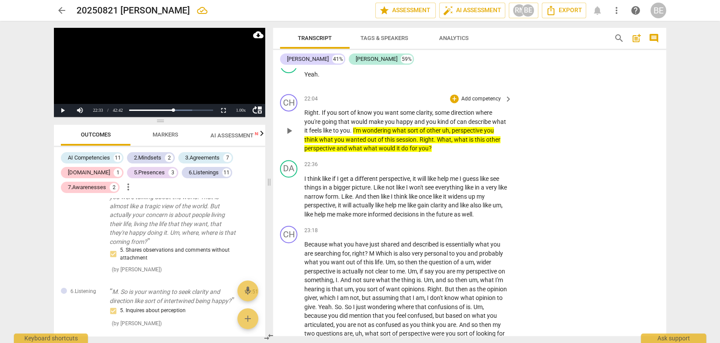
click at [483, 96] on p "Add competency" at bounding box center [481, 99] width 41 height 8
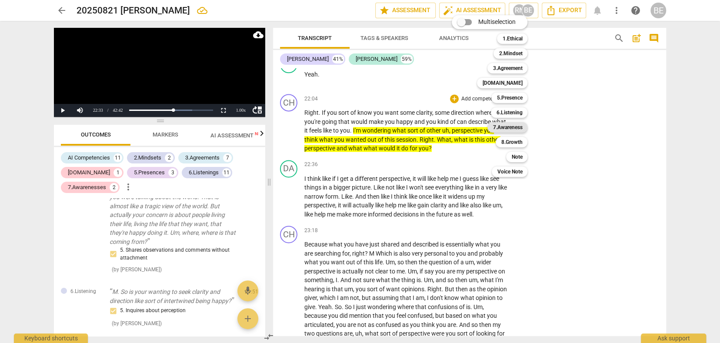
click at [513, 124] on b "7.Awareness" at bounding box center [508, 127] width 30 height 10
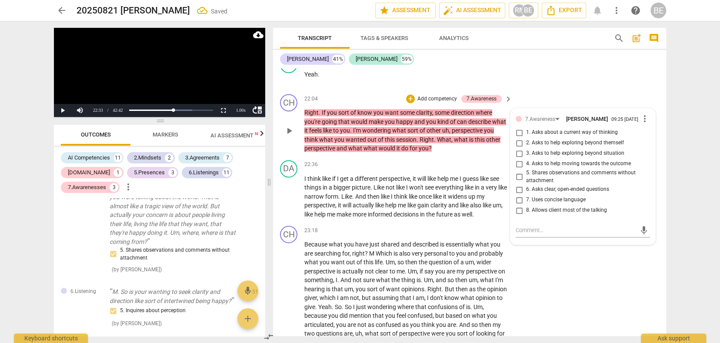
scroll to position [1846, 0]
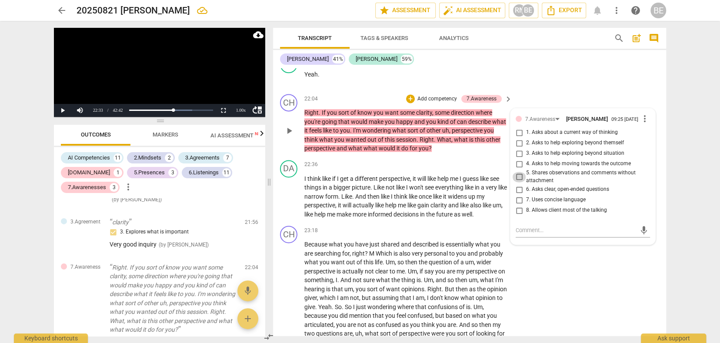
click at [518, 172] on input "5. Shares observations and comments without attachment" at bounding box center [519, 177] width 14 height 10
click at [526, 230] on textarea at bounding box center [576, 230] width 120 height 8
click at [445, 95] on p "Add competency" at bounding box center [437, 99] width 41 height 8
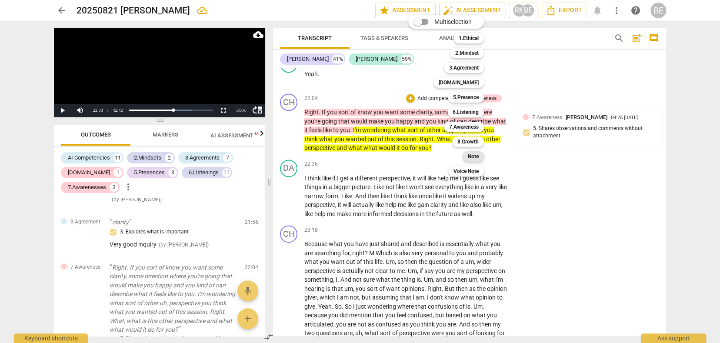
click at [475, 153] on b "Note" at bounding box center [473, 156] width 11 height 10
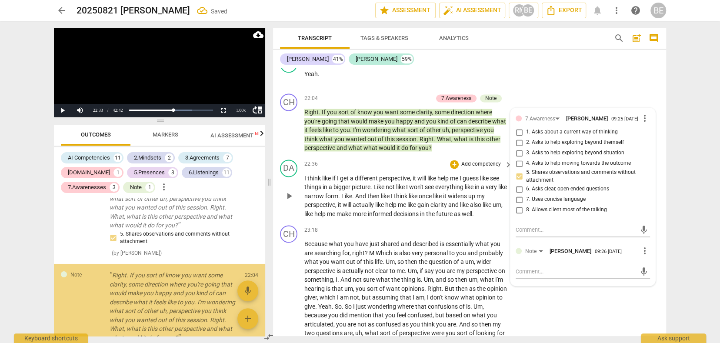
scroll to position [1955, 0]
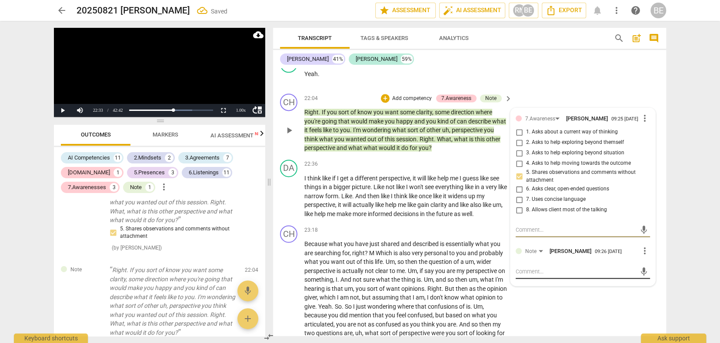
click at [524, 270] on textarea at bounding box center [576, 271] width 120 height 8
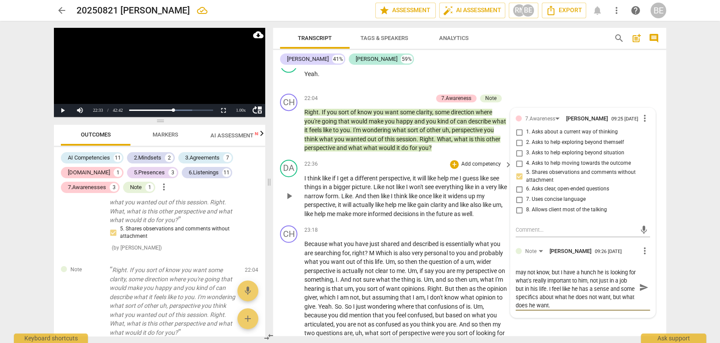
scroll to position [0, 0]
click at [644, 283] on span "send" at bounding box center [644, 288] width 10 height 10
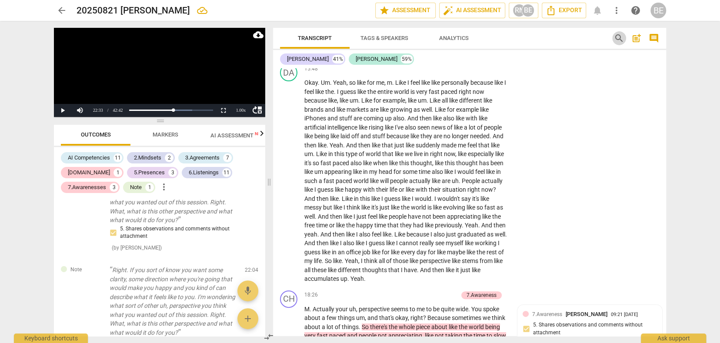
click at [620, 37] on span "search" at bounding box center [619, 38] width 10 height 10
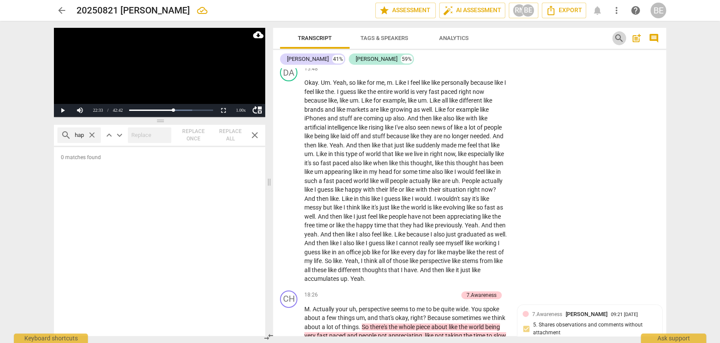
click at [615, 37] on span "search" at bounding box center [619, 38] width 10 height 10
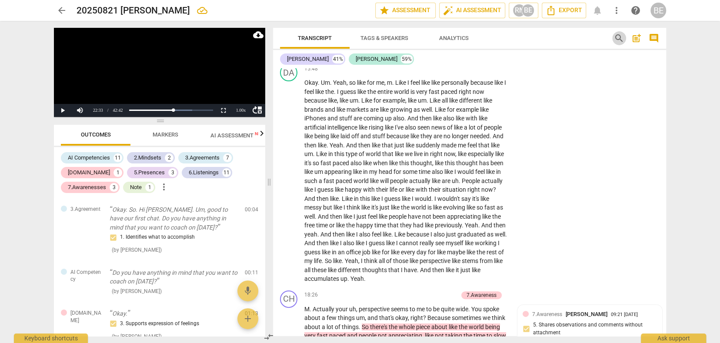
click at [623, 36] on span "search" at bounding box center [619, 38] width 10 height 10
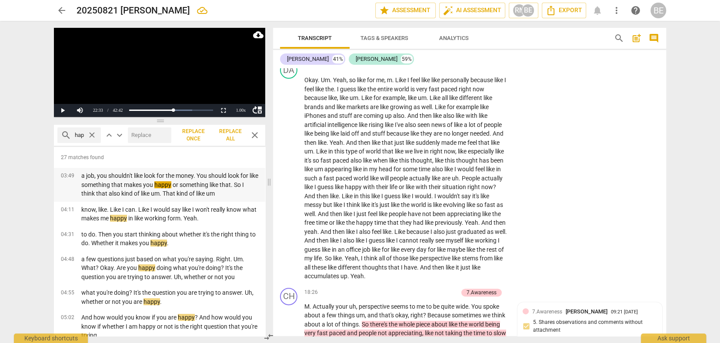
click at [209, 180] on p "a job, you shouldn't like look for the money. You should look for like somethin…" at bounding box center [169, 184] width 177 height 27
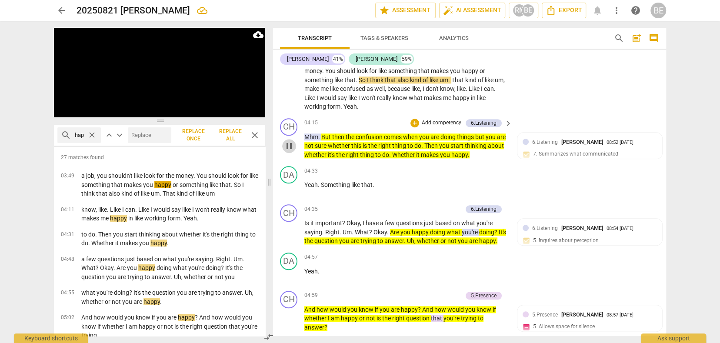
click at [288, 142] on span "pause" at bounding box center [289, 146] width 10 height 10
click at [450, 121] on p "Add competency" at bounding box center [441, 123] width 41 height 8
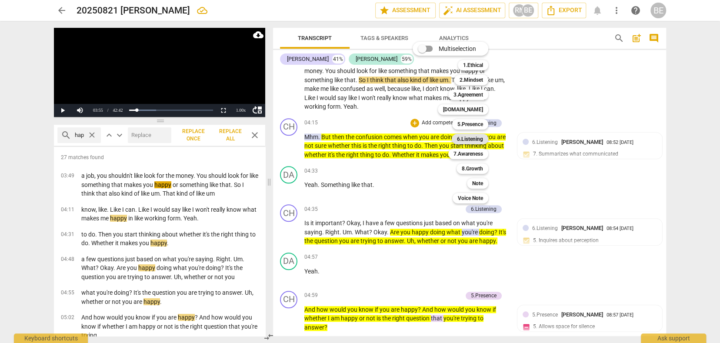
click at [465, 138] on b "6.Listening" at bounding box center [470, 139] width 26 height 10
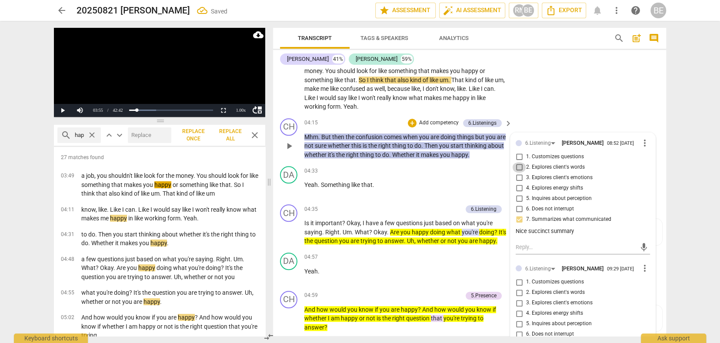
click at [518, 165] on input "2. Explores client's words" at bounding box center [519, 167] width 14 height 10
click at [552, 247] on textarea at bounding box center [576, 247] width 120 height 8
click at [640, 246] on span "send" at bounding box center [644, 248] width 10 height 10
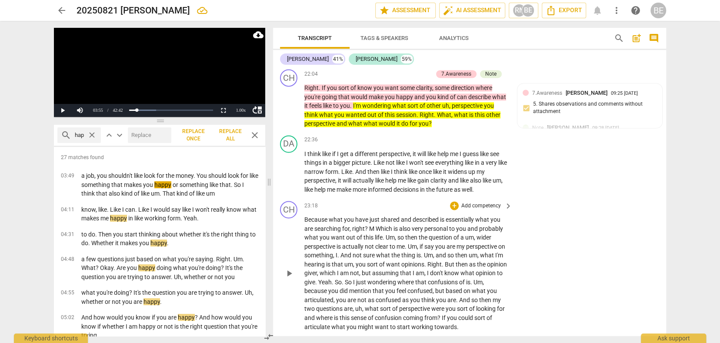
scroll to position [0, 0]
click at [290, 167] on span "play_arrow" at bounding box center [289, 172] width 10 height 10
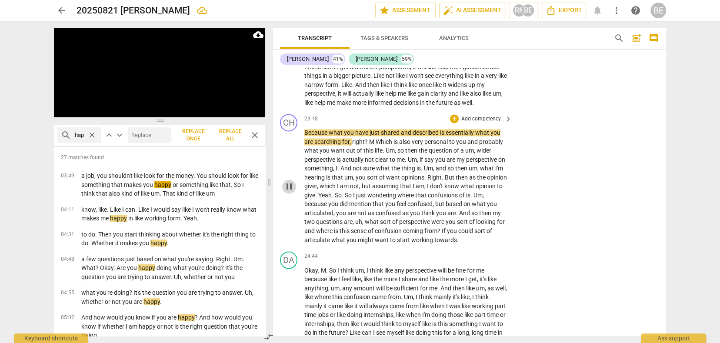
click at [290, 181] on span "pause" at bounding box center [289, 186] width 10 height 10
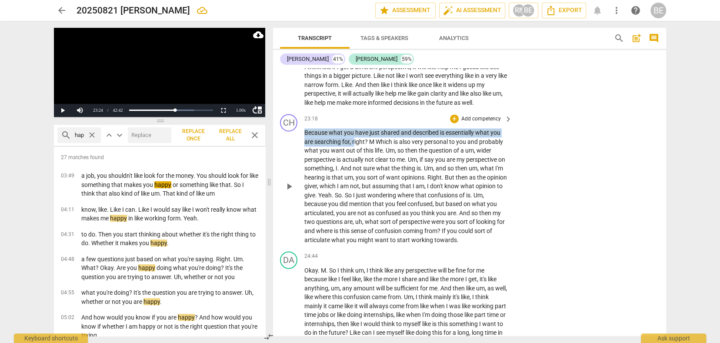
drag, startPoint x: 304, startPoint y: 127, endPoint x: 354, endPoint y: 134, distance: 50.6
click at [354, 134] on p "Because what you have just shared and described is essentially what you are sea…" at bounding box center [406, 186] width 204 height 116
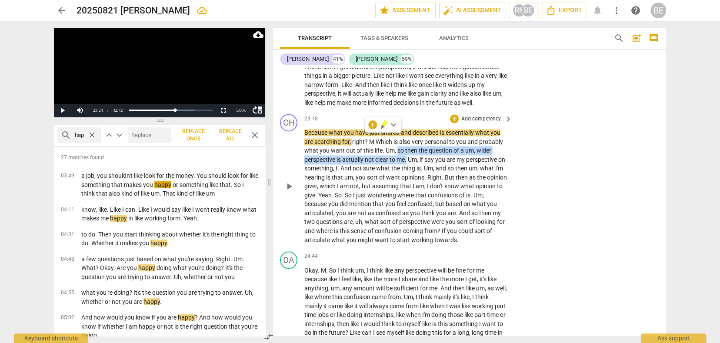
drag, startPoint x: 398, startPoint y: 145, endPoint x: 408, endPoint y: 154, distance: 12.9
click at [408, 154] on p "Because what you have just shared and described is essentially what you are sea…" at bounding box center [406, 186] width 204 height 116
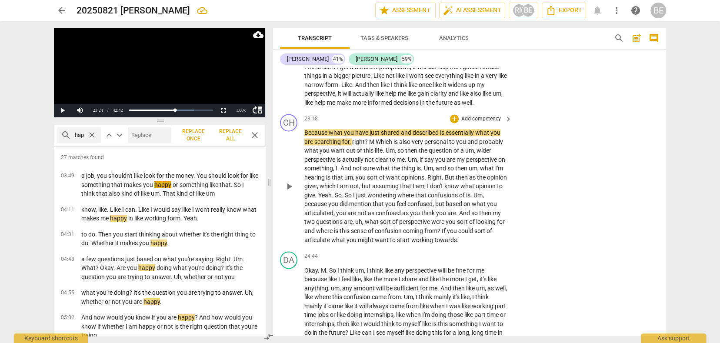
click at [541, 172] on div "CH play_arrow pause 23:18 + Add competency keyboard_arrow_right Because what yo…" at bounding box center [469, 178] width 393 height 137
click at [291, 181] on span "play_arrow" at bounding box center [289, 186] width 10 height 10
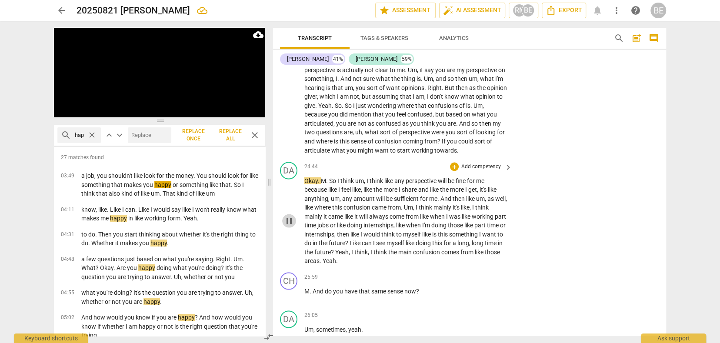
click at [287, 216] on span "pause" at bounding box center [289, 221] width 10 height 10
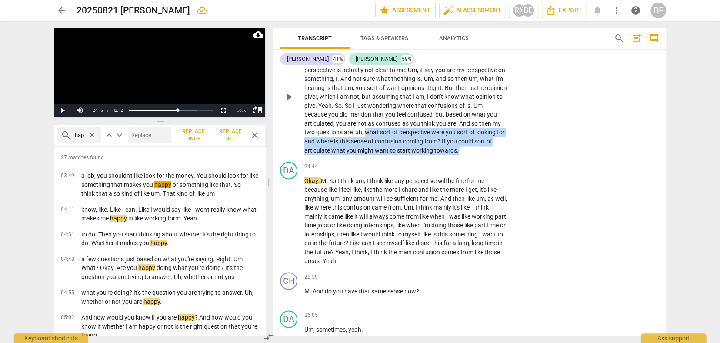
drag, startPoint x: 374, startPoint y: 126, endPoint x: 487, endPoint y: 142, distance: 113.7
click at [487, 142] on p "Because what you have just shared and described is essentially what you are sea…" at bounding box center [406, 97] width 204 height 116
click at [501, 129] on span "keyboard_arrow_down" at bounding box center [504, 131] width 10 height 10
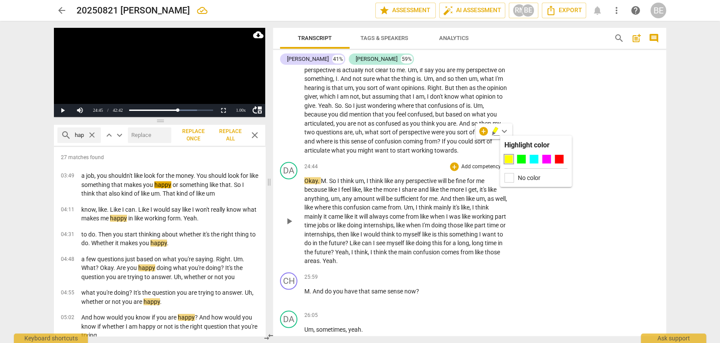
click at [508, 156] on div at bounding box center [508, 159] width 9 height 9
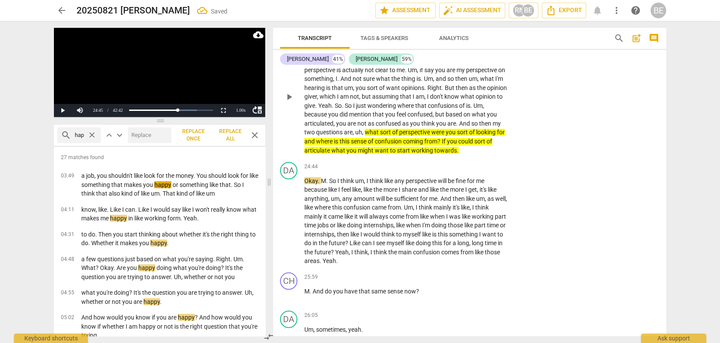
click at [403, 138] on span "confusion" at bounding box center [389, 141] width 28 height 7
click at [447, 138] on span "If" at bounding box center [444, 141] width 5 height 7
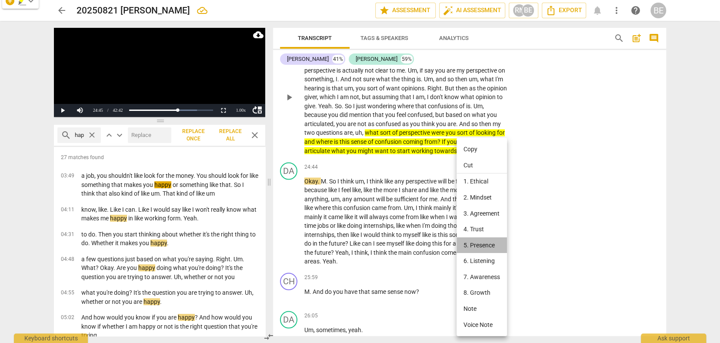
click at [464, 243] on li "5. Presence" at bounding box center [482, 245] width 50 height 16
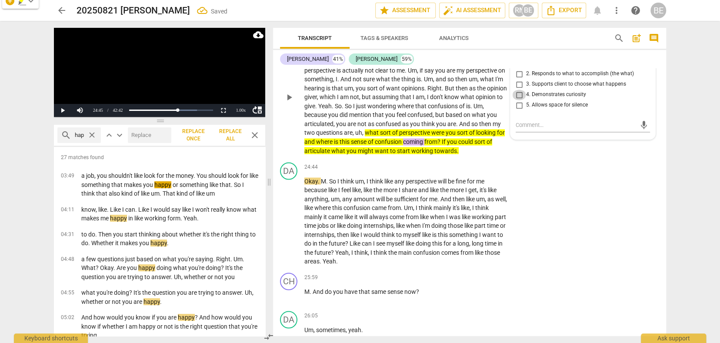
click at [518, 90] on input "4. Demonstrates curiosity" at bounding box center [519, 95] width 14 height 10
click at [519, 122] on textarea at bounding box center [576, 125] width 120 height 8
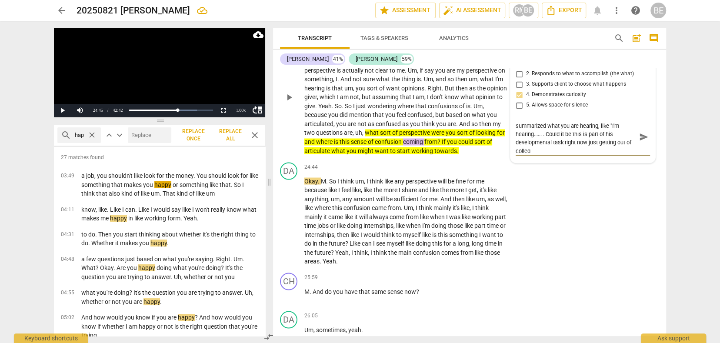
scroll to position [0, 0]
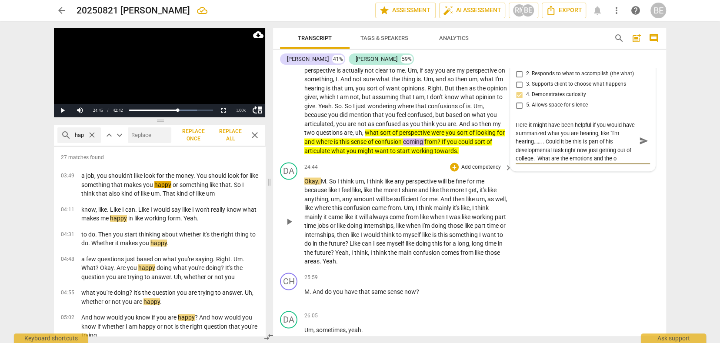
drag, startPoint x: 518, startPoint y: 122, endPoint x: 528, endPoint y: 213, distance: 91.0
click at [528, 213] on div "DA play_arrow pause 24:44 + Add competency keyboard_arrow_right Okay . M . So I…" at bounding box center [469, 214] width 393 height 110
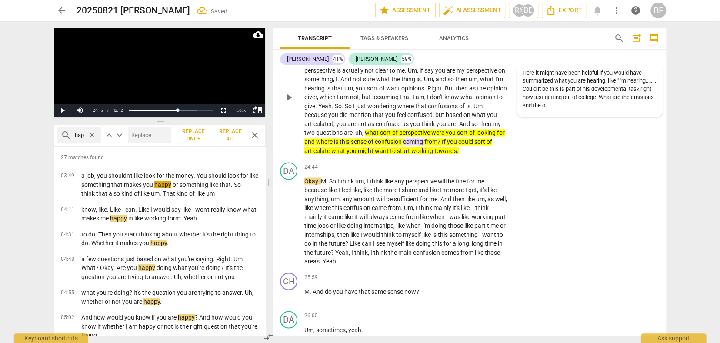
click at [599, 104] on div "5.Presence [PERSON_NAME] 09:35 [DATE] 4. Demonstrates curiosity Here it might h…" at bounding box center [590, 77] width 134 height 67
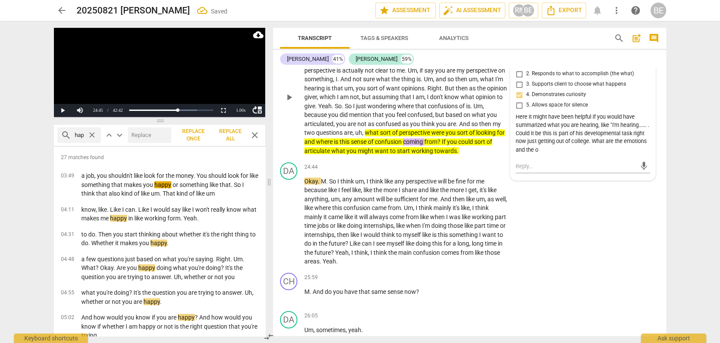
click at [618, 142] on div "Here it might have been helpful if you would have summarized what you are heari…" at bounding box center [583, 133] width 134 height 41
click at [580, 135] on div "Here it might have been helpful if you would have summarized what you are heari…" at bounding box center [583, 133] width 134 height 41
click at [602, 162] on textarea at bounding box center [576, 166] width 120 height 8
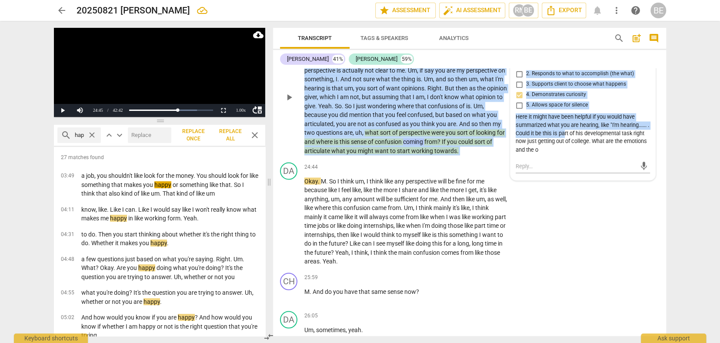
drag, startPoint x: 578, startPoint y: 63, endPoint x: 594, endPoint y: 126, distance: 65.1
click at [594, 126] on div "[PERSON_NAME] 41% [PERSON_NAME] 59% format_bold format_list_bulleted [PERSON_NA…" at bounding box center [469, 193] width 393 height 286
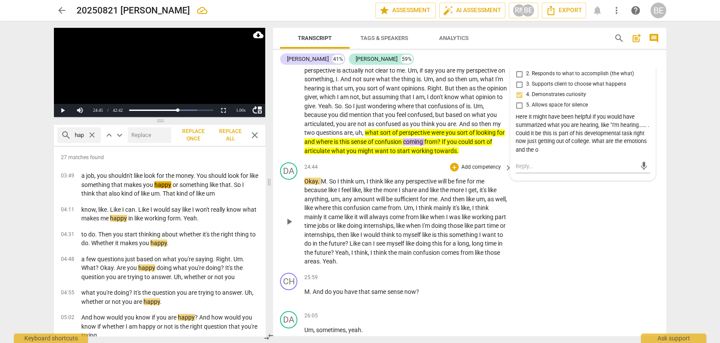
click at [602, 190] on div "DA play_arrow pause 24:44 + Add competency keyboard_arrow_right Okay . M . So I…" at bounding box center [469, 214] width 393 height 110
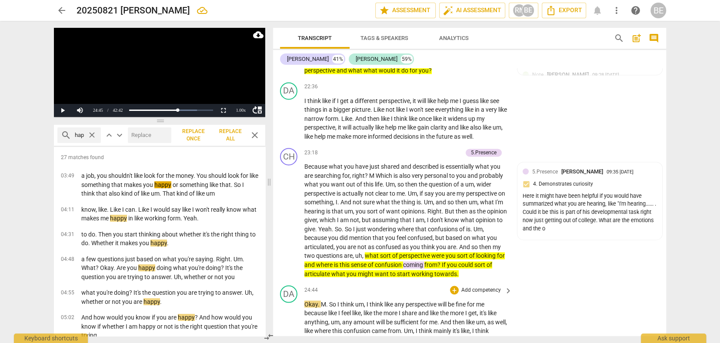
scroll to position [2911, 0]
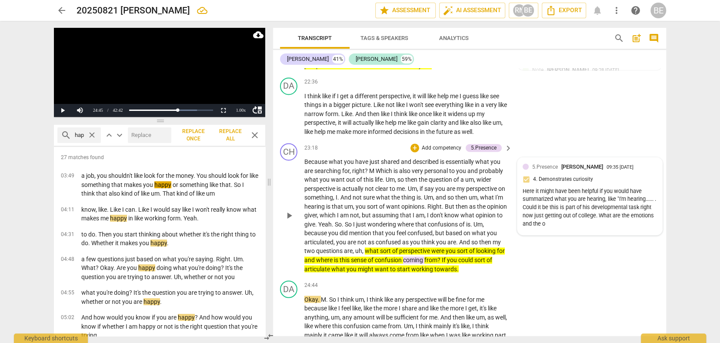
click at [645, 168] on div "5.Presence [PERSON_NAME] 09:35 [DATE] 4. Demonstrates curiosity Here it might h…" at bounding box center [590, 196] width 134 height 67
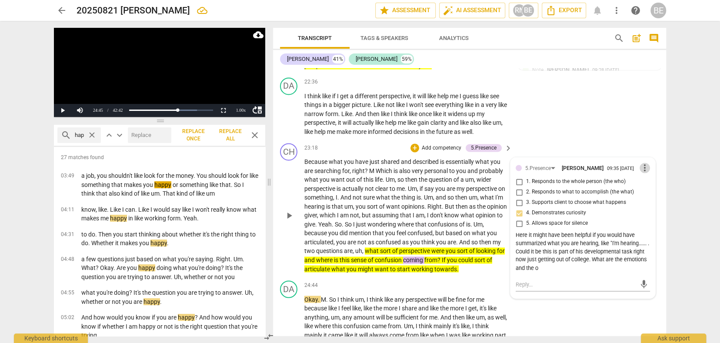
click at [641, 163] on span "more_vert" at bounding box center [645, 168] width 10 height 10
click at [645, 162] on li "Edit" at bounding box center [652, 163] width 30 height 17
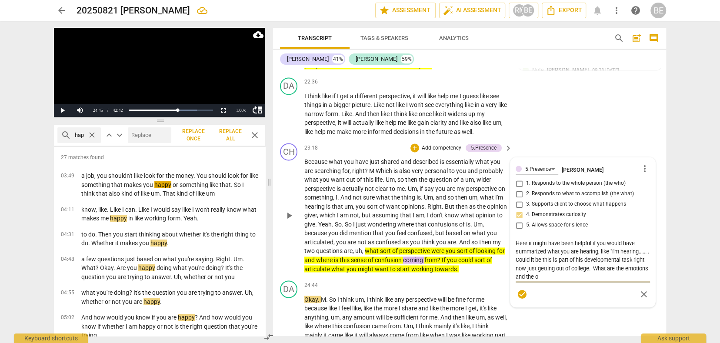
scroll to position [2912, 0]
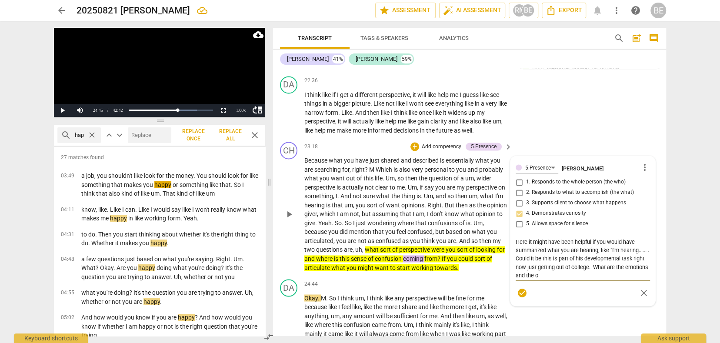
drag, startPoint x: 613, startPoint y: 271, endPoint x: 618, endPoint y: 270, distance: 4.9
click at [618, 270] on textarea "Here it might have been helpful if you would have summarized what you are heari…" at bounding box center [583, 258] width 134 height 40
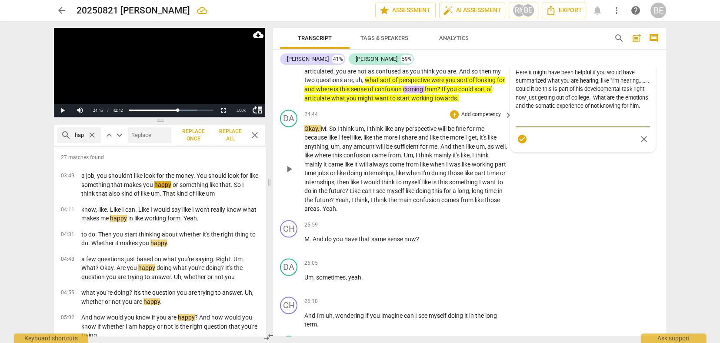
scroll to position [3082, 0]
click at [289, 163] on span "play_arrow" at bounding box center [289, 168] width 10 height 10
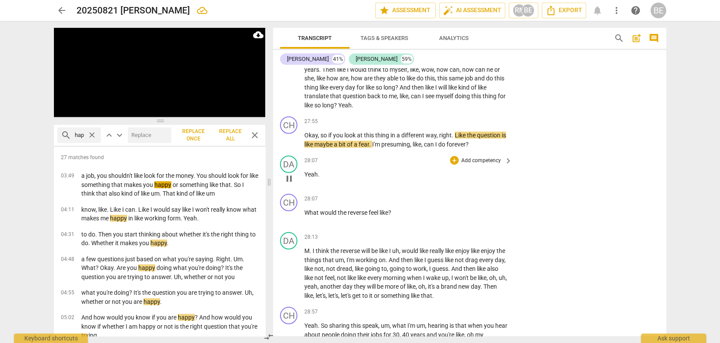
scroll to position [3532, 0]
click at [287, 174] on span "pause" at bounding box center [289, 179] width 10 height 10
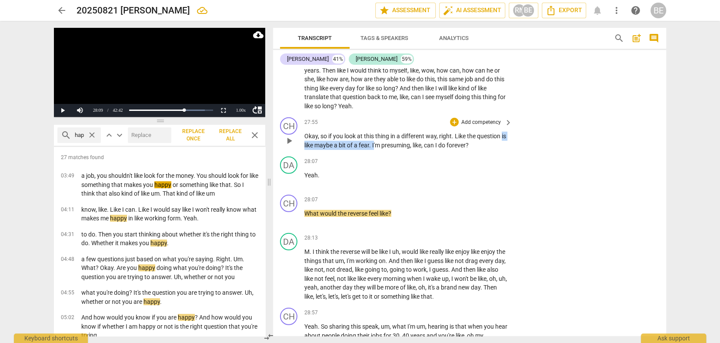
drag, startPoint x: 304, startPoint y: 129, endPoint x: 381, endPoint y: 130, distance: 76.5
click at [381, 132] on p "Okay , so if you look at this thing in a different way , right . Like the quest…" at bounding box center [406, 141] width 204 height 18
click at [413, 118] on span "keyboard_arrow_down" at bounding box center [418, 119] width 10 height 10
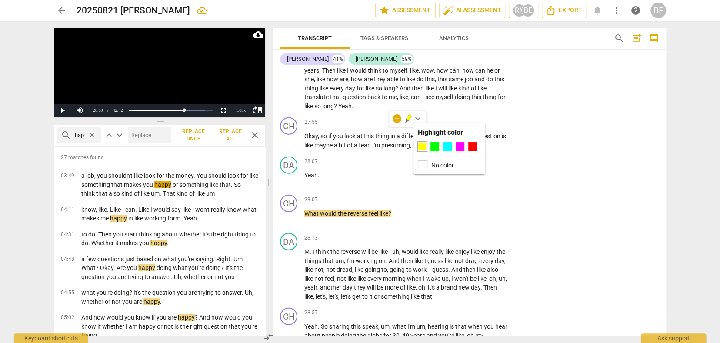
click at [423, 145] on div at bounding box center [422, 146] width 9 height 9
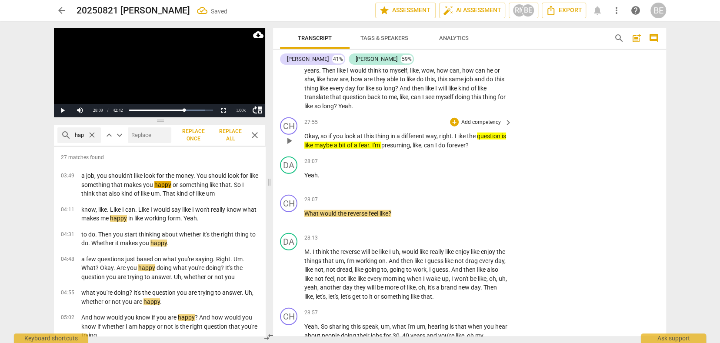
click at [491, 119] on p "Add competency" at bounding box center [481, 123] width 41 height 8
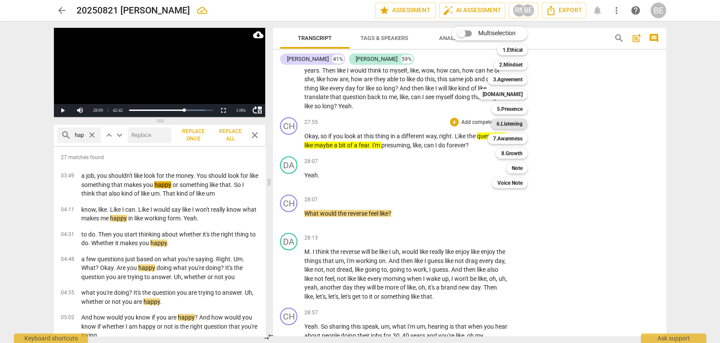
click at [514, 121] on b "6.Listening" at bounding box center [509, 124] width 26 height 10
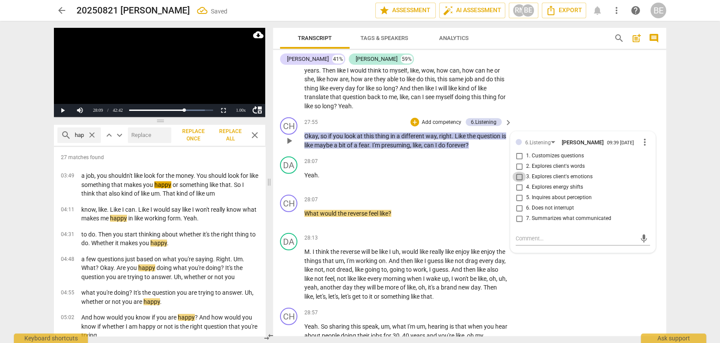
click at [517, 172] on input "3. Explores client's emotions" at bounding box center [519, 177] width 14 height 10
click at [544, 234] on textarea at bounding box center [576, 238] width 120 height 8
click at [639, 238] on span "send" at bounding box center [644, 243] width 10 height 10
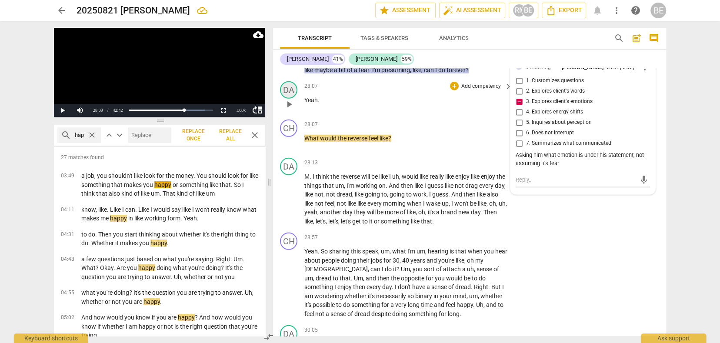
scroll to position [3609, 0]
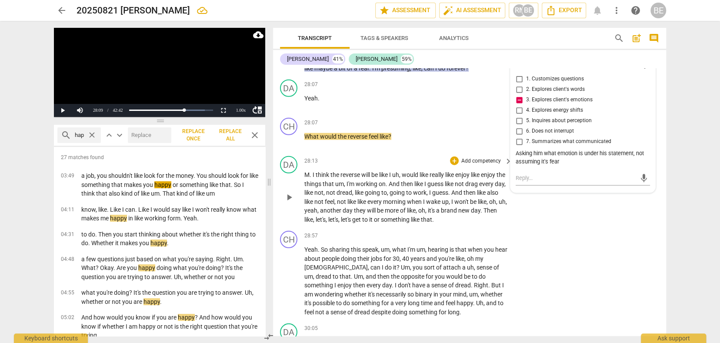
click at [610, 192] on div "DA play_arrow pause 28:13 + Add competency keyboard_arrow_right M . I think the…" at bounding box center [469, 190] width 393 height 75
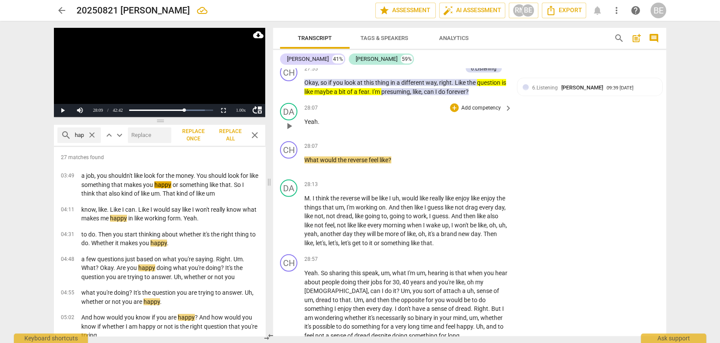
scroll to position [3590, 0]
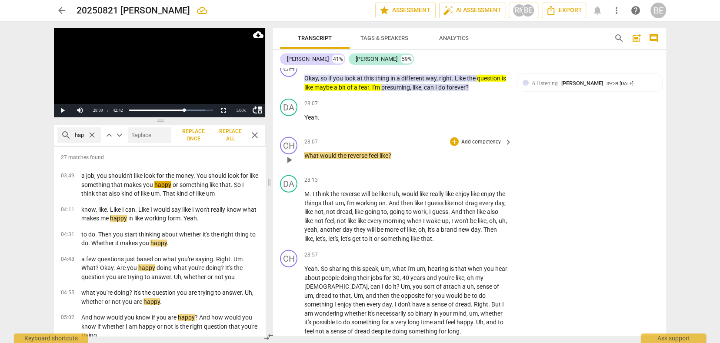
click at [313, 147] on div "28:07 + Add competency keyboard_arrow_right What would the reverse feel like ?" at bounding box center [408, 152] width 209 height 31
drag, startPoint x: 288, startPoint y: 189, endPoint x: 290, endPoint y: 161, distance: 27.9
click at [290, 193] on div "play_arrow pause" at bounding box center [293, 217] width 22 height 48
click at [344, 200] on span "um" at bounding box center [339, 203] width 9 height 7
click at [307, 190] on span "M" at bounding box center [306, 193] width 5 height 7
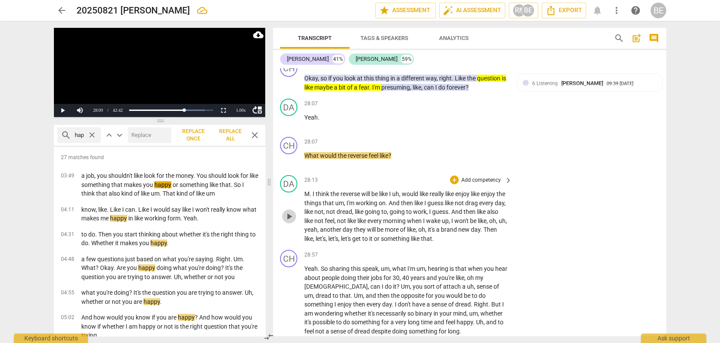
click at [292, 211] on span "play_arrow" at bounding box center [289, 216] width 10 height 10
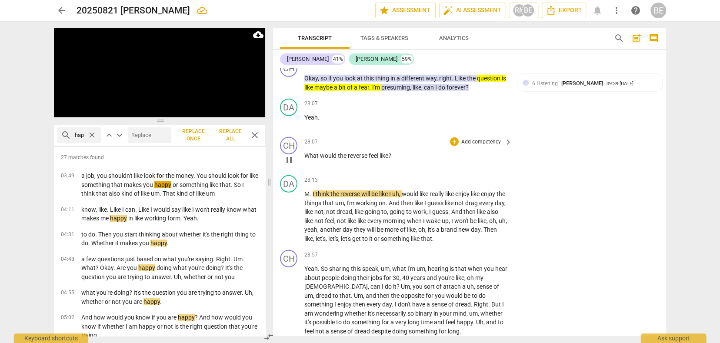
click at [302, 154] on div "play_arrow pause" at bounding box center [293, 159] width 22 height 11
click at [291, 155] on span "pause" at bounding box center [289, 160] width 10 height 10
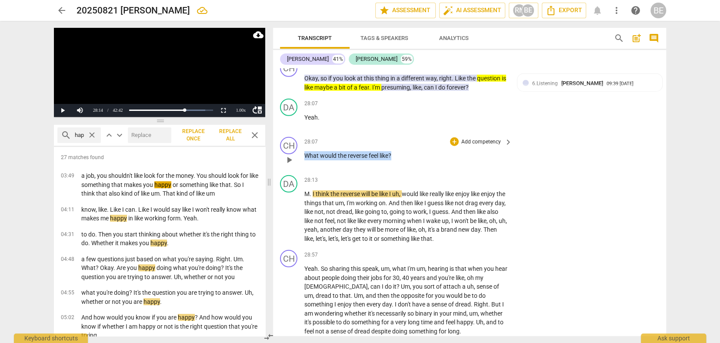
drag, startPoint x: 305, startPoint y: 139, endPoint x: 396, endPoint y: 142, distance: 90.9
click at [396, 151] on p "What would the reverse feel like ?" at bounding box center [406, 155] width 204 height 9
drag, startPoint x: 484, startPoint y: 124, endPoint x: 422, endPoint y: 152, distance: 67.7
click at [424, 155] on div "CH play_arrow pause 28:07 + Add competency keyboard_arrow_right What would the …" at bounding box center [469, 153] width 393 height 38
drag, startPoint x: 304, startPoint y: 140, endPoint x: 391, endPoint y: 140, distance: 86.5
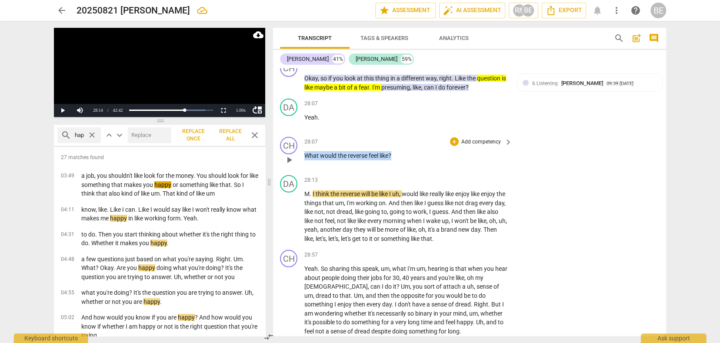
click at [391, 151] on p "What would the reverse feel like ?" at bounding box center [406, 155] width 204 height 9
click at [422, 132] on span "keyboard_arrow_down" at bounding box center [421, 129] width 10 height 10
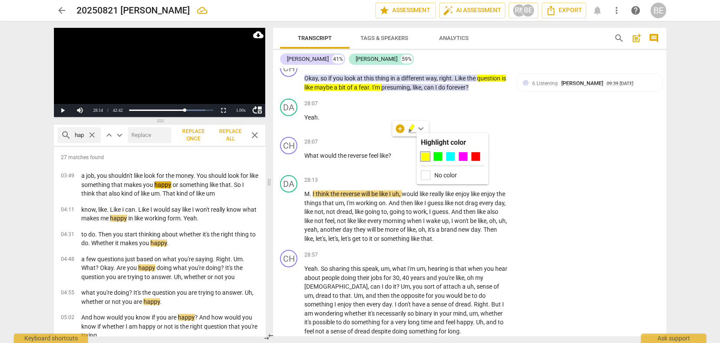
click at [423, 157] on div at bounding box center [425, 156] width 9 height 9
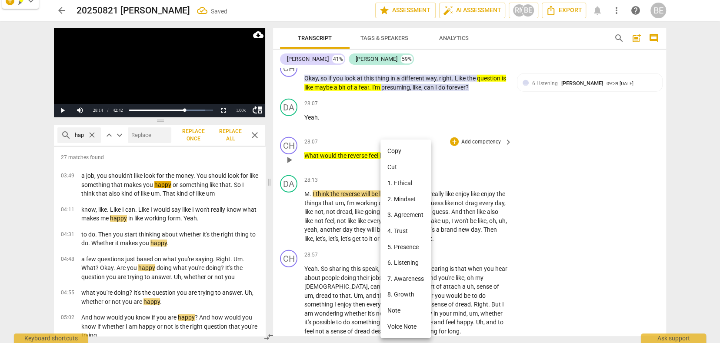
click at [406, 257] on li "6. Listening" at bounding box center [406, 263] width 50 height 16
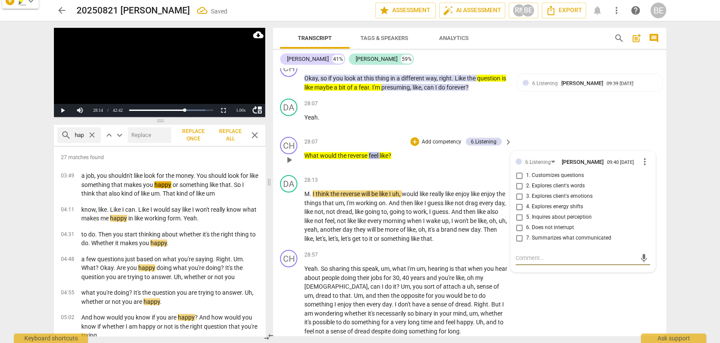
click at [517, 191] on input "3. Explores client's emotions" at bounding box center [519, 196] width 14 height 10
click at [290, 211] on span "play_arrow" at bounding box center [289, 216] width 10 height 10
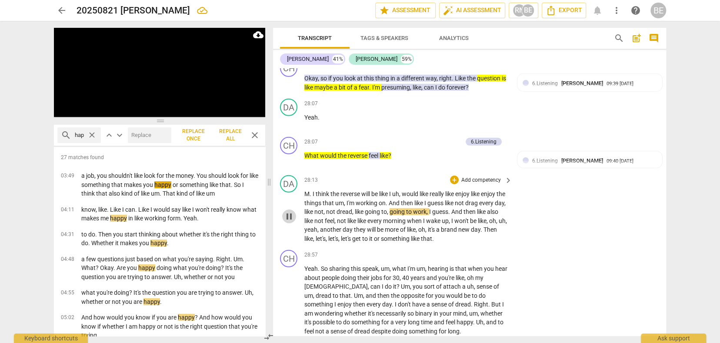
click at [287, 211] on span "pause" at bounding box center [289, 216] width 10 height 10
click at [496, 177] on p "Add competency" at bounding box center [481, 181] width 41 height 8
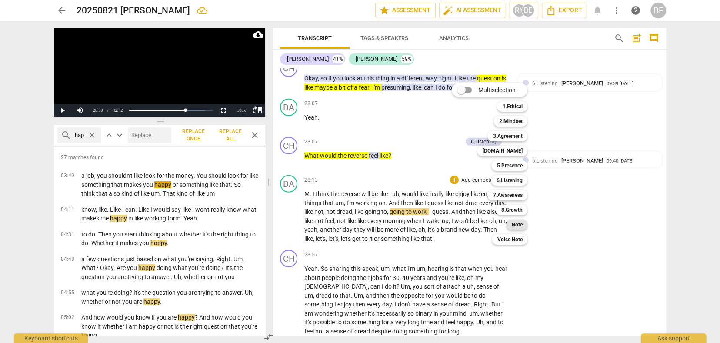
click at [517, 222] on b "Note" at bounding box center [516, 225] width 11 height 10
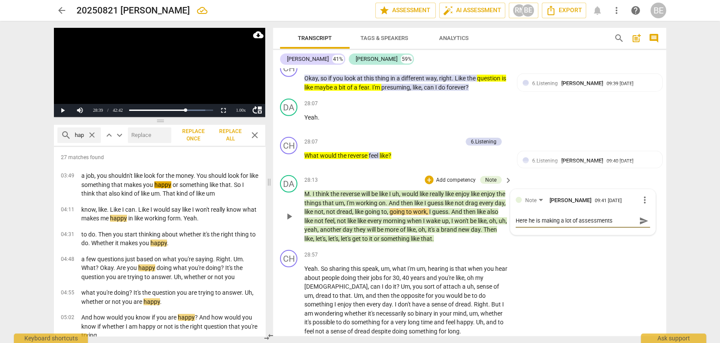
scroll to position [3591, 0]
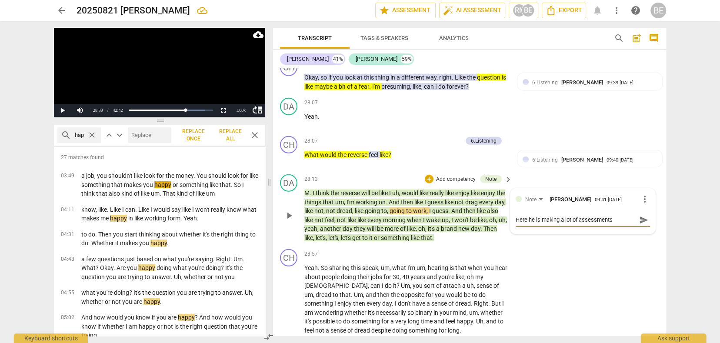
click at [527, 216] on textarea "Here he is making a lot of assessments" at bounding box center [576, 220] width 120 height 8
click at [613, 216] on textarea "For example, here he is making a lot of assessments" at bounding box center [576, 220] width 120 height 9
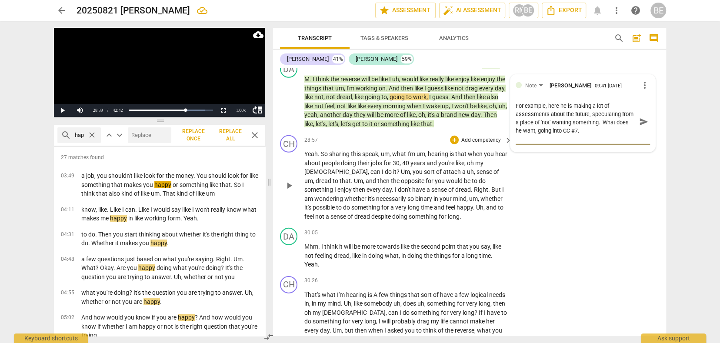
scroll to position [3705, 0]
click at [290, 180] on span "play_arrow" at bounding box center [289, 185] width 10 height 10
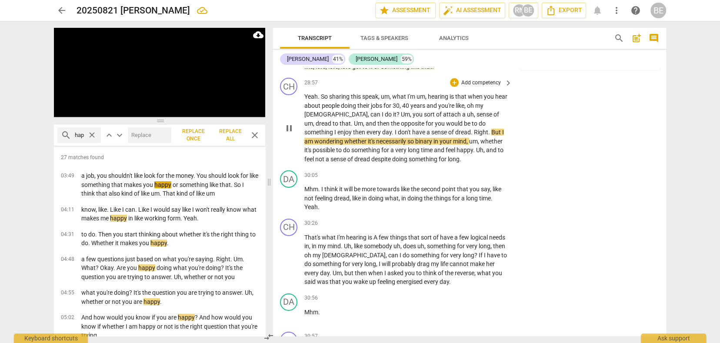
scroll to position [3755, 0]
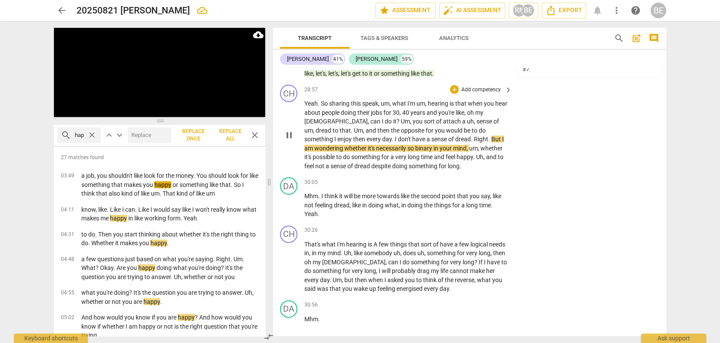
drag, startPoint x: 392, startPoint y: 170, endPoint x: 404, endPoint y: 148, distance: 25.1
click at [392, 177] on div "30:05 + Add competency keyboard_arrow_right Mhm . I think it will be more towar…" at bounding box center [408, 197] width 209 height 41
drag, startPoint x: 428, startPoint y: 120, endPoint x: 404, endPoint y: 129, distance: 25.0
click at [404, 129] on p "Yeah . So sharing this speak , um , what I'm um , hearing is that when you hear…" at bounding box center [406, 134] width 204 height 71
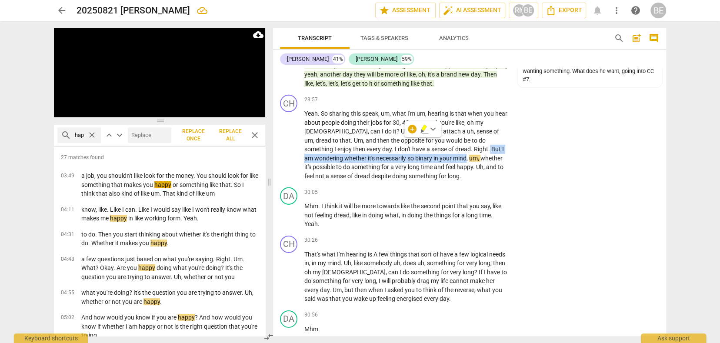
scroll to position [3745, 0]
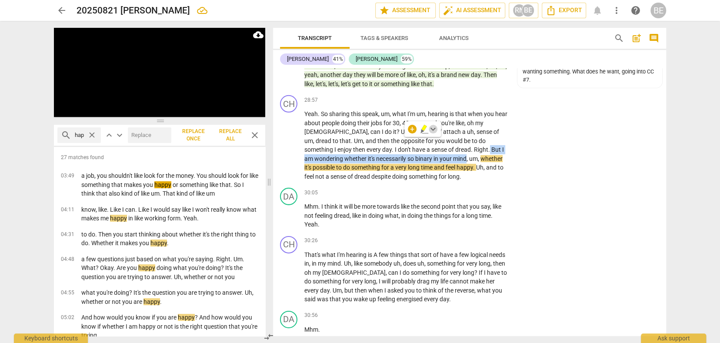
click at [432, 128] on span "keyboard_arrow_down" at bounding box center [433, 129] width 10 height 10
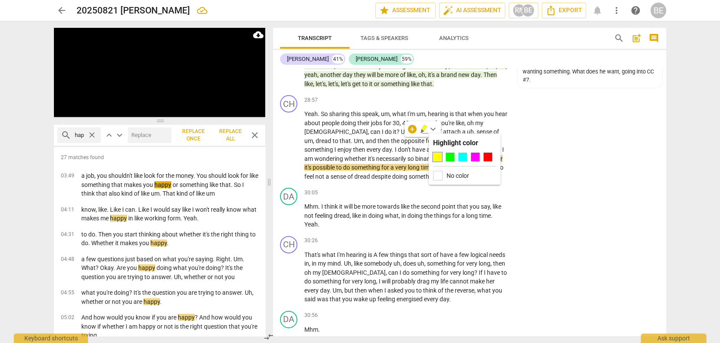
click at [438, 157] on div at bounding box center [437, 157] width 9 height 9
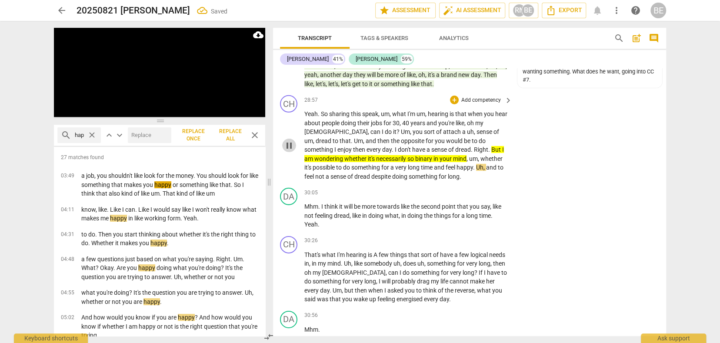
click at [288, 140] on span "pause" at bounding box center [289, 145] width 10 height 10
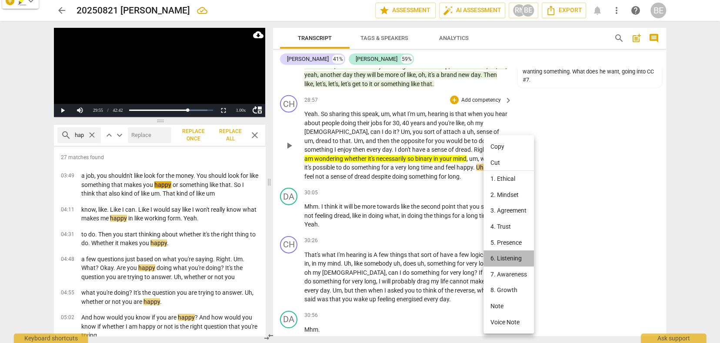
click at [512, 254] on li "6. Listening" at bounding box center [509, 259] width 50 height 16
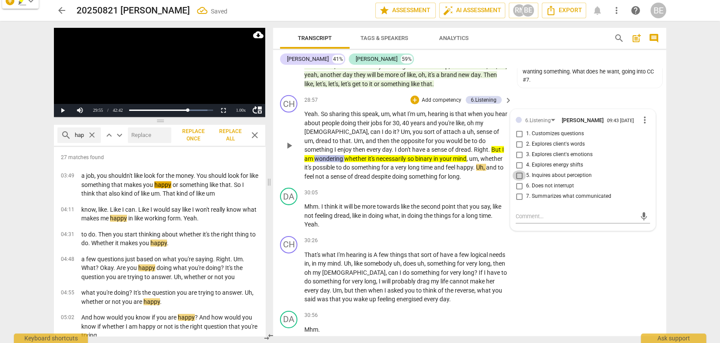
click at [517, 170] on input "5. Inquires about perception" at bounding box center [519, 175] width 14 height 10
click at [481, 160] on p "Yeah . So sharing this speak , um , what I'm um , hearing is that when you hear…" at bounding box center [406, 145] width 204 height 71
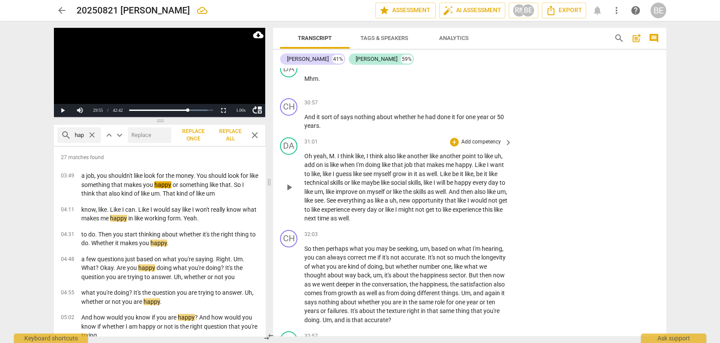
scroll to position [3996, 0]
click at [292, 182] on span "play_arrow" at bounding box center [289, 187] width 10 height 10
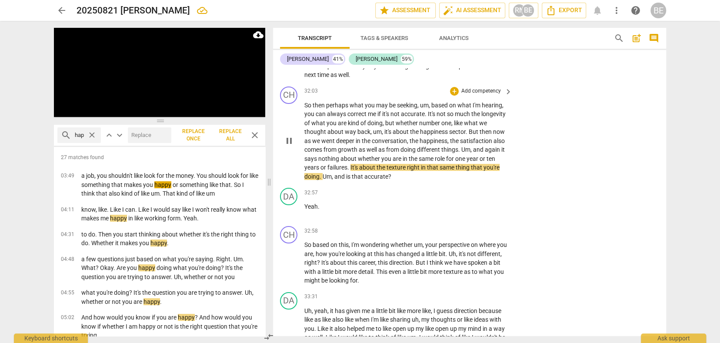
scroll to position [4135, 0]
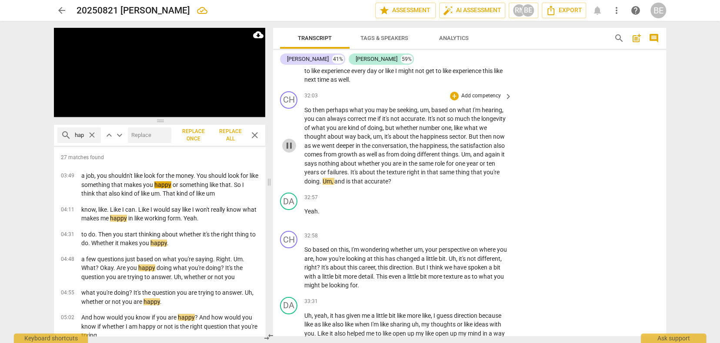
click at [287, 140] on span "pause" at bounding box center [289, 145] width 10 height 10
click at [493, 92] on p "Add competency" at bounding box center [481, 96] width 41 height 8
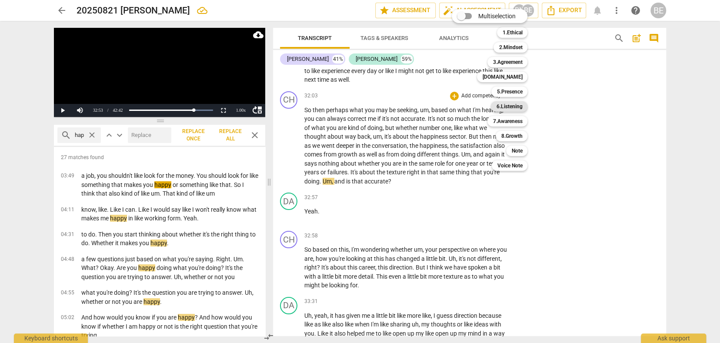
click at [510, 105] on b "6.Listening" at bounding box center [509, 106] width 26 height 10
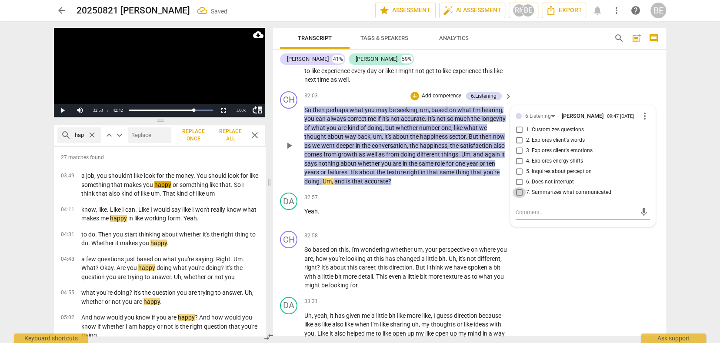
click at [517, 187] on input "7. Summarizes what communicated" at bounding box center [519, 192] width 14 height 10
click at [544, 208] on textarea at bounding box center [576, 212] width 120 height 8
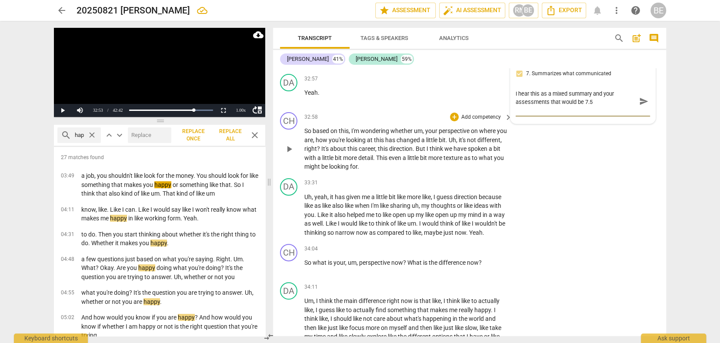
scroll to position [4253, 0]
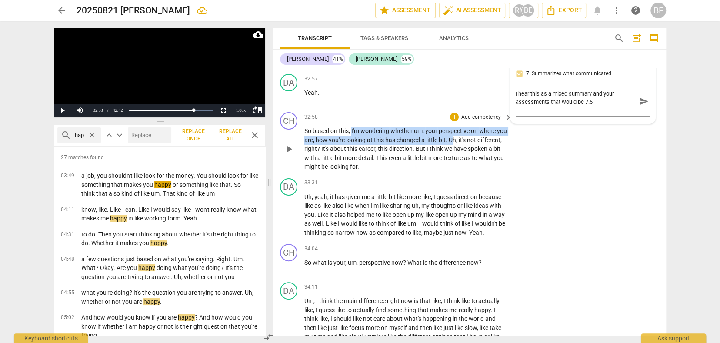
drag, startPoint x: 352, startPoint y: 105, endPoint x: 463, endPoint y: 115, distance: 111.4
click at [463, 127] on p "So based on this , I'm wondering whether um , your perspective on where you are…" at bounding box center [406, 149] width 204 height 45
click at [496, 103] on span "keyboard_arrow_down" at bounding box center [496, 102] width 10 height 10
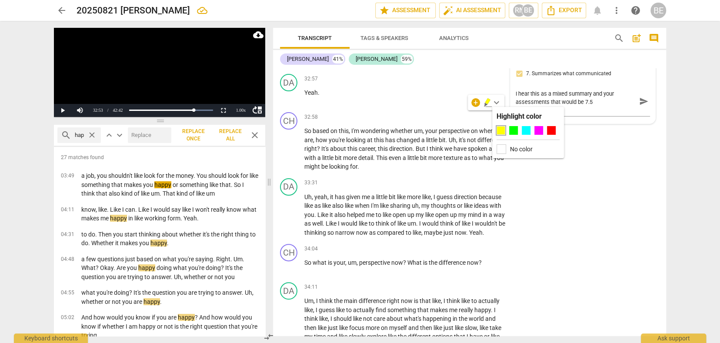
click at [500, 130] on div at bounding box center [501, 130] width 9 height 9
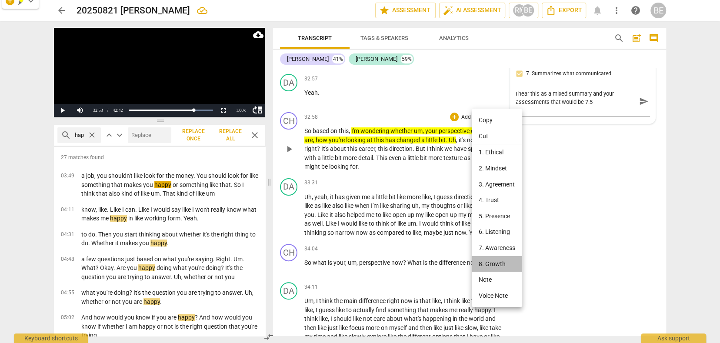
click at [493, 261] on li "8. Growth" at bounding box center [497, 264] width 50 height 16
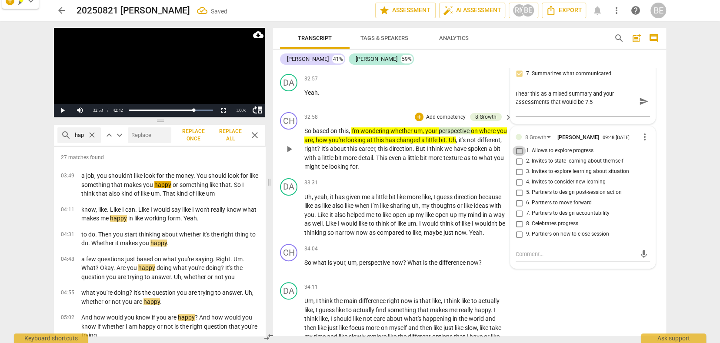
click at [519, 146] on input "1. Allows to explore progress" at bounding box center [519, 151] width 14 height 10
click at [540, 250] on textarea at bounding box center [576, 254] width 120 height 8
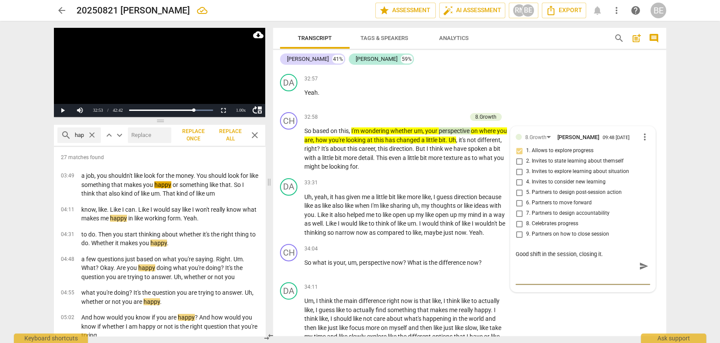
scroll to position [4254, 0]
click at [640, 261] on span "send" at bounding box center [644, 266] width 10 height 10
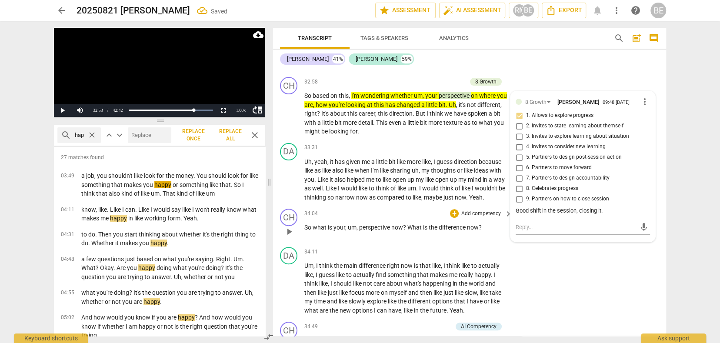
scroll to position [4289, 0]
click at [641, 220] on button "mic" at bounding box center [644, 226] width 13 height 13
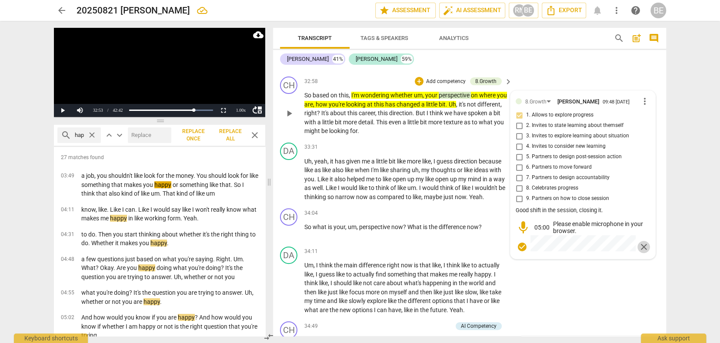
click at [644, 242] on span "close" at bounding box center [644, 247] width 10 height 10
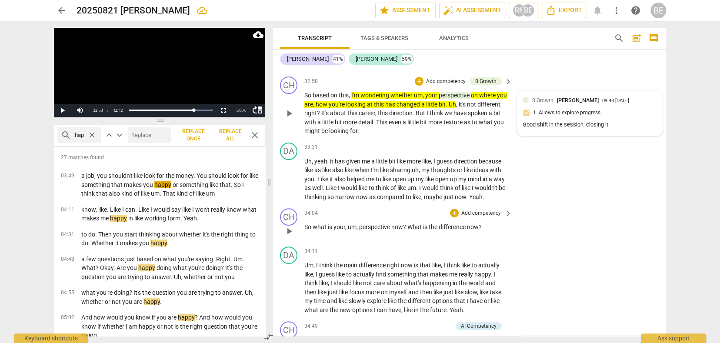
click at [301, 226] on div "play_arrow pause" at bounding box center [293, 231] width 22 height 11
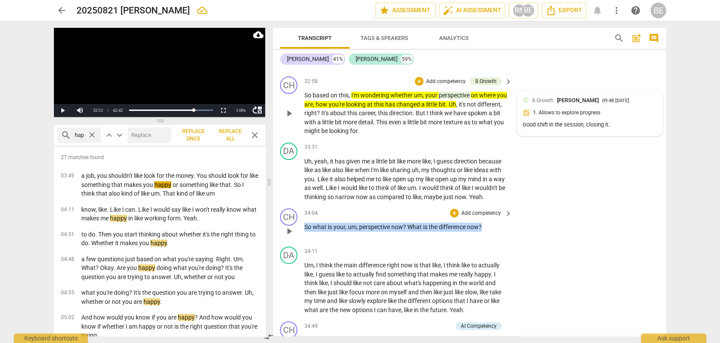
drag, startPoint x: 304, startPoint y: 206, endPoint x: 462, endPoint y: 214, distance: 158.5
click at [462, 214] on div "CH play_arrow pause 34:04 + Add competency keyboard_arrow_right So what is your…" at bounding box center [469, 224] width 393 height 38
click at [504, 194] on icon "button" at bounding box center [502, 196] width 9 height 10
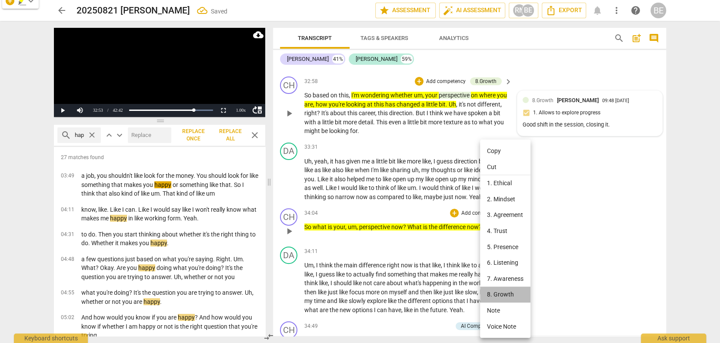
click at [504, 291] on li "8. Growth" at bounding box center [505, 295] width 50 height 16
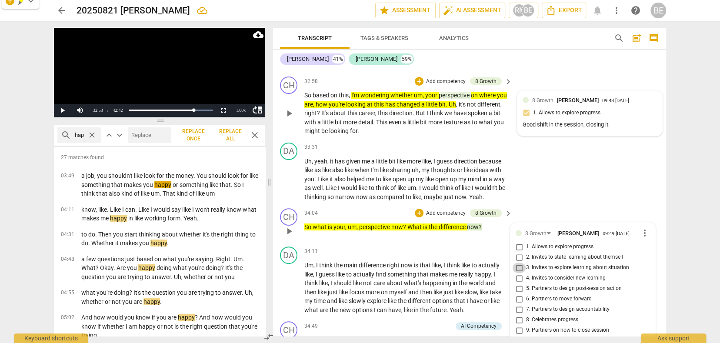
click at [519, 263] on input "3. Invites to explore learning about situation" at bounding box center [519, 268] width 14 height 10
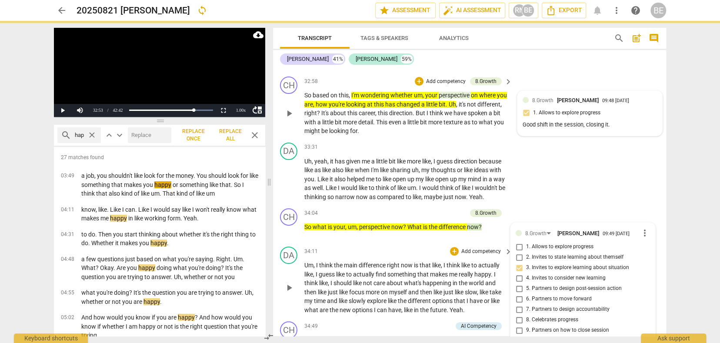
click at [287, 283] on div "play_arrow pause" at bounding box center [293, 288] width 22 height 48
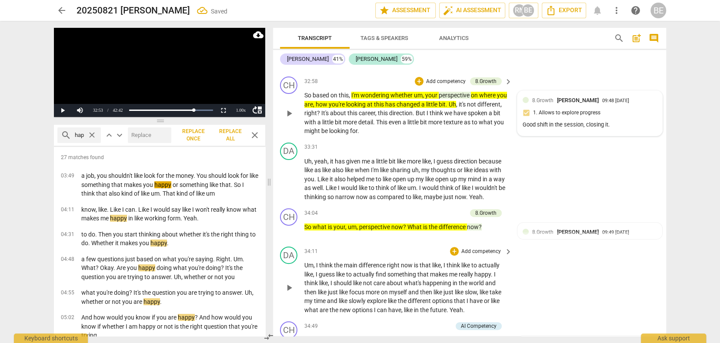
click at [291, 283] on span "play_arrow" at bounding box center [289, 288] width 10 height 10
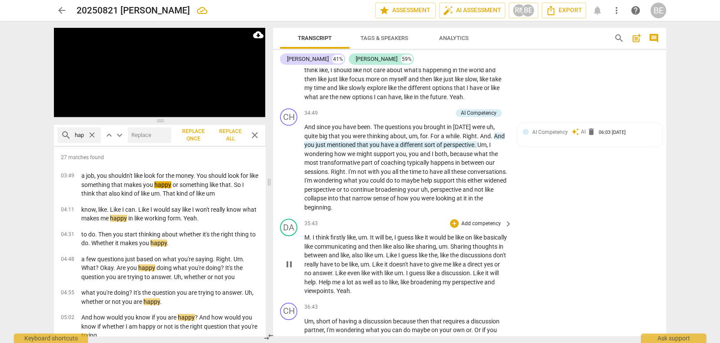
scroll to position [4501, 0]
click at [290, 163] on span "pause" at bounding box center [289, 168] width 10 height 10
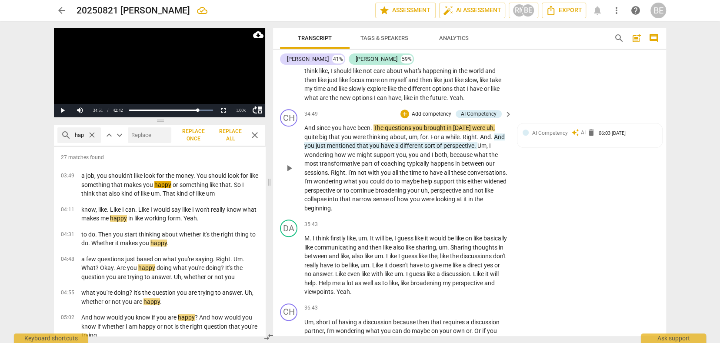
click at [428, 110] on p "Add competency" at bounding box center [431, 114] width 41 height 8
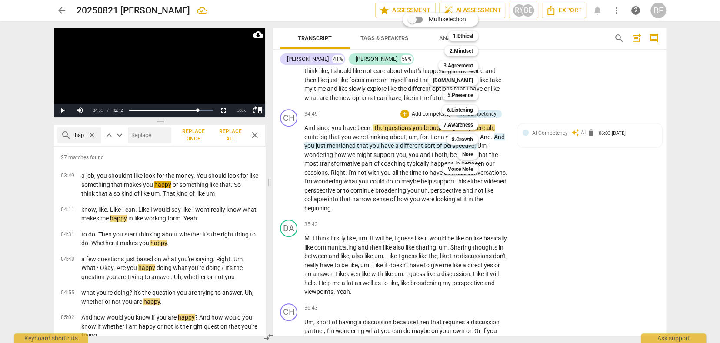
click at [540, 139] on div at bounding box center [360, 171] width 720 height 343
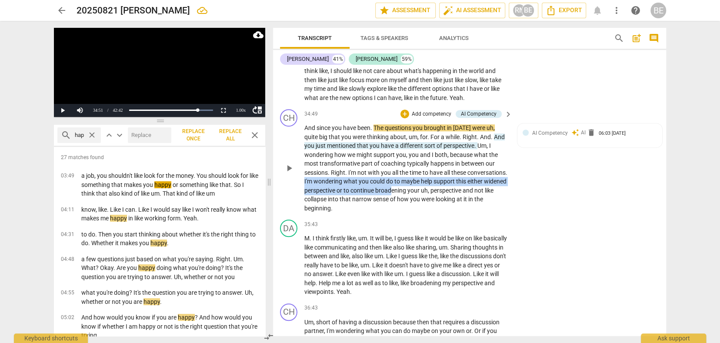
drag, startPoint x: 345, startPoint y: 160, endPoint x: 444, endPoint y: 170, distance: 99.7
click at [444, 170] on p "And since you have been . The questions you brought in [DATE] were uh , quite b…" at bounding box center [406, 168] width 204 height 89
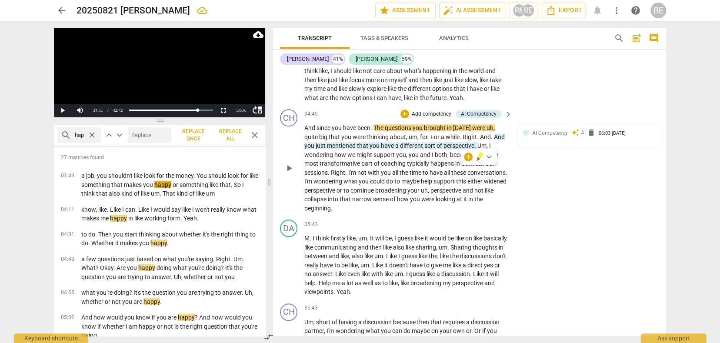
drag, startPoint x: 445, startPoint y: 184, endPoint x: 393, endPoint y: 168, distance: 54.5
click at [445, 184] on p "And since you have been . The questions you brought in [DATE] were uh , quite b…" at bounding box center [406, 168] width 204 height 89
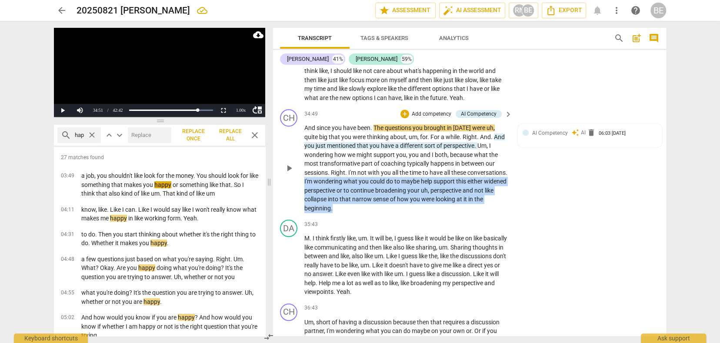
drag, startPoint x: 345, startPoint y: 159, endPoint x: 398, endPoint y: 189, distance: 61.3
click at [398, 189] on p "And since you have been . The questions you brought in [DATE] were uh , quite b…" at bounding box center [406, 168] width 204 height 89
click at [409, 172] on span "keyboard_arrow_down" at bounding box center [410, 174] width 10 height 10
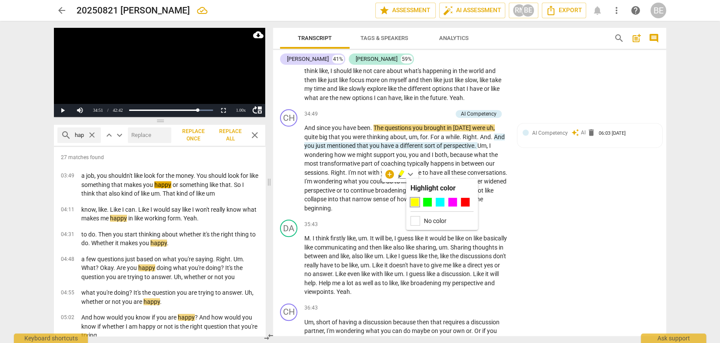
click at [417, 203] on div at bounding box center [415, 202] width 9 height 9
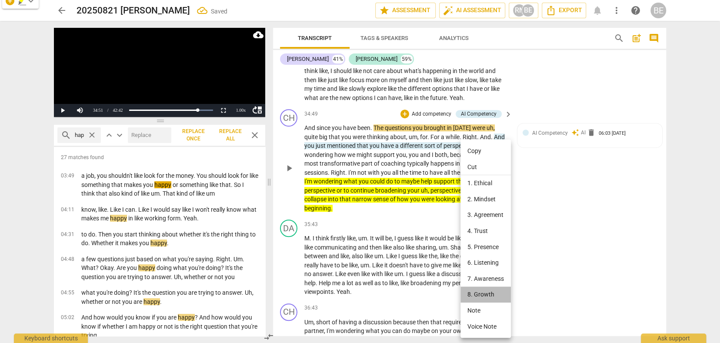
click at [480, 293] on li "8. Growth" at bounding box center [486, 295] width 50 height 16
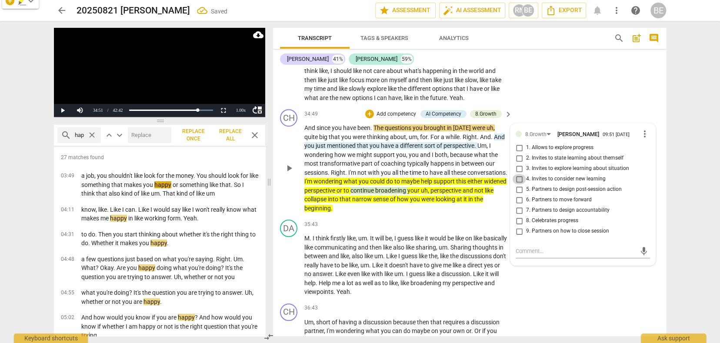
click at [518, 174] on input "4. Invites to consider new learning" at bounding box center [519, 179] width 14 height 10
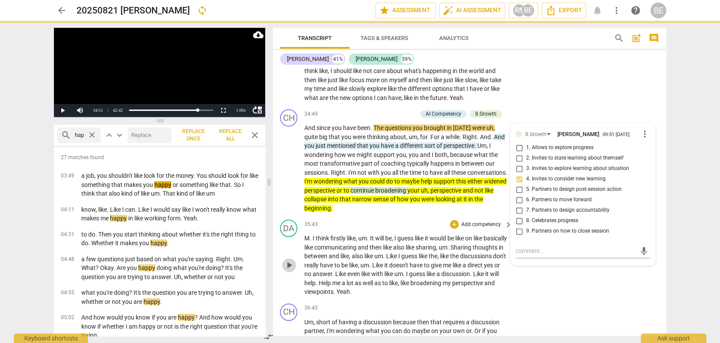
click at [286, 260] on span "play_arrow" at bounding box center [289, 265] width 10 height 10
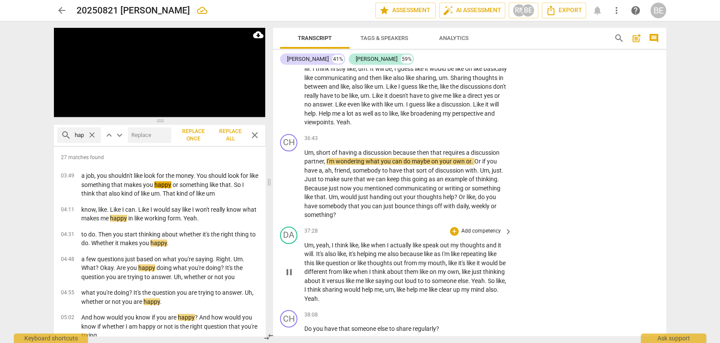
scroll to position [0, 0]
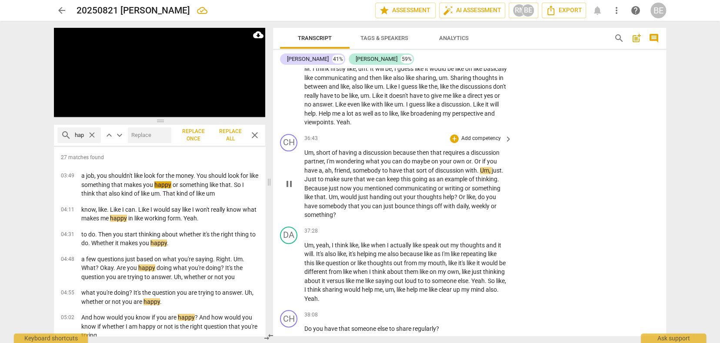
click at [285, 179] on span "pause" at bounding box center [289, 184] width 10 height 10
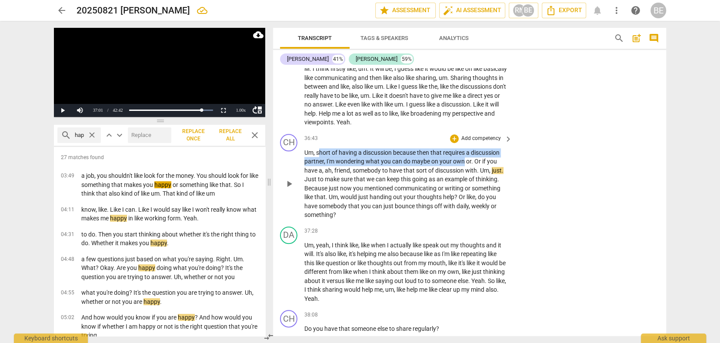
drag, startPoint x: 318, startPoint y: 128, endPoint x: 464, endPoint y: 138, distance: 146.9
click at [464, 148] on p "Um , short of having a discussion because then that requires a discussion partn…" at bounding box center [406, 183] width 204 height 71
click at [496, 124] on span "keyboard_arrow_down" at bounding box center [494, 125] width 10 height 10
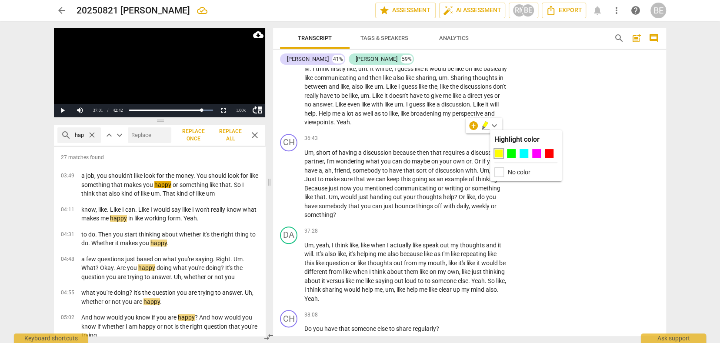
click at [499, 153] on div at bounding box center [498, 153] width 9 height 9
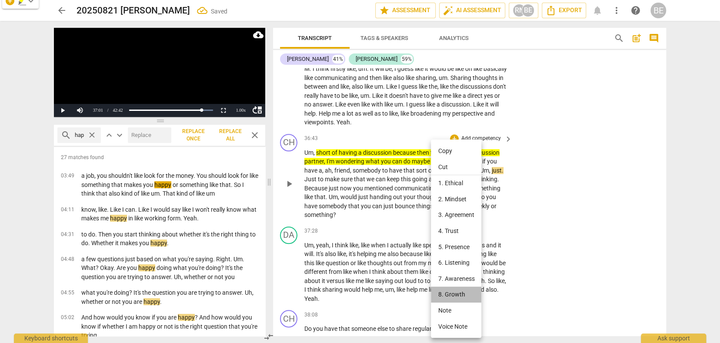
click at [451, 289] on li "8. Growth" at bounding box center [456, 295] width 50 height 16
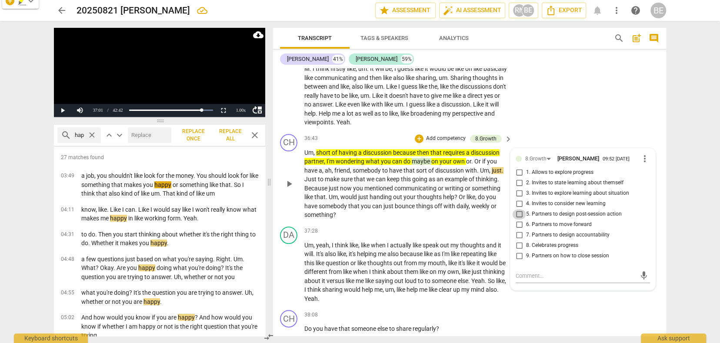
click at [521, 209] on input "5. Partners to design post-session action" at bounding box center [519, 214] width 14 height 10
click at [555, 272] on textarea at bounding box center [576, 276] width 120 height 8
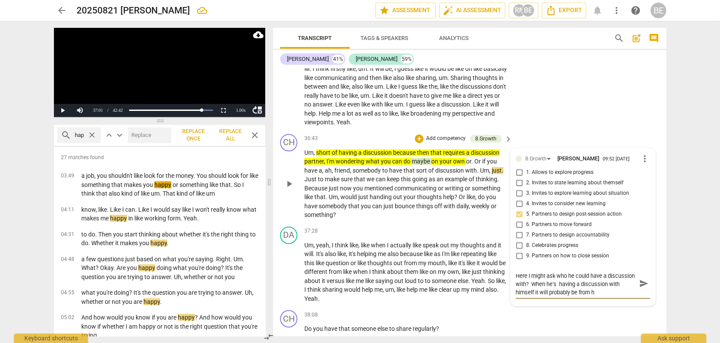
scroll to position [8, 0]
click at [403, 223] on div "DA play_arrow pause 37:28 + Add competency keyboard_arrow_right Um , yeah , I t…" at bounding box center [469, 265] width 393 height 84
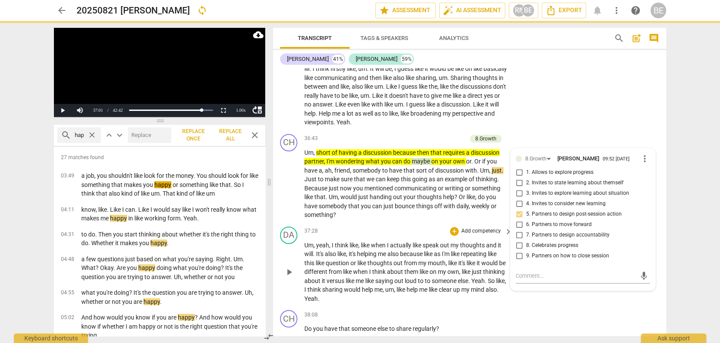
scroll to position [0, 0]
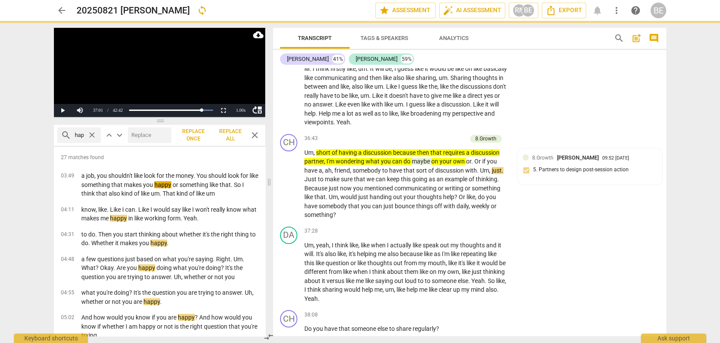
click at [511, 148] on div "Um , short of having a discussion because then that requires a discussion partn…" at bounding box center [408, 183] width 209 height 71
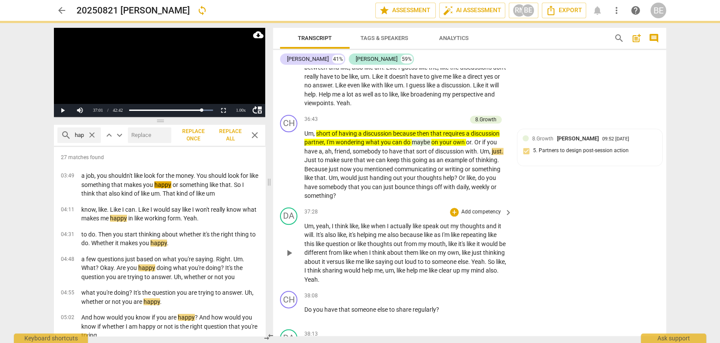
scroll to position [4689, 0]
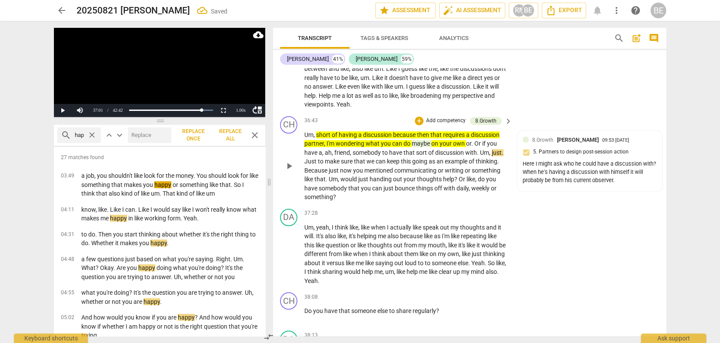
click at [537, 174] on div "CH play_arrow pause 36:43 + Add competency 8.Growth keyboard_arrow_right Um , s…" at bounding box center [469, 159] width 393 height 93
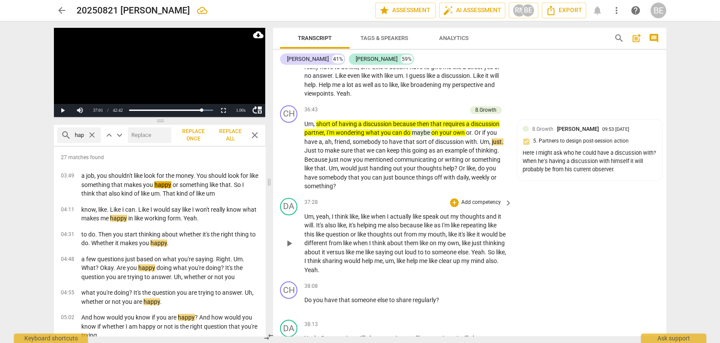
scroll to position [4699, 0]
click at [627, 125] on div "8.Growth [PERSON_NAME] 09:53 [DATE] 5. Partners to design post-session action H…" at bounding box center [590, 150] width 134 height 51
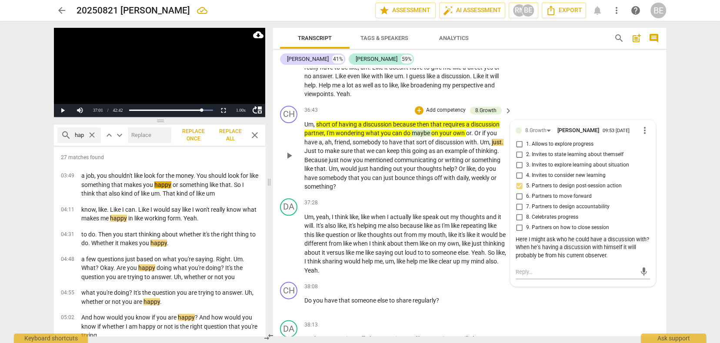
click at [627, 126] on div "8.Growth [PERSON_NAME] 09:53 [DATE]" at bounding box center [582, 130] width 114 height 8
click at [643, 125] on span "more_vert" at bounding box center [645, 130] width 10 height 10
click at [644, 107] on li "Edit" at bounding box center [652, 106] width 30 height 17
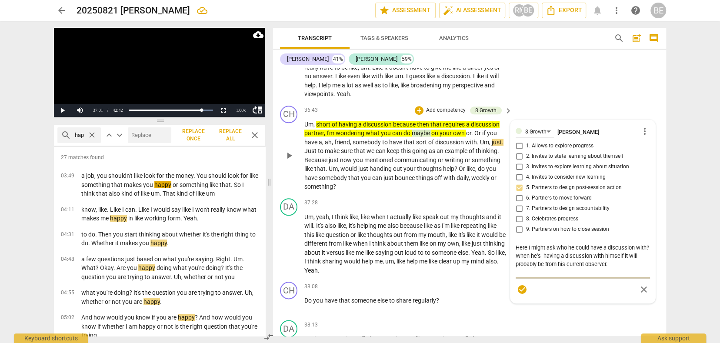
click at [524, 244] on textarea "Here I might ask who he could have a discussion with? When he's having a discus…" at bounding box center [583, 260] width 134 height 32
click at [643, 293] on span "close" at bounding box center [644, 298] width 10 height 10
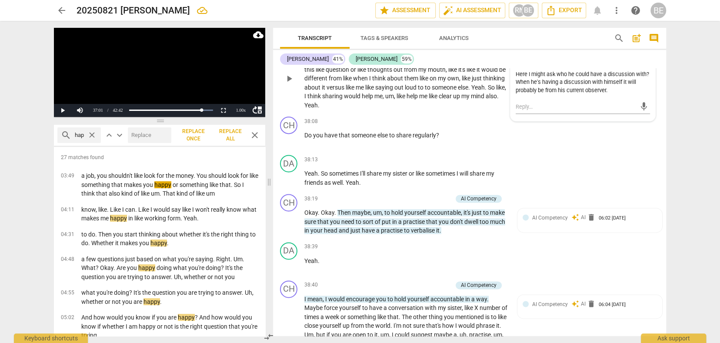
scroll to position [4865, 0]
drag, startPoint x: 301, startPoint y: 104, endPoint x: 423, endPoint y: 116, distance: 122.7
click at [423, 116] on div "CH play_arrow pause 38:08 + Add competency keyboard_arrow_right Do you have tha…" at bounding box center [469, 131] width 393 height 38
click at [468, 94] on span "keyboard_arrow_down" at bounding box center [468, 95] width 10 height 10
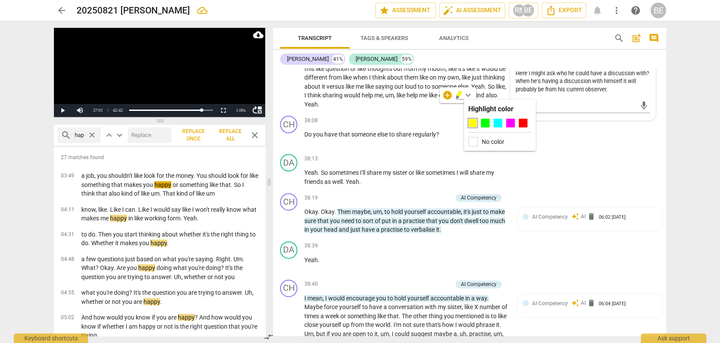
click at [471, 124] on div at bounding box center [472, 123] width 9 height 9
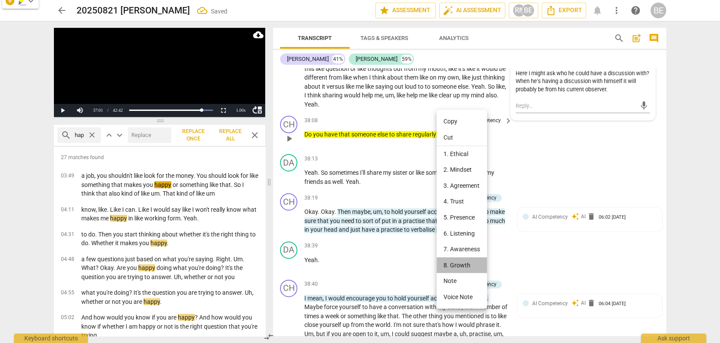
click at [462, 261] on li "8. Growth" at bounding box center [462, 265] width 50 height 16
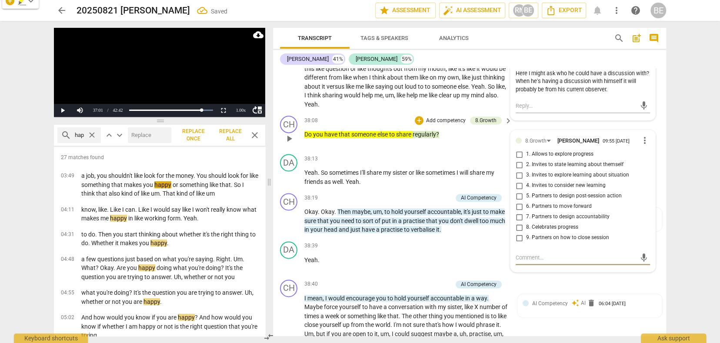
click at [520, 191] on input "5. Partners to design post-session action" at bounding box center [519, 196] width 14 height 10
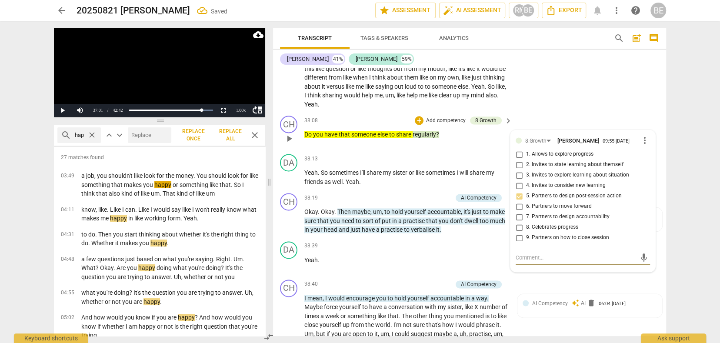
click at [531, 254] on textarea at bounding box center [576, 258] width 120 height 8
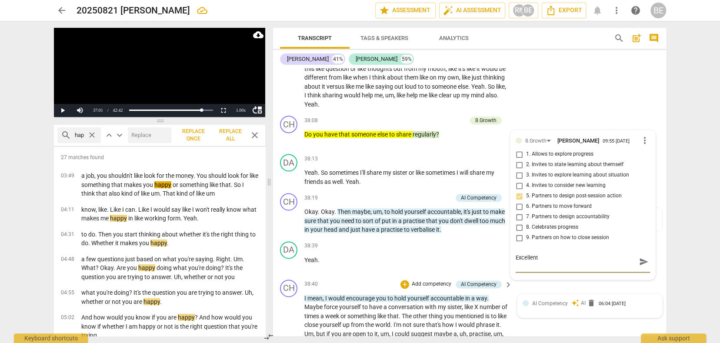
scroll to position [4865, 0]
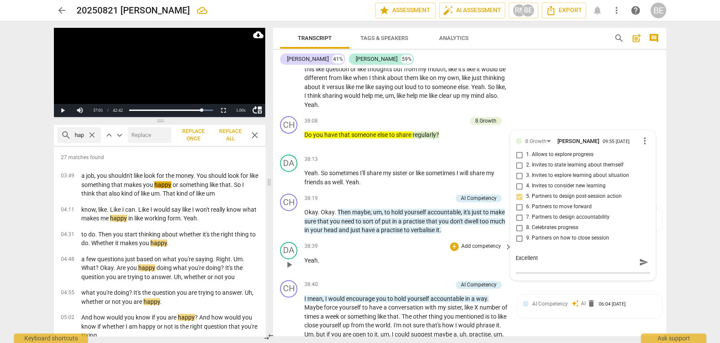
click at [406, 242] on div "38:39 + Add competency keyboard_arrow_right Yeah ." at bounding box center [408, 257] width 209 height 31
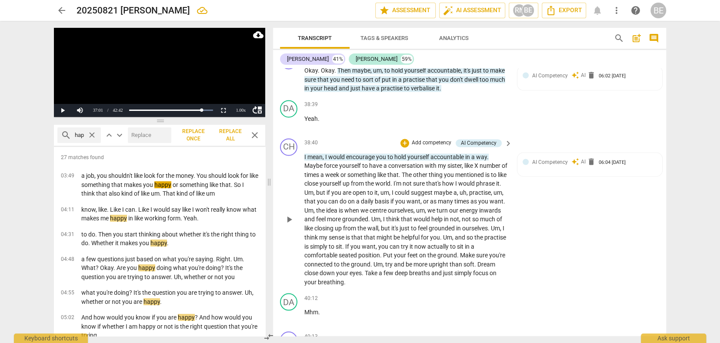
scroll to position [5008, 0]
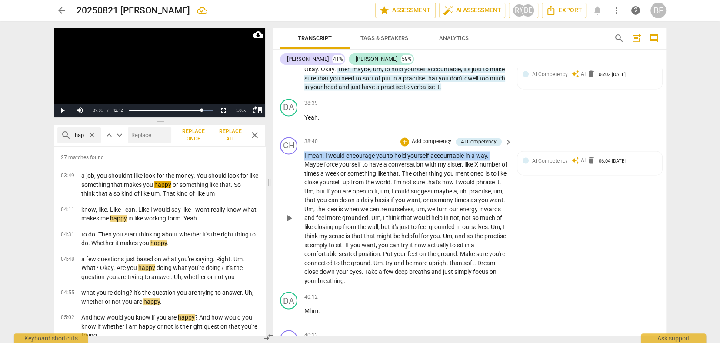
drag, startPoint x: 303, startPoint y: 124, endPoint x: 494, endPoint y: 124, distance: 190.9
click at [494, 134] on div "CH play_arrow pause 38:40 + Add competency AI Competency keyboard_arrow_right I…" at bounding box center [469, 211] width 393 height 155
click at [516, 113] on span "keyboard_arrow_down" at bounding box center [519, 115] width 10 height 10
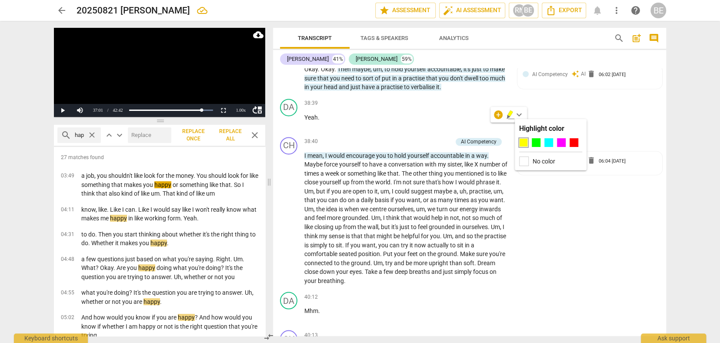
click at [523, 142] on div at bounding box center [523, 142] width 9 height 9
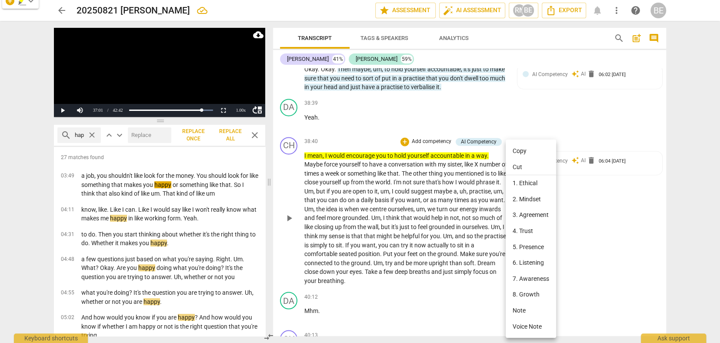
click at [524, 291] on li "8. Growth" at bounding box center [531, 295] width 50 height 16
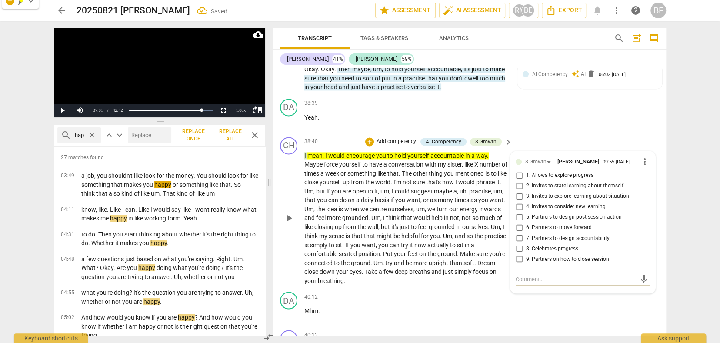
click at [521, 233] on input "7. Partners to design accountability" at bounding box center [519, 238] width 14 height 10
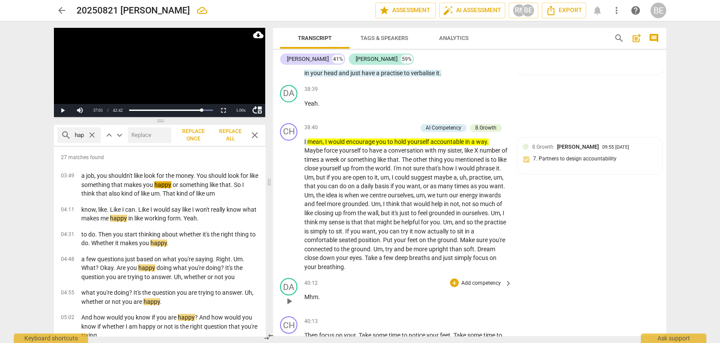
scroll to position [0, 0]
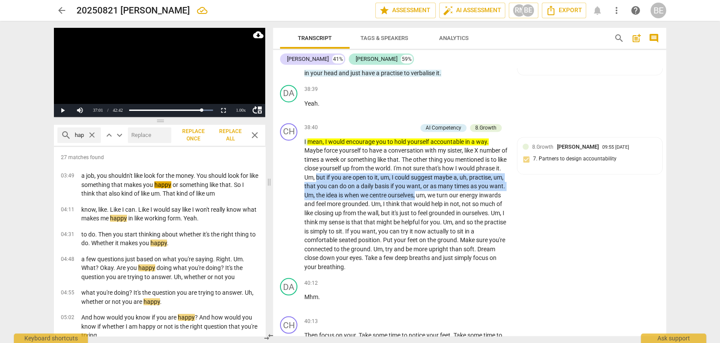
drag, startPoint x: 342, startPoint y: 145, endPoint x: 452, endPoint y: 164, distance: 112.0
click at [452, 164] on p "I mean , I would encourage you to hold yourself accountable in a way . Maybe fo…" at bounding box center [406, 204] width 204 height 134
click at [481, 150] on span "keyboard_arrow_down" at bounding box center [482, 153] width 10 height 10
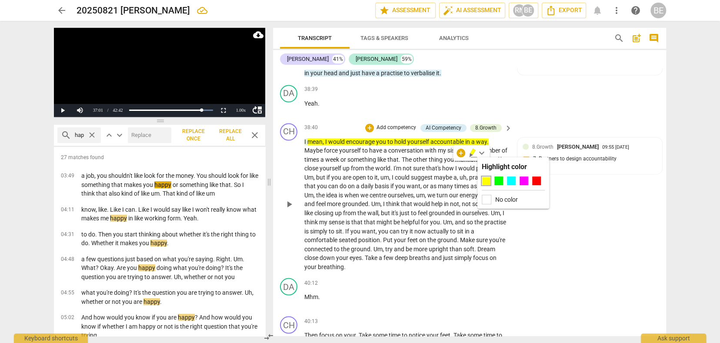
click at [485, 181] on div at bounding box center [486, 181] width 9 height 9
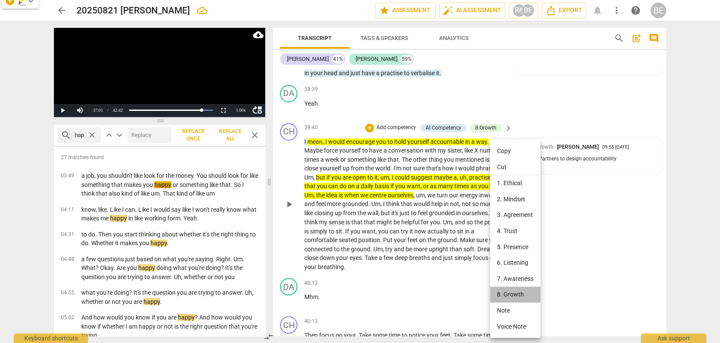
click at [511, 291] on li "8. Growth" at bounding box center [515, 295] width 50 height 16
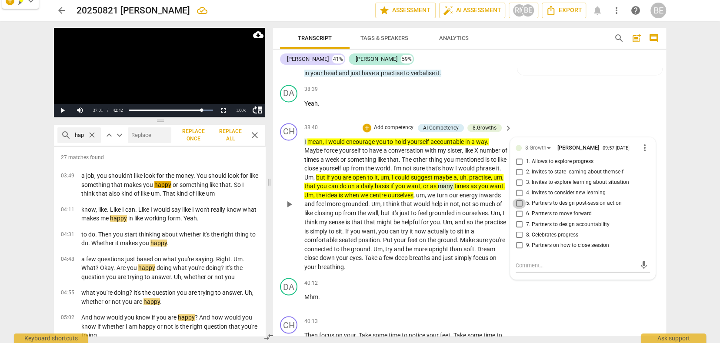
click at [519, 198] on input "5. Partners to design post-session action" at bounding box center [519, 203] width 14 height 10
click at [521, 261] on textarea at bounding box center [576, 265] width 120 height 8
click at [464, 279] on p "Add competency" at bounding box center [481, 283] width 41 height 8
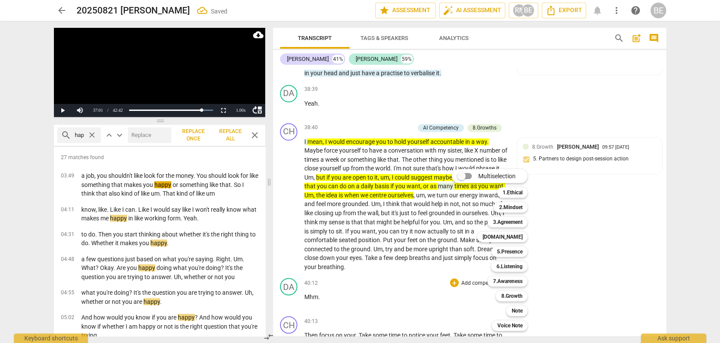
drag, startPoint x: 602, startPoint y: 244, endPoint x: 588, endPoint y: 237, distance: 15.4
click at [602, 244] on div at bounding box center [360, 171] width 720 height 343
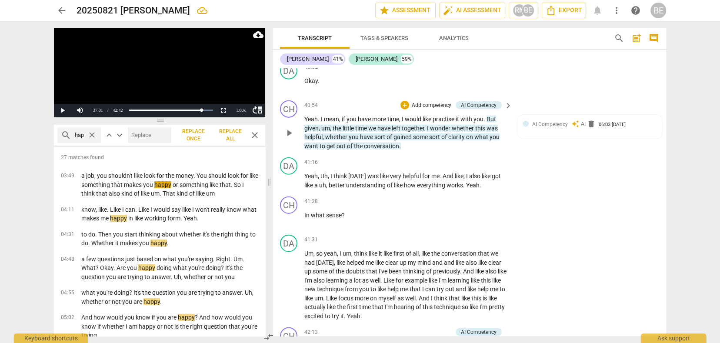
scroll to position [5411, 0]
click at [528, 153] on div "DA play_arrow pause 41:16 + Add competency keyboard_arrow_right Yeah , Uh , I t…" at bounding box center [469, 172] width 393 height 39
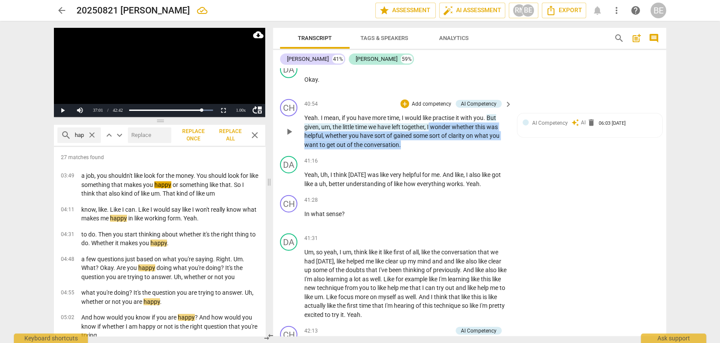
drag, startPoint x: 430, startPoint y: 91, endPoint x: 441, endPoint y: 110, distance: 22.2
click at [441, 114] on p "Yeah . I mean , if you have more time , I would like practise it with you . But…" at bounding box center [406, 132] width 204 height 36
click at [431, 97] on span "keyboard_arrow_down" at bounding box center [429, 98] width 10 height 10
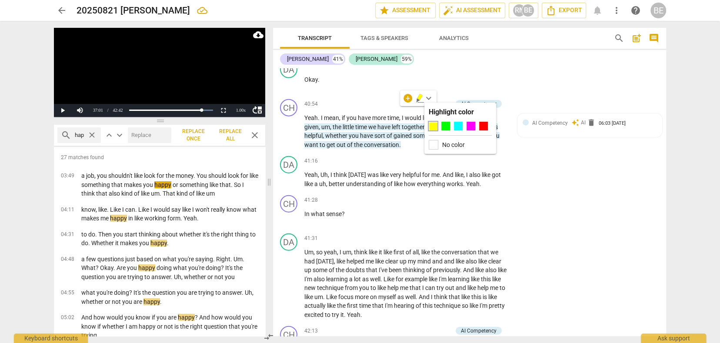
click at [434, 124] on div at bounding box center [433, 126] width 9 height 9
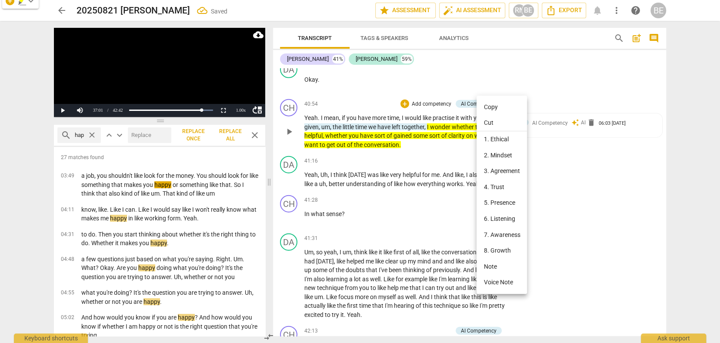
click at [496, 247] on li "8. Growth" at bounding box center [502, 251] width 50 height 16
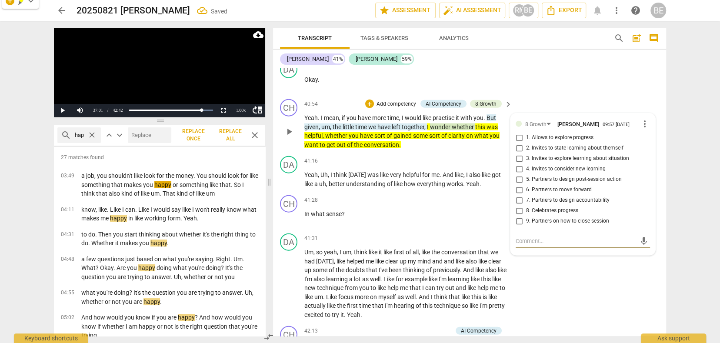
scroll to position [0, 0]
click at [519, 133] on input "1. Allows to explore progress" at bounding box center [519, 138] width 14 height 10
click at [570, 255] on div "DA play_arrow pause 41:31 + Add competency keyboard_arrow_right Um , so yeah , …" at bounding box center [469, 276] width 393 height 93
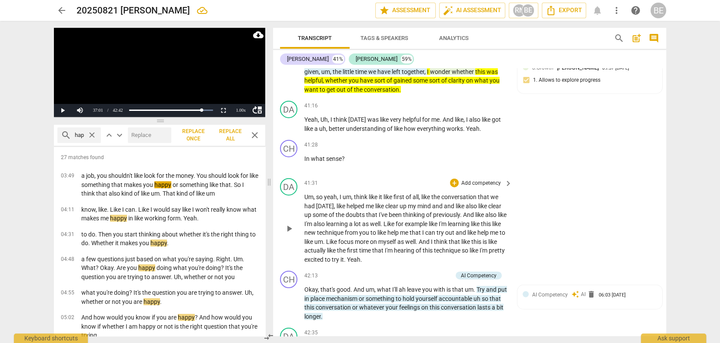
scroll to position [5464, 0]
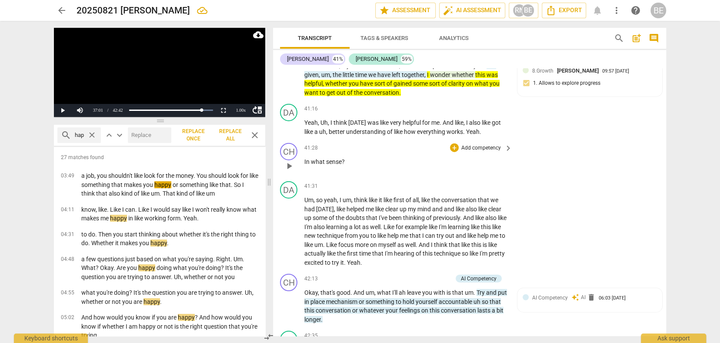
click at [303, 143] on div "CH play_arrow pause" at bounding box center [292, 158] width 24 height 31
drag, startPoint x: 304, startPoint y: 124, endPoint x: 356, endPoint y: 130, distance: 51.6
click at [356, 157] on p "In what sense ?" at bounding box center [406, 161] width 204 height 9
click at [375, 113] on span "keyboard_arrow_down" at bounding box center [373, 115] width 10 height 10
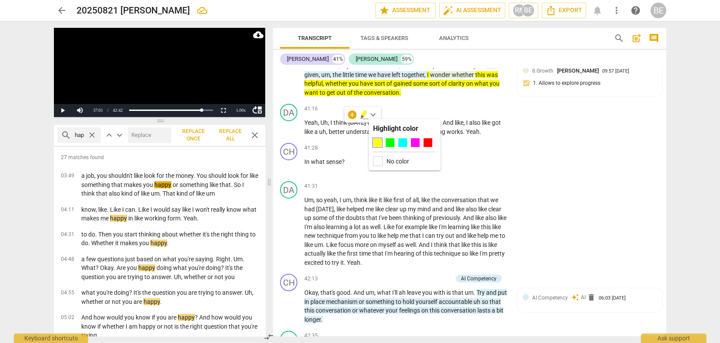
click at [381, 144] on div at bounding box center [377, 142] width 9 height 9
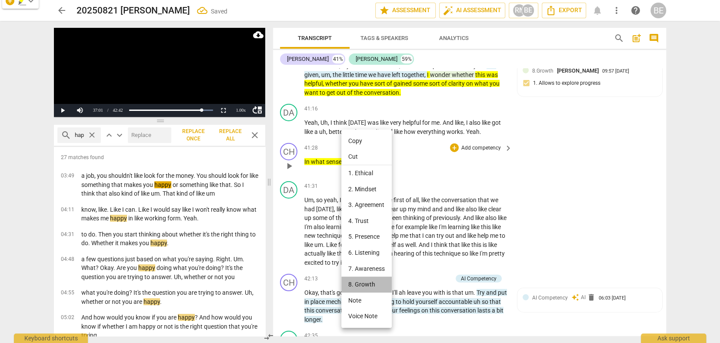
click at [366, 280] on li "8. Growth" at bounding box center [366, 285] width 50 height 16
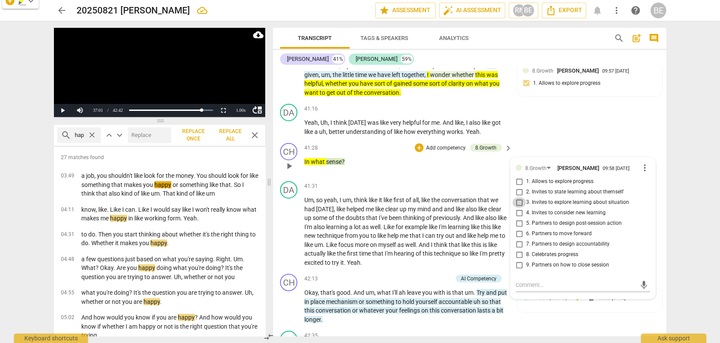
drag, startPoint x: 518, startPoint y: 165, endPoint x: 519, endPoint y: 158, distance: 7.0
click at [519, 197] on input "3. Invites to explore learning about situation" at bounding box center [519, 202] width 14 height 10
click at [519, 187] on input "2. Invites to state learning about themself" at bounding box center [519, 192] width 14 height 10
click at [444, 140] on div "CH play_arrow pause 41:28 + Add competency 8.Growth keyboard_arrow_right In wha…" at bounding box center [469, 159] width 393 height 38
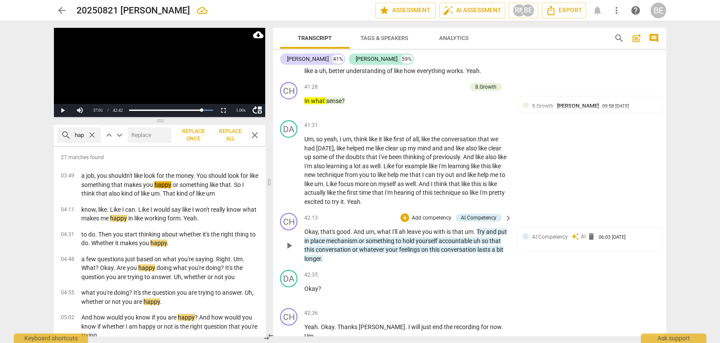
scroll to position [0, 0]
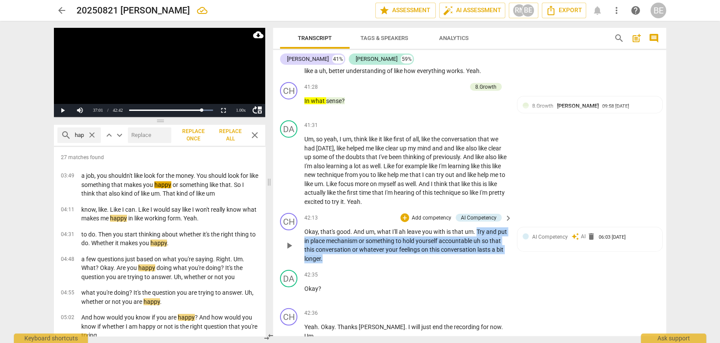
drag, startPoint x: 478, startPoint y: 194, endPoint x: 501, endPoint y: 215, distance: 31.4
click at [501, 227] on p "Okay , that's good . And um , what I'll ah leave you with is that um . Try and …" at bounding box center [406, 245] width 204 height 36
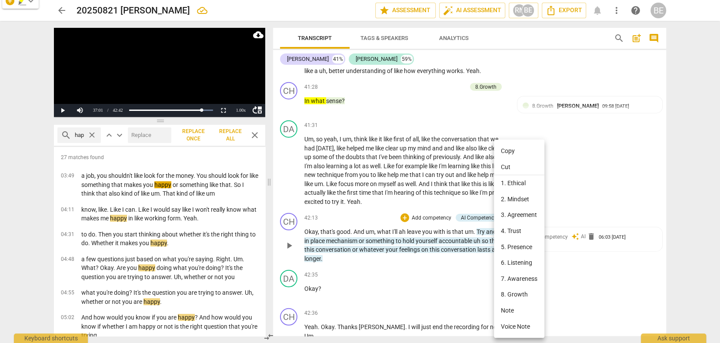
click at [439, 245] on div at bounding box center [360, 171] width 720 height 343
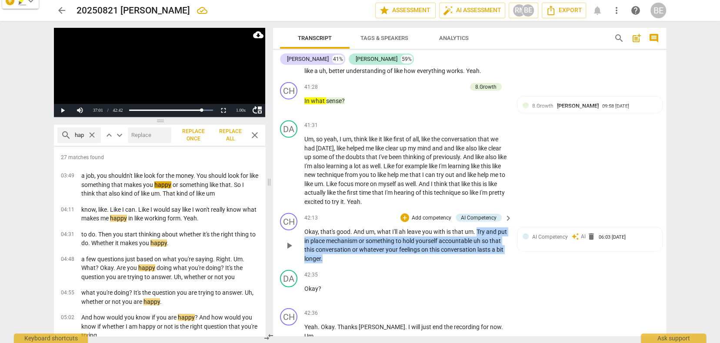
drag, startPoint x: 476, startPoint y: 194, endPoint x: 501, endPoint y: 220, distance: 36.6
click at [501, 227] on p "Okay , that's good . And um , what I'll ah leave you with is that um . Try and …" at bounding box center [406, 245] width 204 height 36
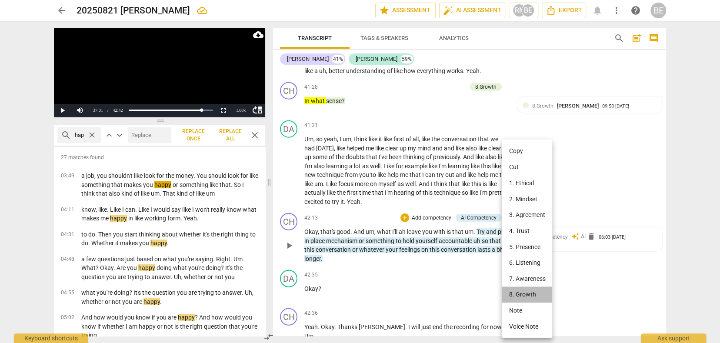
click at [522, 290] on li "8. Growth" at bounding box center [527, 295] width 50 height 16
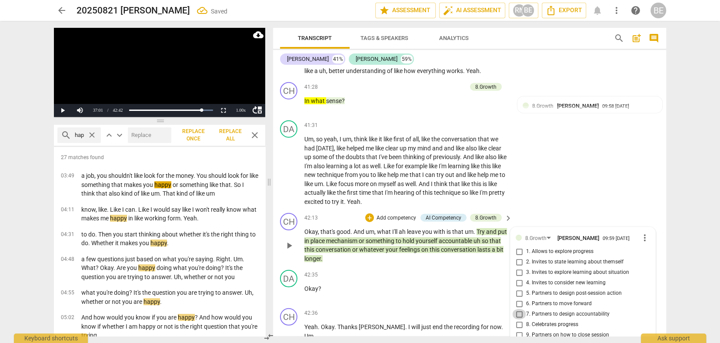
click at [518, 309] on input "7. Partners to design accountability" at bounding box center [519, 314] width 14 height 10
click at [439, 270] on div "42:35 + Add competency keyboard_arrow_right" at bounding box center [408, 275] width 209 height 10
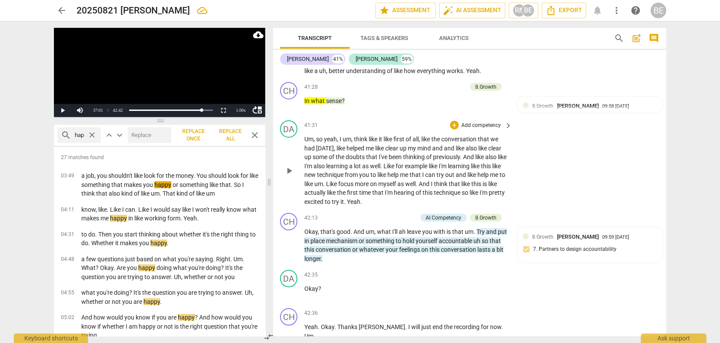
click at [591, 166] on div "DA play_arrow pause 41:31 + Add competency keyboard_arrow_right Um , so yeah , …" at bounding box center [469, 163] width 393 height 93
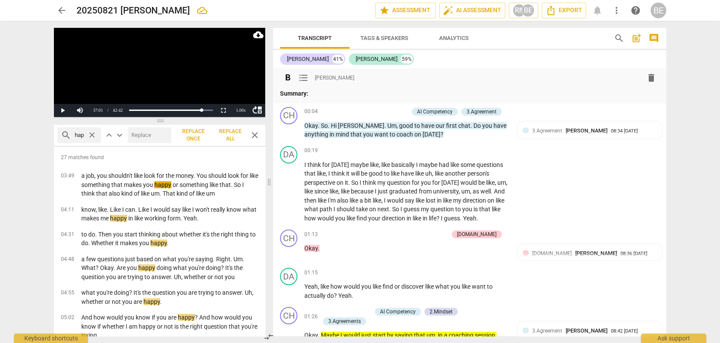
click at [304, 94] on strong "Summary:" at bounding box center [294, 93] width 28 height 7
click at [302, 96] on strong "Summary:" at bounding box center [294, 93] width 28 height 7
click at [303, 77] on span "format_list_bulleted" at bounding box center [303, 78] width 10 height 10
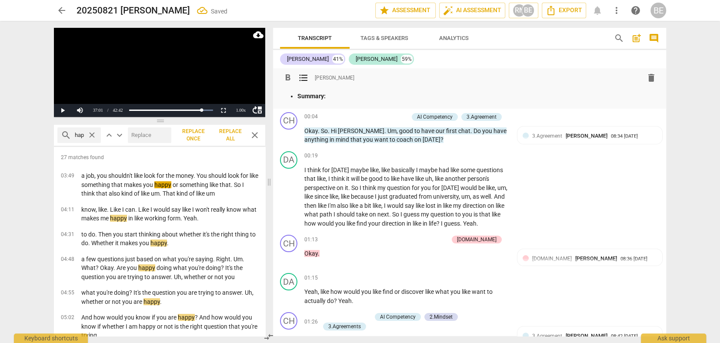
click at [335, 94] on p "Summary:" at bounding box center [478, 96] width 362 height 9
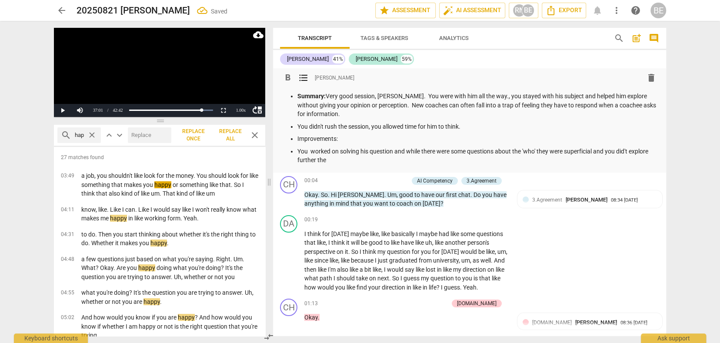
click at [627, 150] on p "You worked on solving his question and while there were some questions about th…" at bounding box center [478, 156] width 362 height 18
click at [336, 158] on p "You worked on solving his question and while there were some questions about th…" at bounding box center [478, 156] width 362 height 18
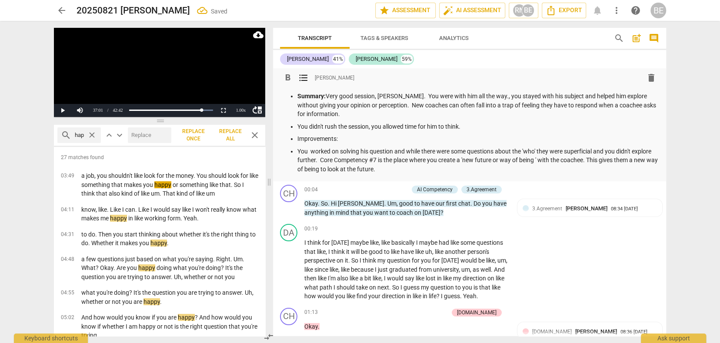
click at [327, 95] on p "Summary: Very good session, [PERSON_NAME]. You were with him all the way., you …" at bounding box center [478, 105] width 362 height 27
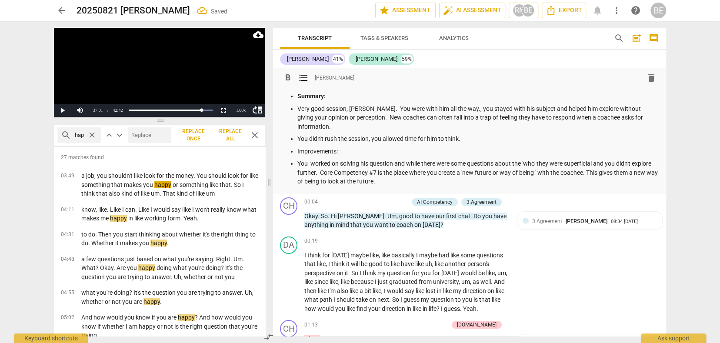
click at [331, 97] on p "Summary:" at bounding box center [478, 96] width 362 height 9
click at [300, 105] on p "Very good session, [PERSON_NAME]. You were with him all the way., you stayed wi…" at bounding box center [478, 117] width 362 height 27
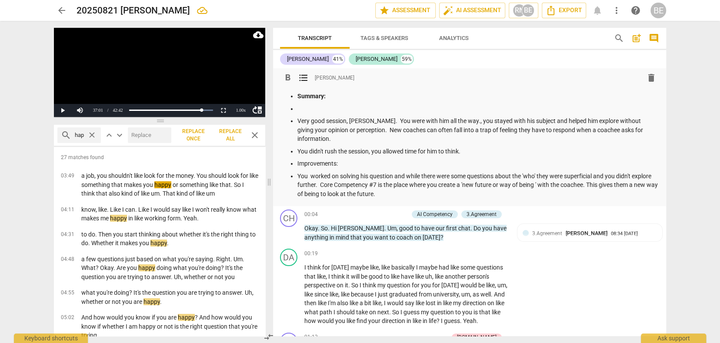
scroll to position [0, 0]
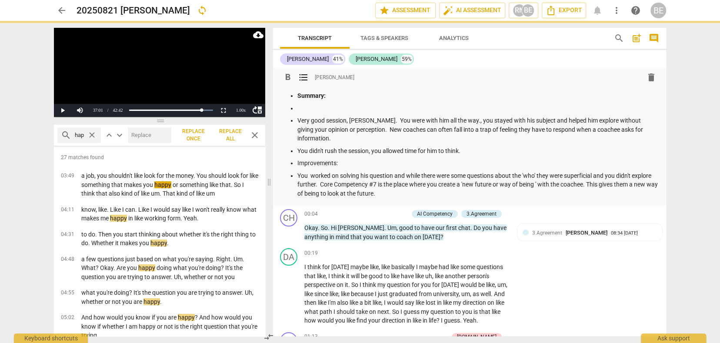
click at [300, 109] on p at bounding box center [478, 108] width 362 height 9
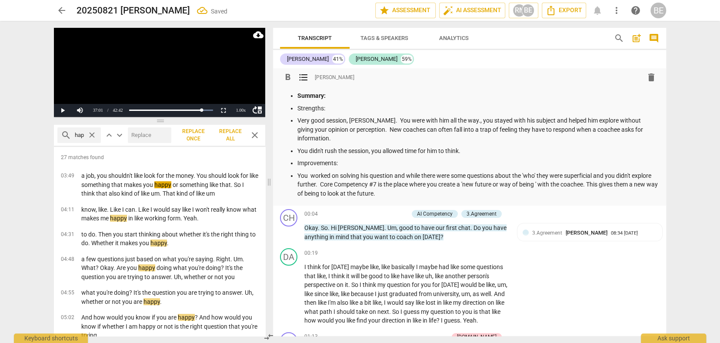
scroll to position [0, 0]
click at [411, 184] on p "You worked on solving his question and while there were some questions about th…" at bounding box center [478, 184] width 362 height 27
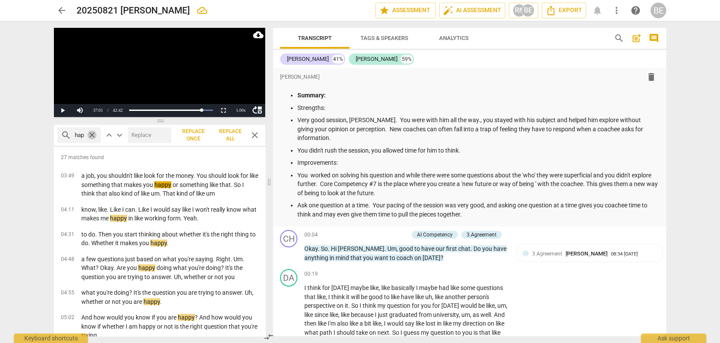
click at [91, 133] on span "close" at bounding box center [91, 134] width 9 height 9
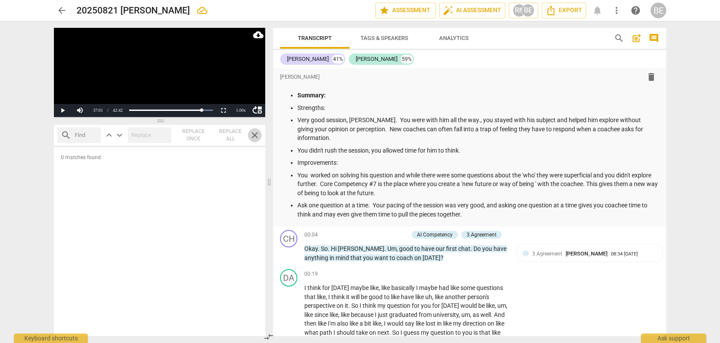
click at [255, 134] on span "close" at bounding box center [255, 135] width 10 height 10
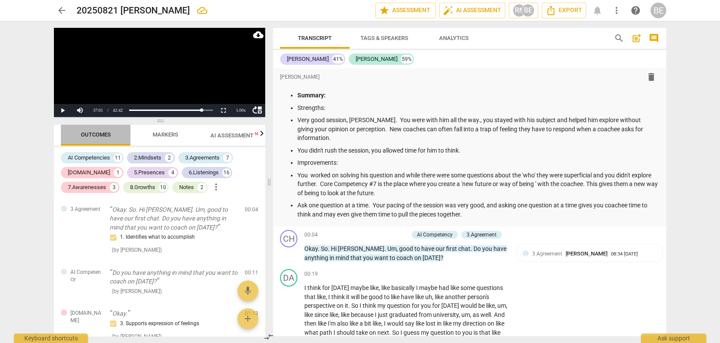
click at [107, 134] on span "Outcomes" at bounding box center [96, 134] width 30 height 7
click at [105, 134] on span "Outcomes" at bounding box center [94, 134] width 30 height 7
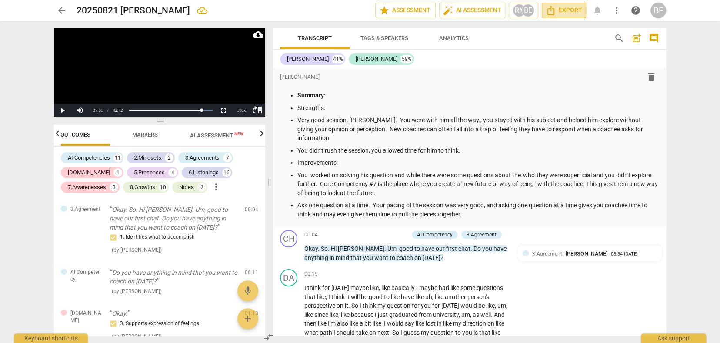
click at [578, 11] on span "Export" at bounding box center [564, 10] width 37 height 10
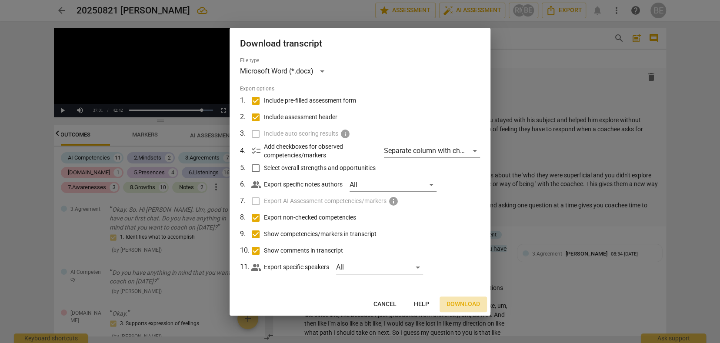
click at [466, 304] on span "Download" at bounding box center [463, 304] width 33 height 9
